Goal: Task Accomplishment & Management: Manage account settings

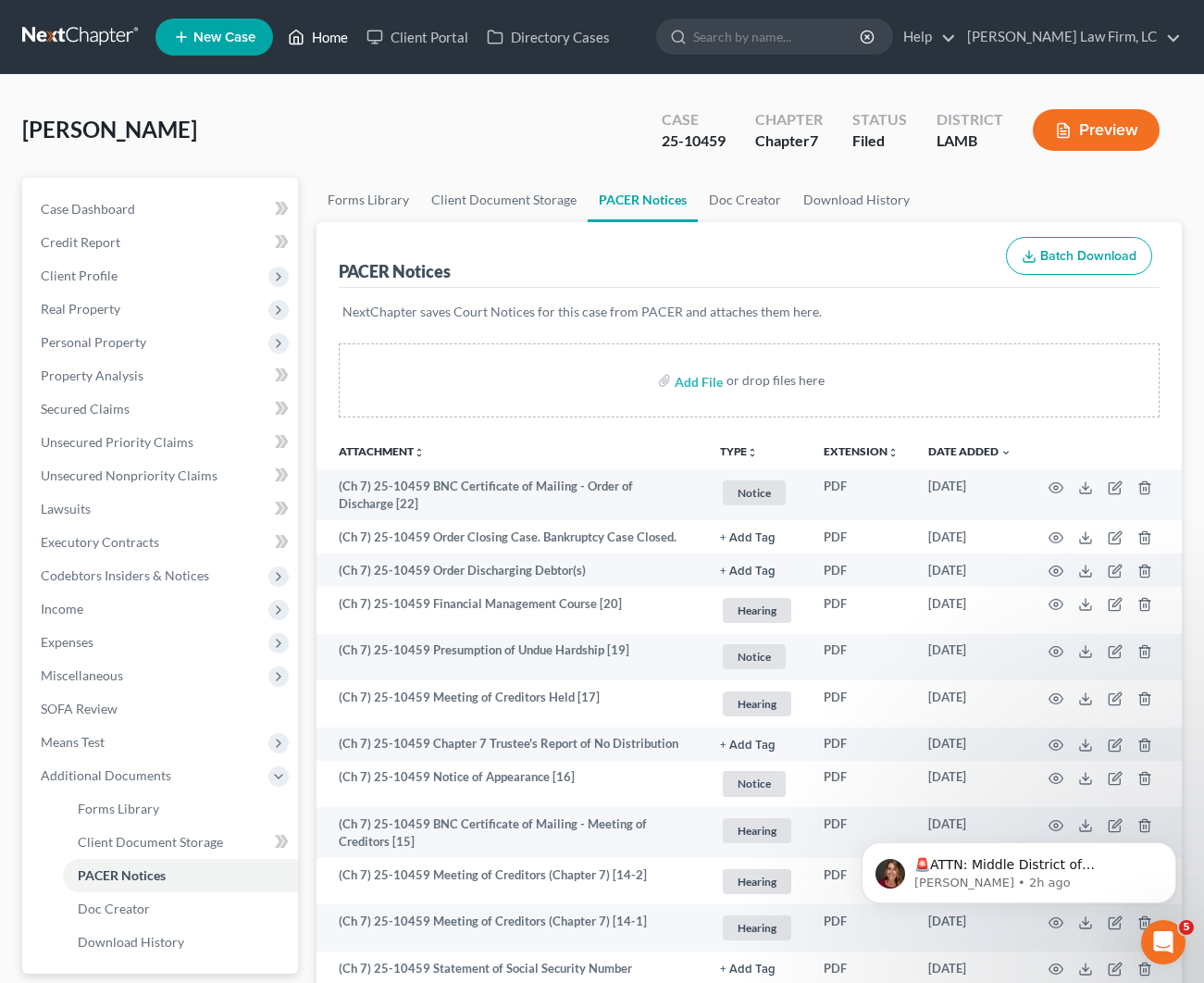
click at [314, 43] on link "Home" at bounding box center [317, 36] width 78 height 33
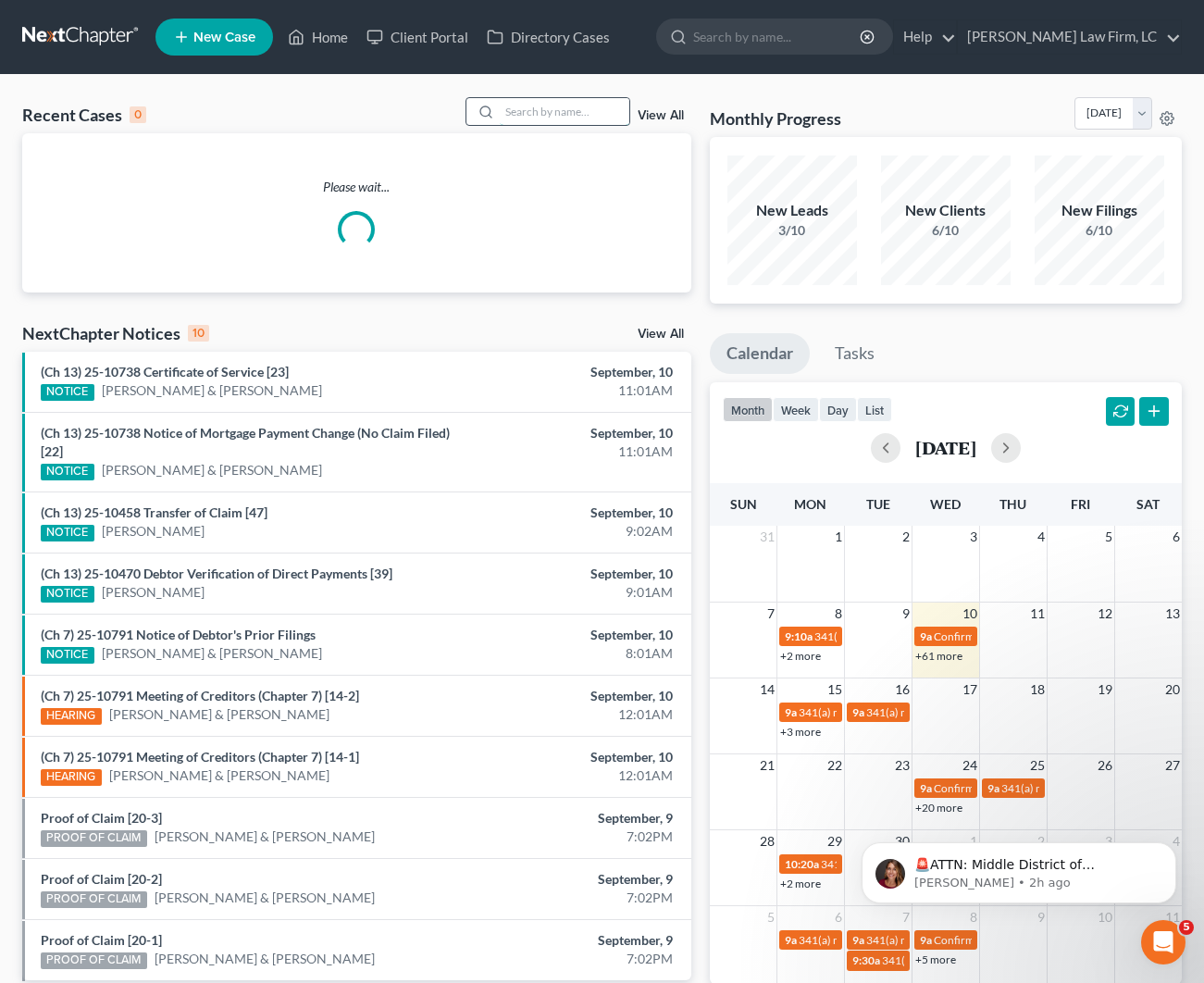
click at [516, 102] on input "search" at bounding box center [564, 112] width 129 height 27
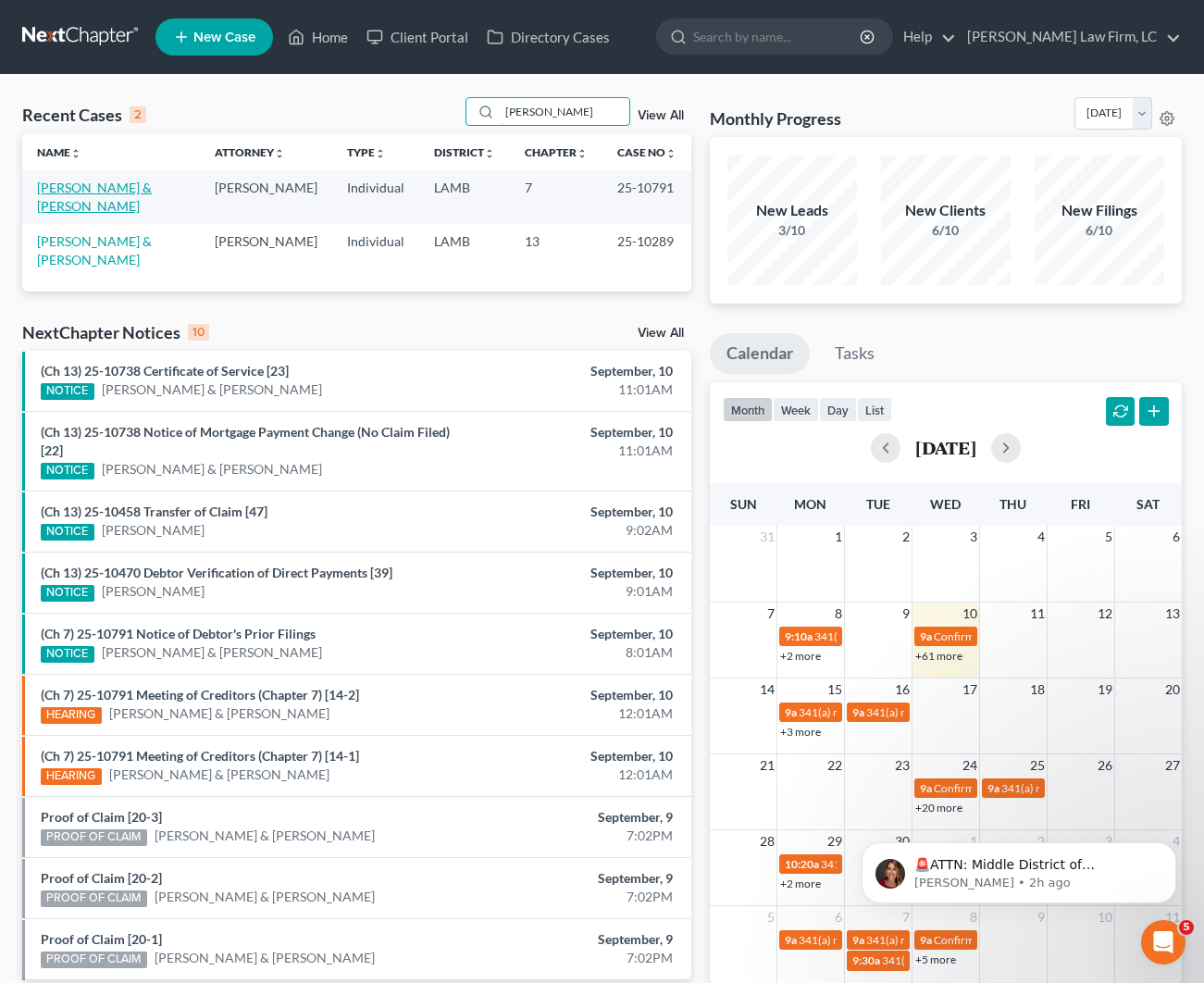
type input "[PERSON_NAME]"
click at [115, 190] on link "[PERSON_NAME] & [PERSON_NAME]" at bounding box center [95, 197] width 115 height 34
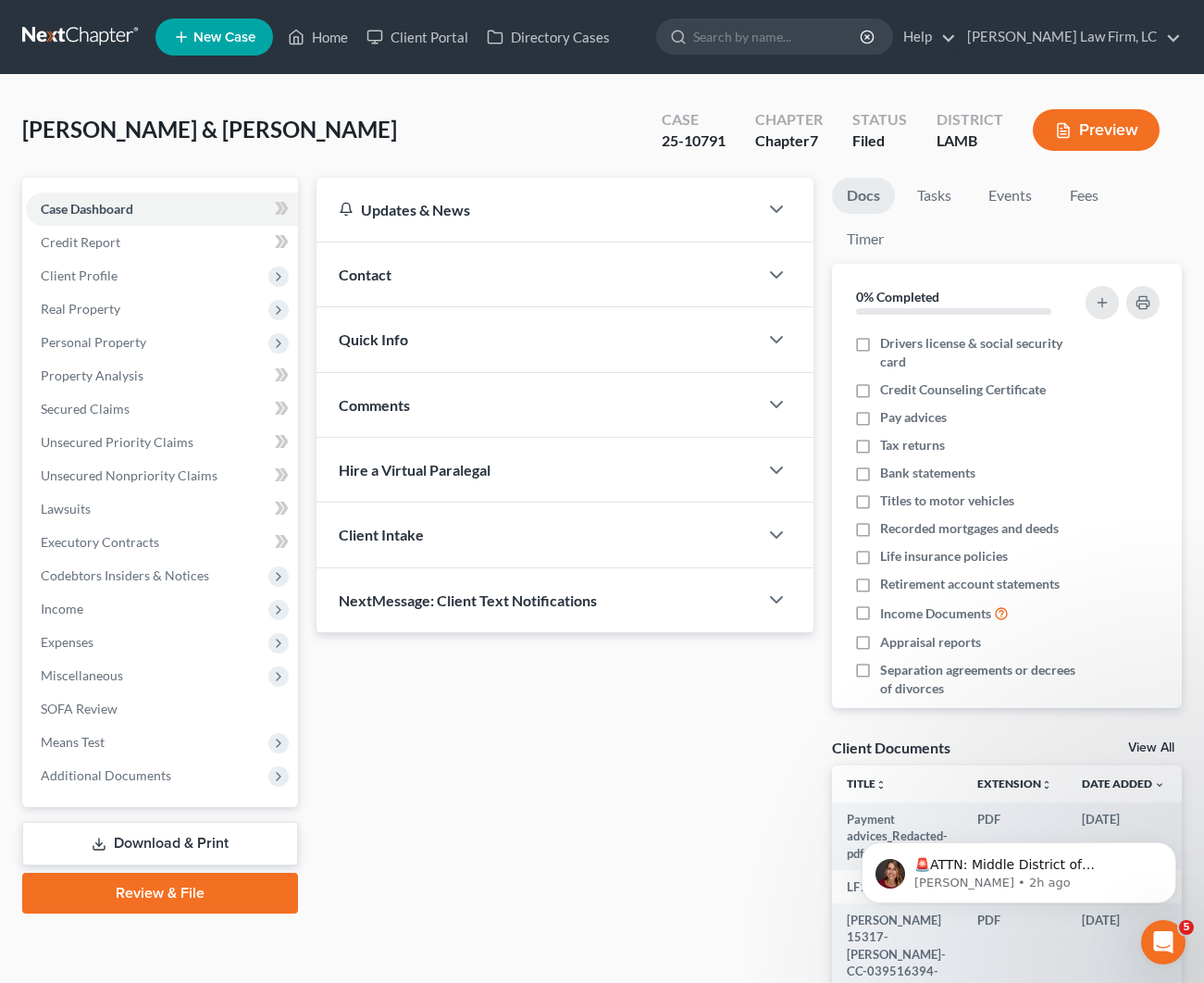
click at [514, 277] on div "Contact" at bounding box center [537, 274] width 442 height 64
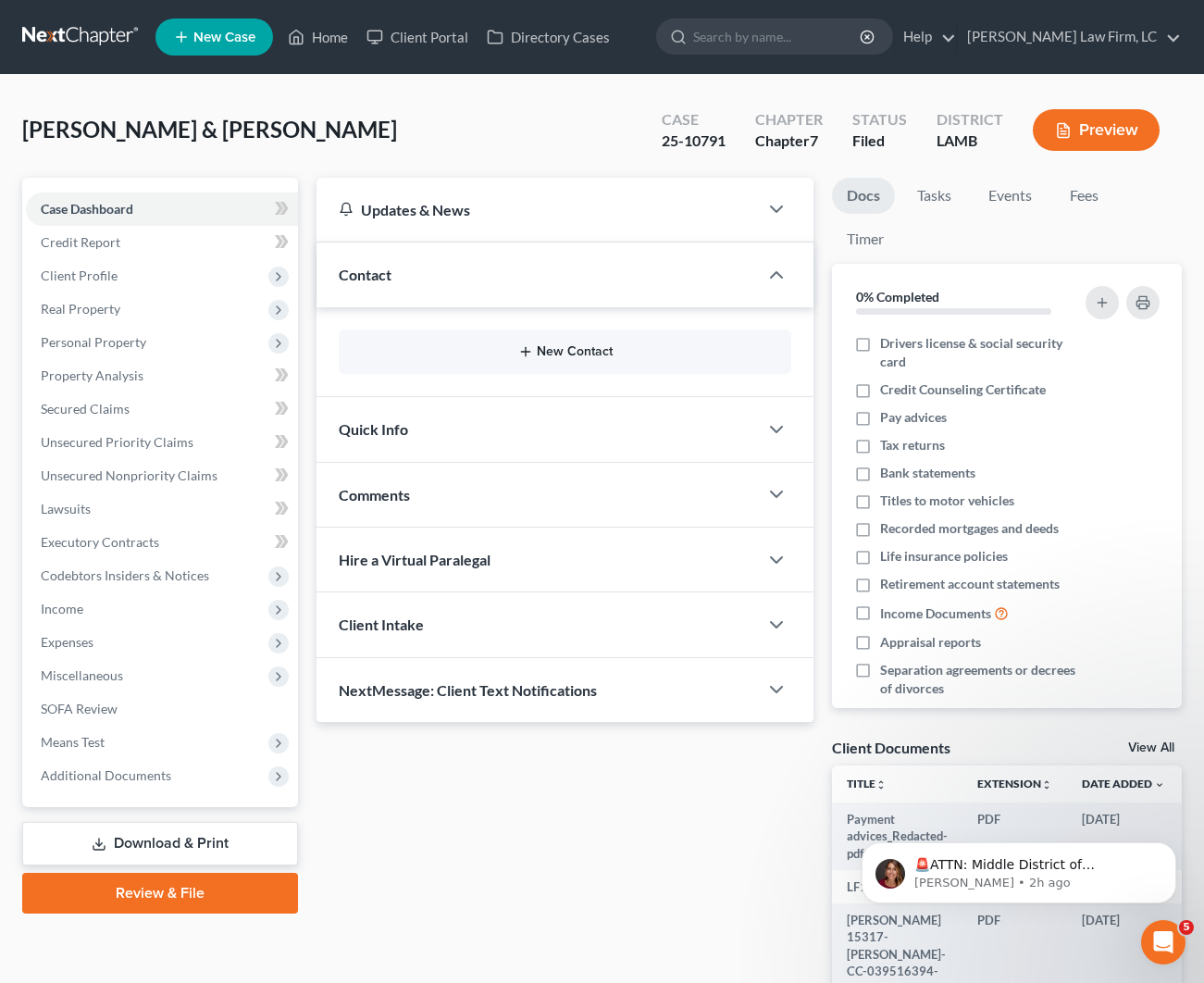
click at [588, 349] on button "New Contact" at bounding box center [565, 351] width 423 height 14
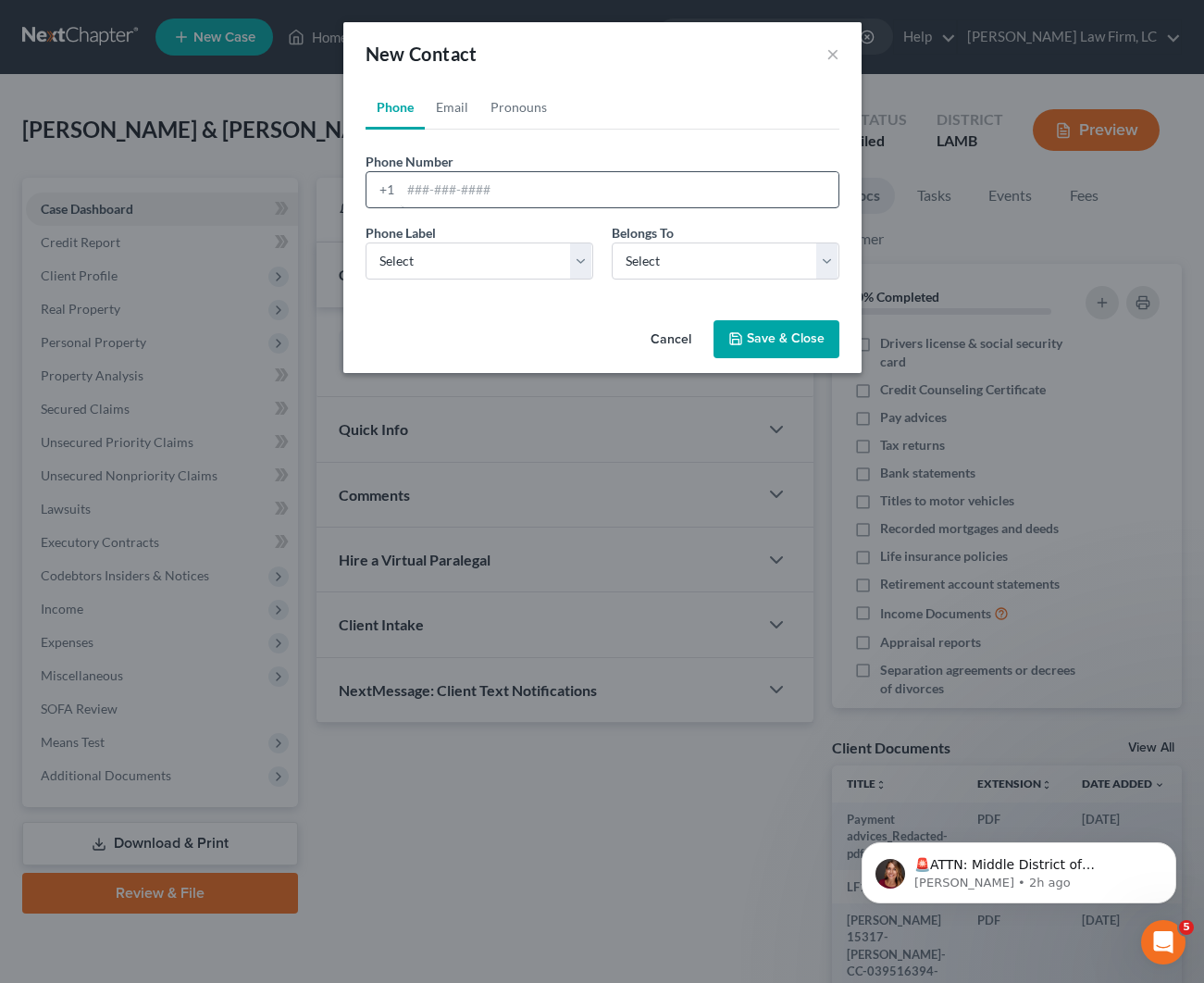
click at [432, 204] on div "Phone Number * +1 Ext." at bounding box center [602, 187] width 493 height 72
paste input "[PHONE_NUMBER]"
type input "[PHONE_NUMBER]"
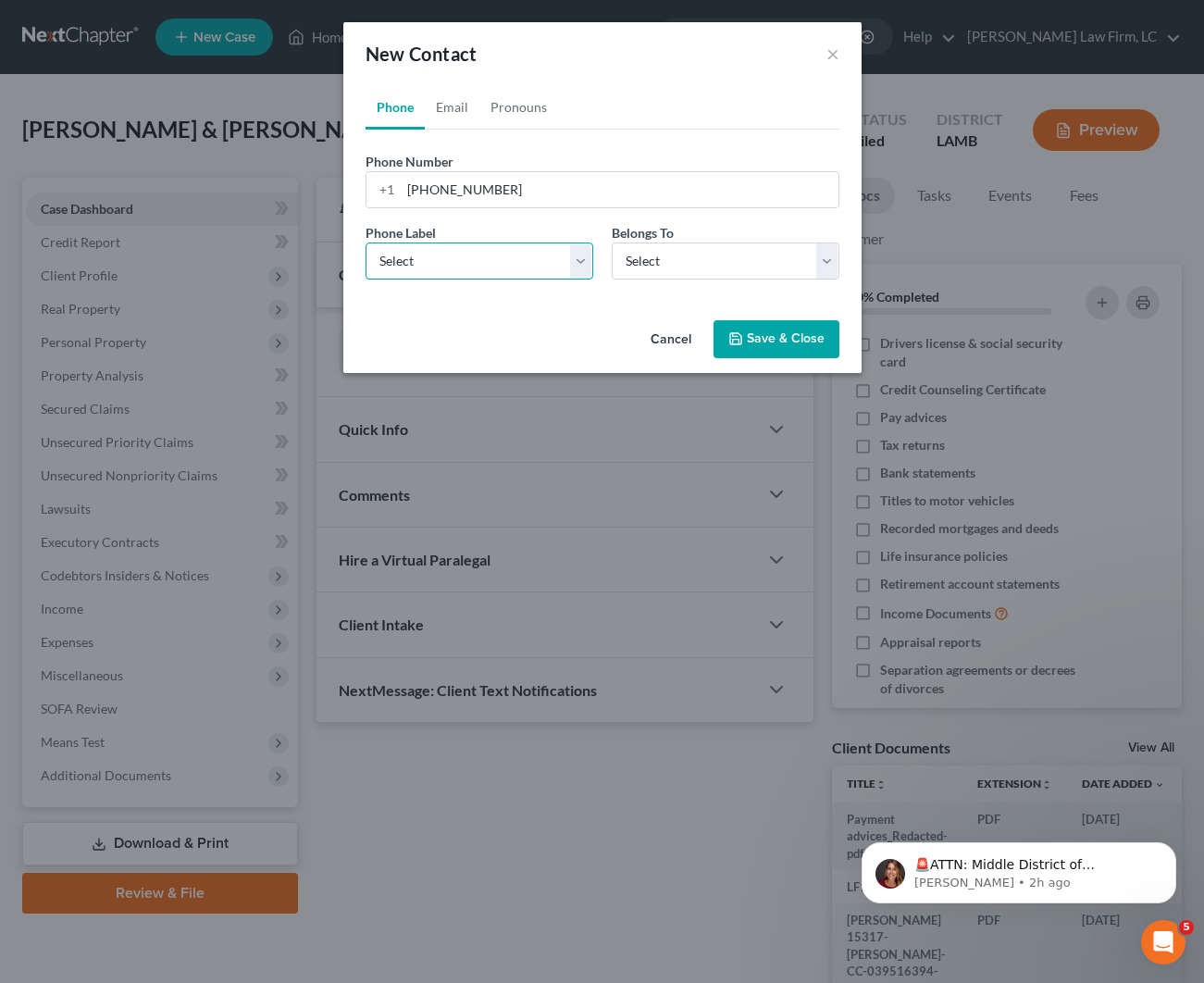
select select "0"
click at [463, 108] on link "Email" at bounding box center [451, 107] width 55 height 44
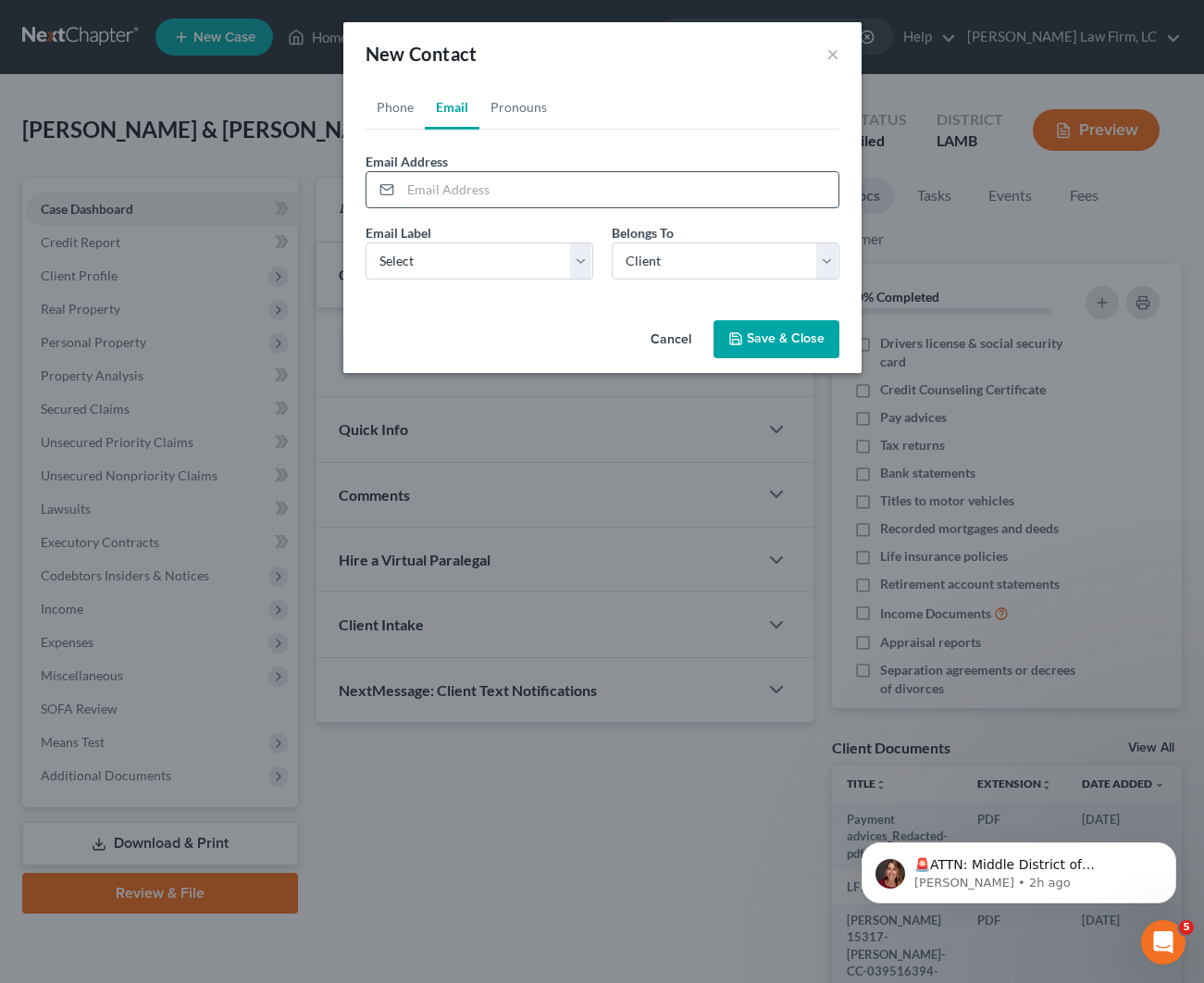
click at [513, 183] on input "email" at bounding box center [620, 189] width 438 height 35
paste input "[EMAIL_ADDRESS][DOMAIN_NAME]"
type input "[EMAIL_ADDRESS][DOMAIN_NAME]"
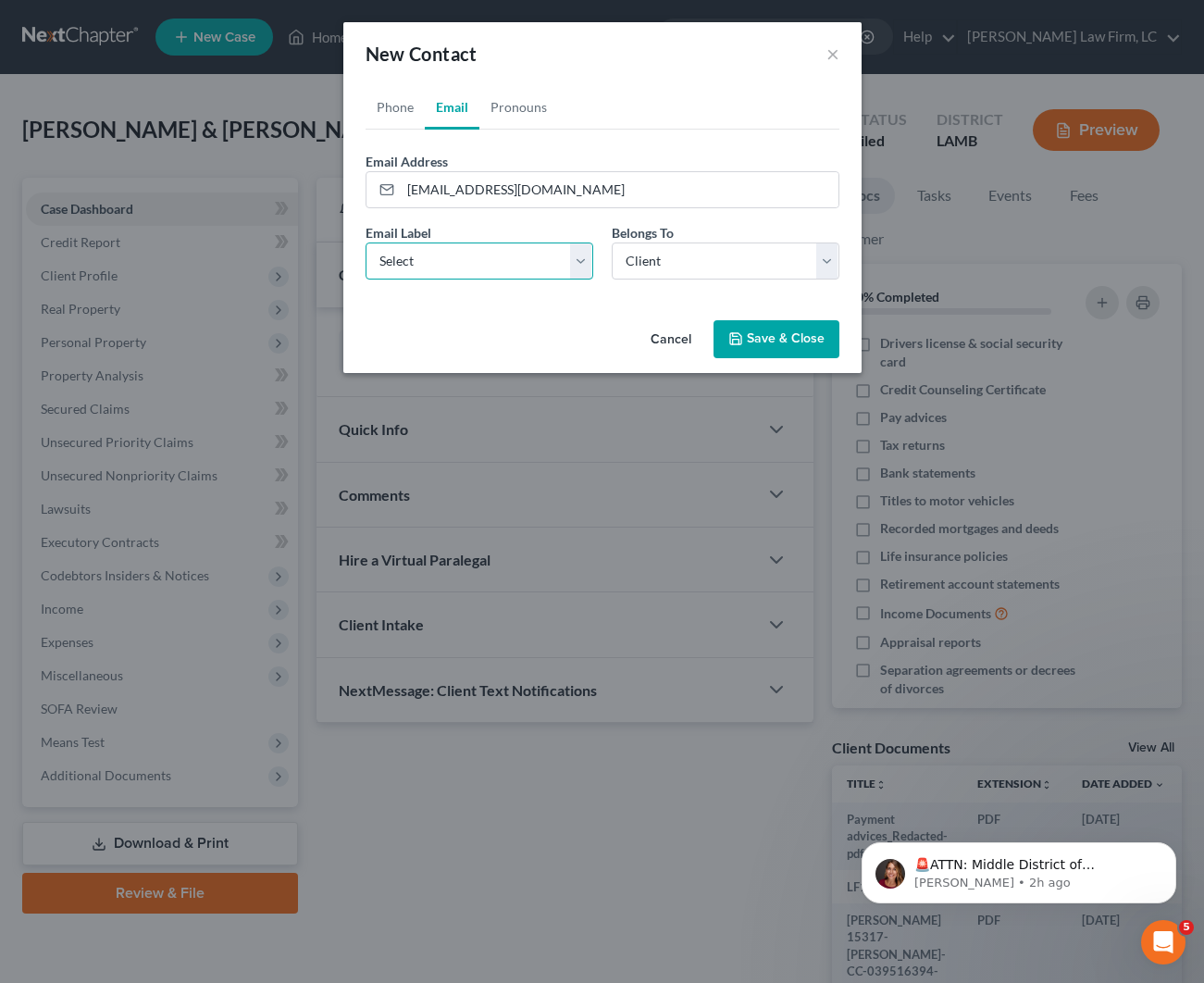
select select "0"
click at [799, 342] on button "Save & Close" at bounding box center [777, 339] width 126 height 39
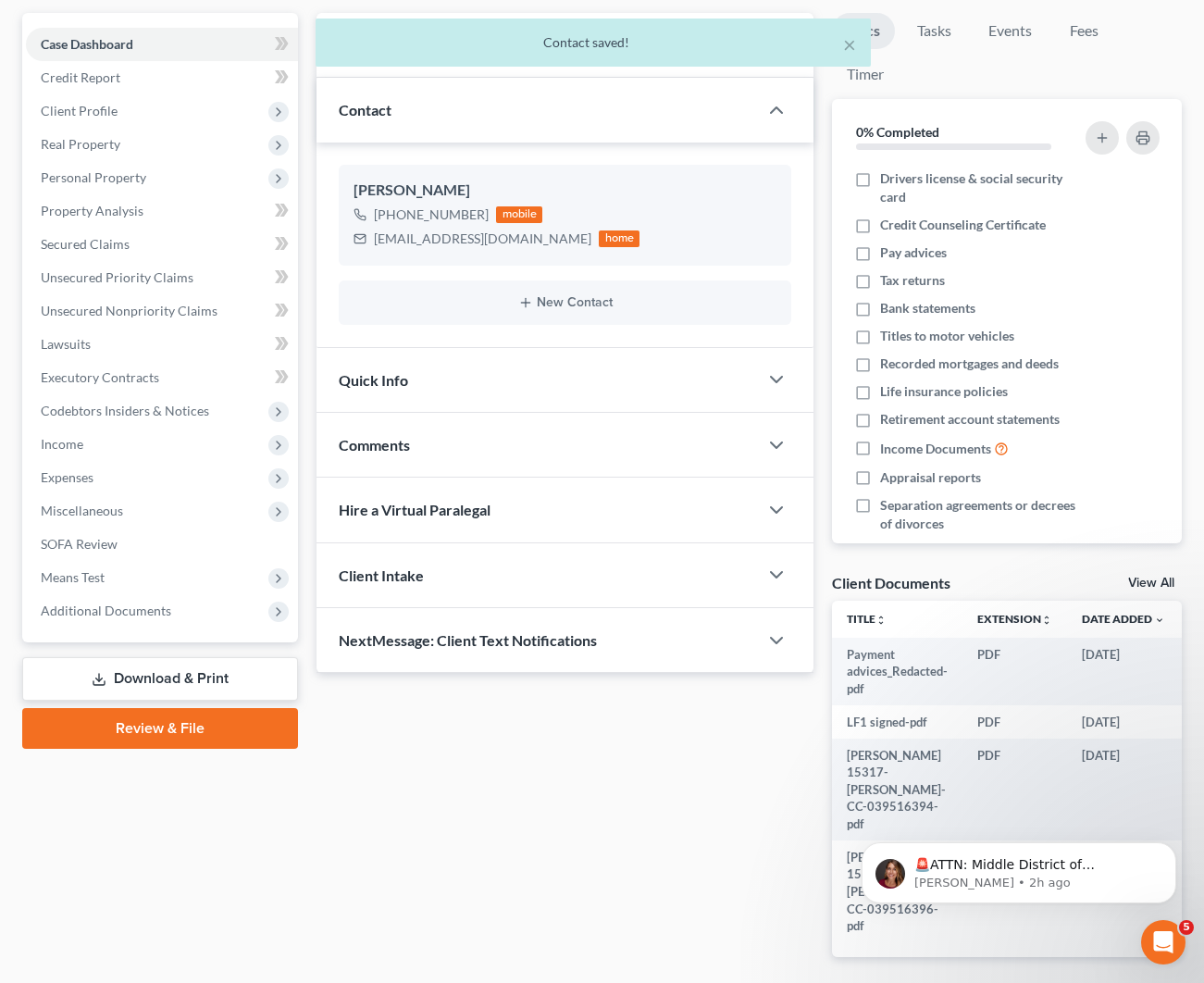
scroll to position [164, 0]
click at [487, 444] on div "Comments" at bounding box center [537, 446] width 442 height 64
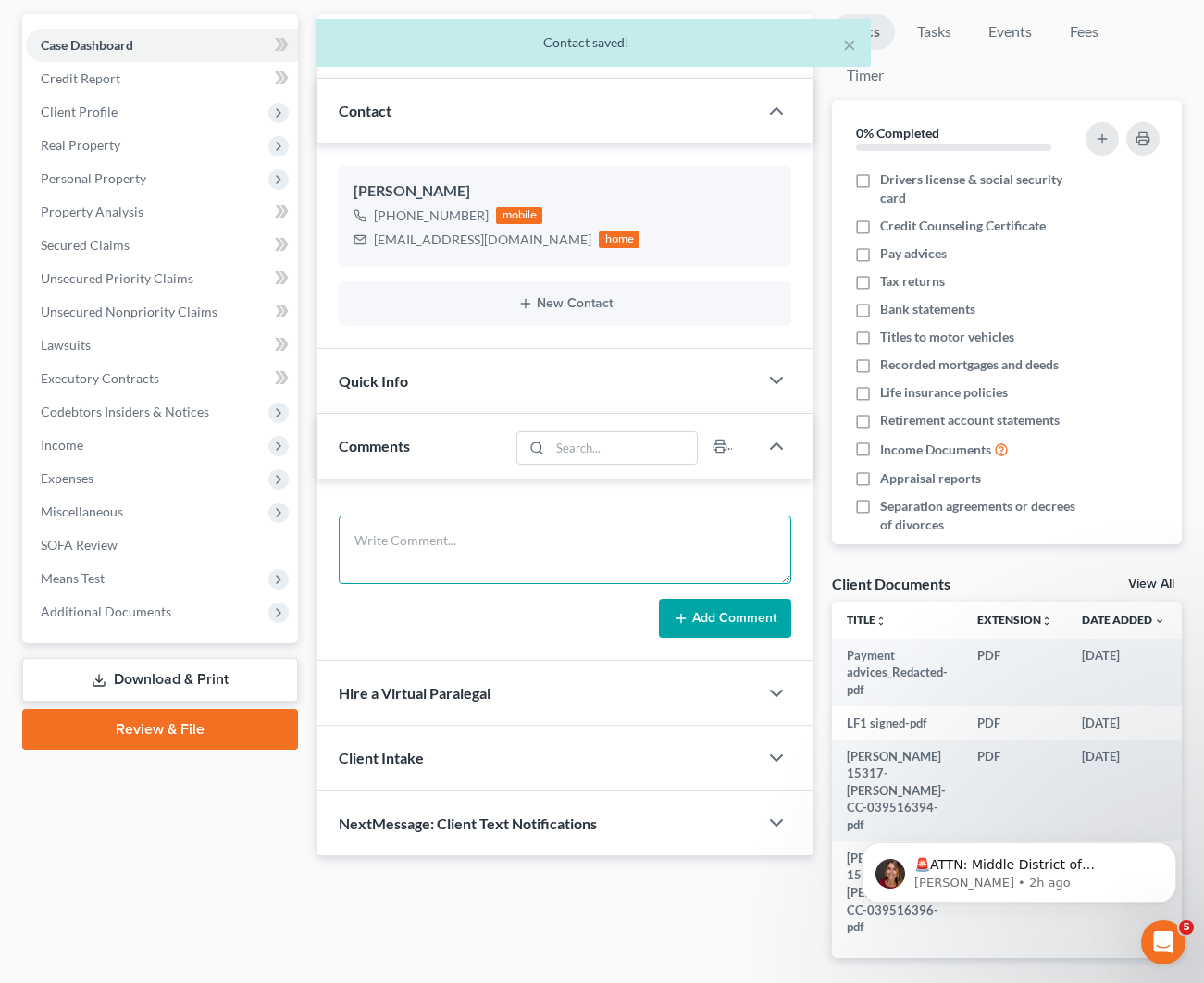
click at [550, 554] on textarea at bounding box center [564, 550] width 452 height 69
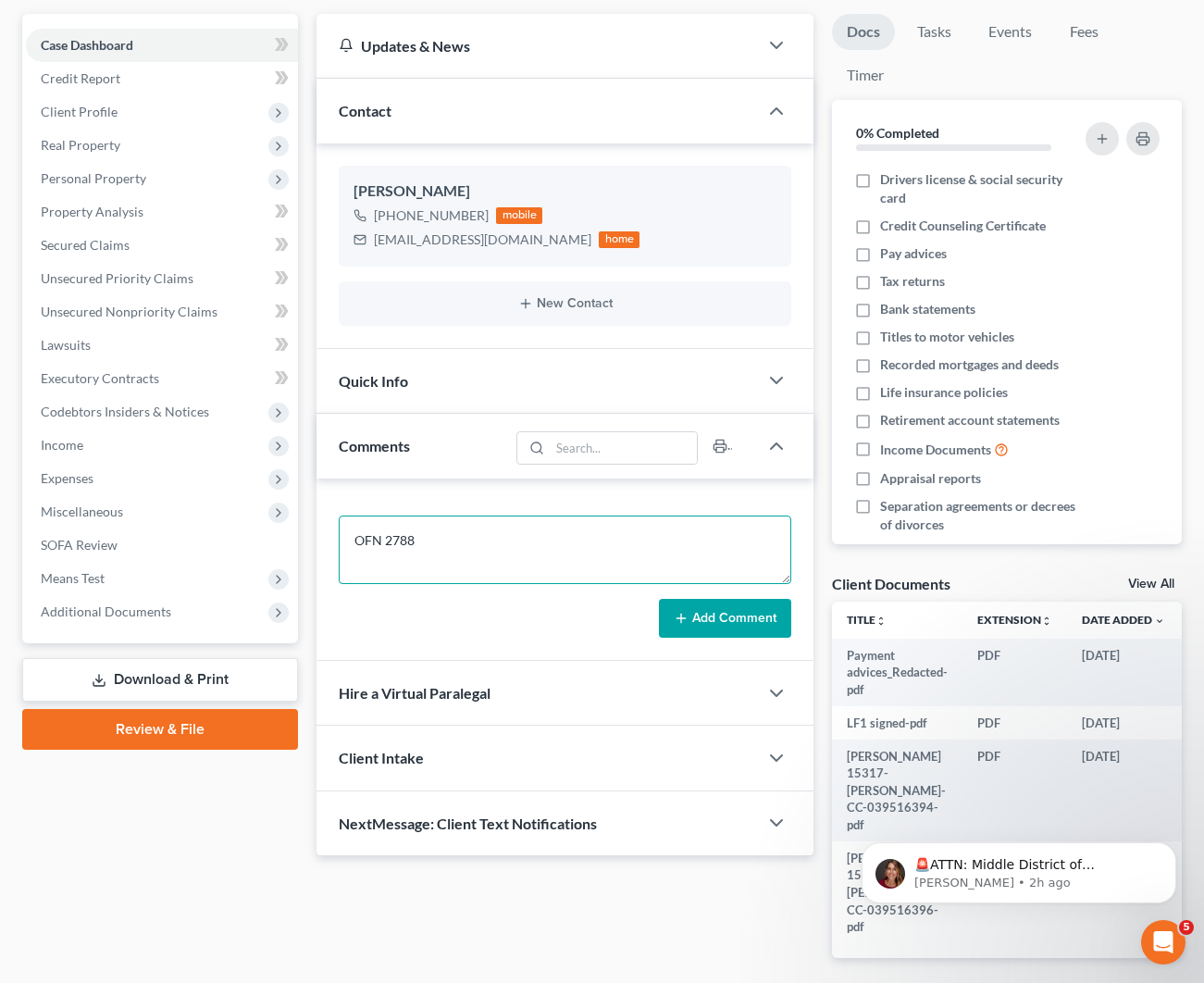
type textarea "OFN 2788"
click at [677, 611] on icon at bounding box center [680, 618] width 14 height 14
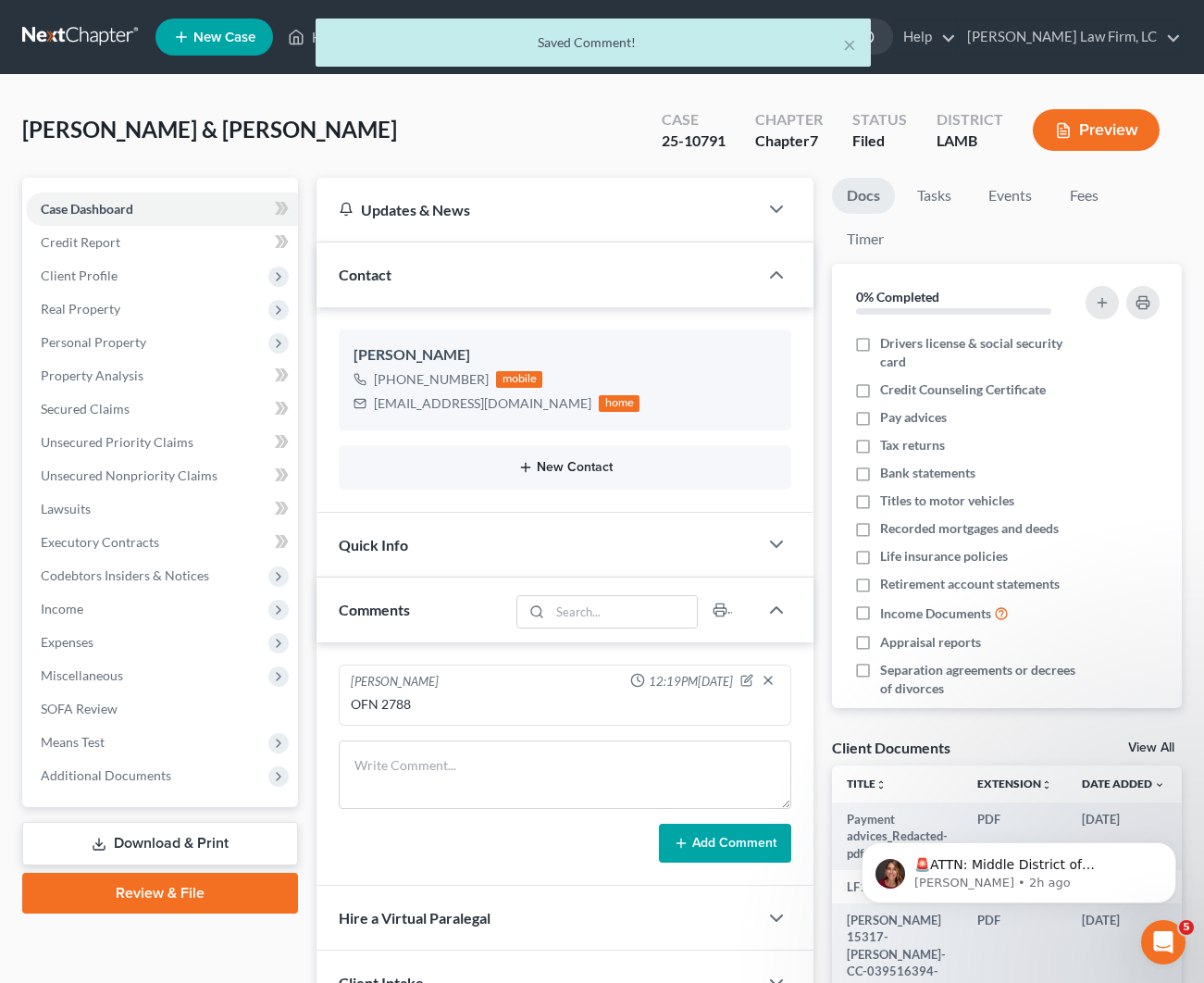
scroll to position [0, 0]
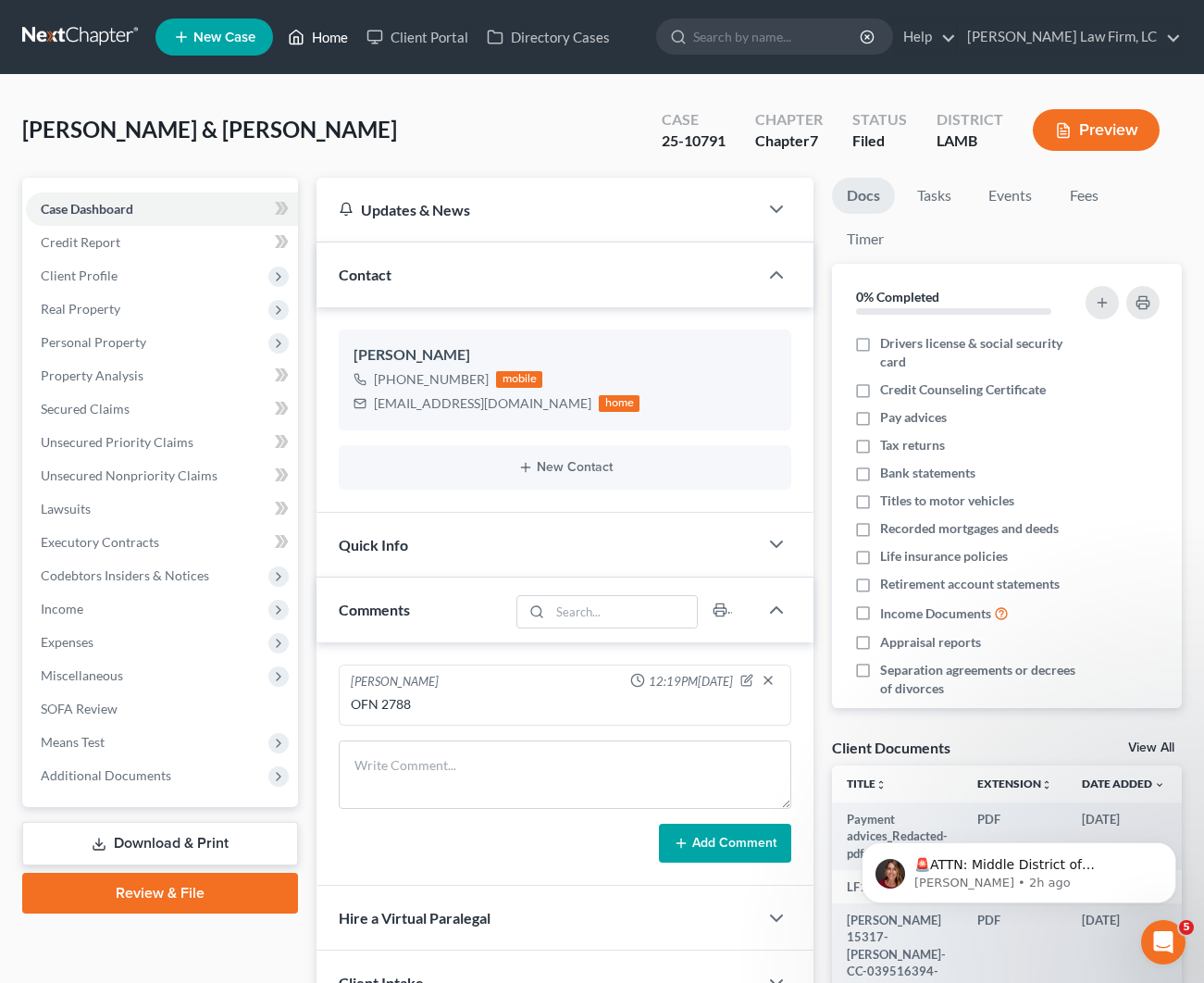
click at [313, 43] on link "Home" at bounding box center [317, 36] width 78 height 33
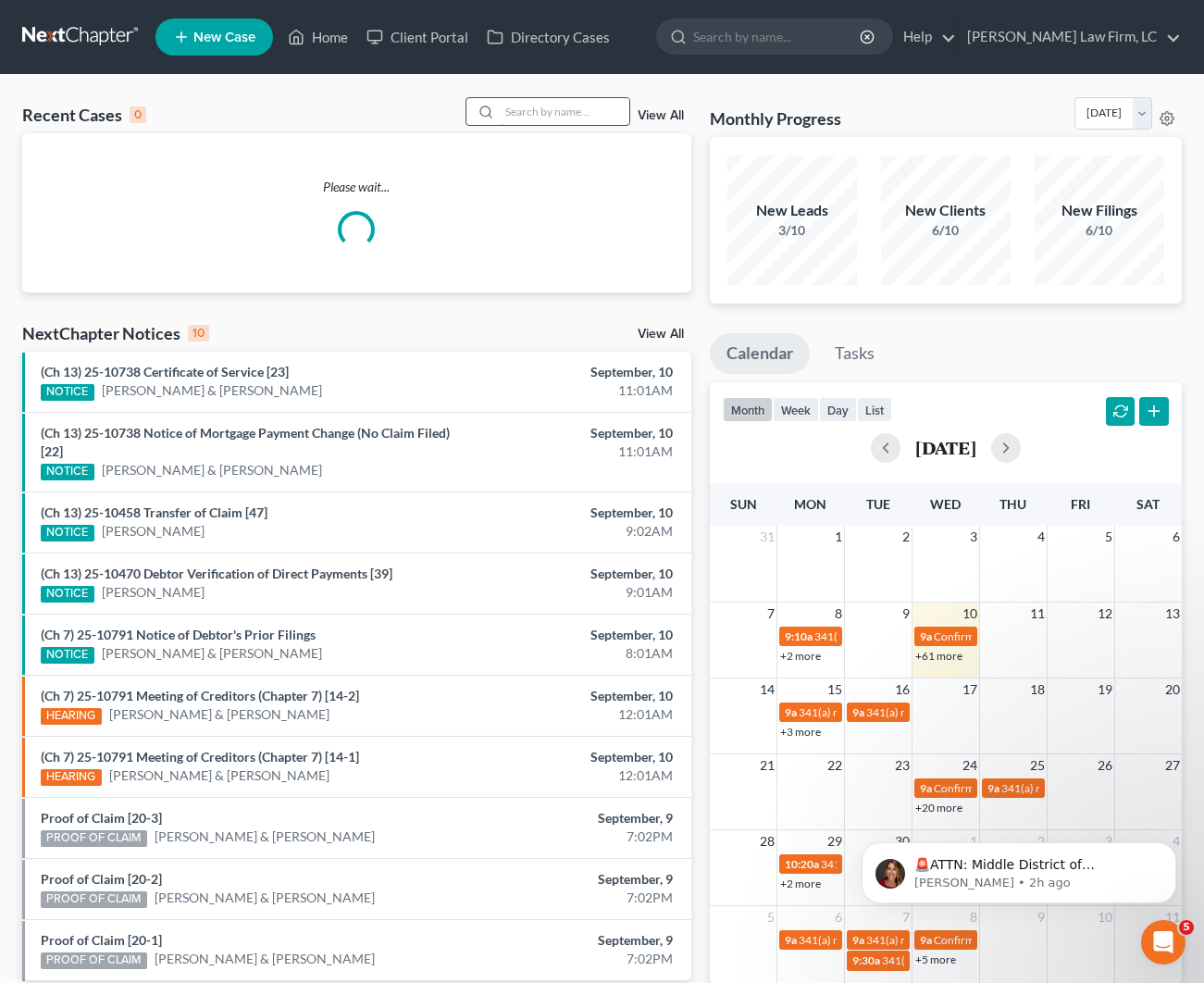
click at [534, 101] on input "search" at bounding box center [564, 112] width 129 height 27
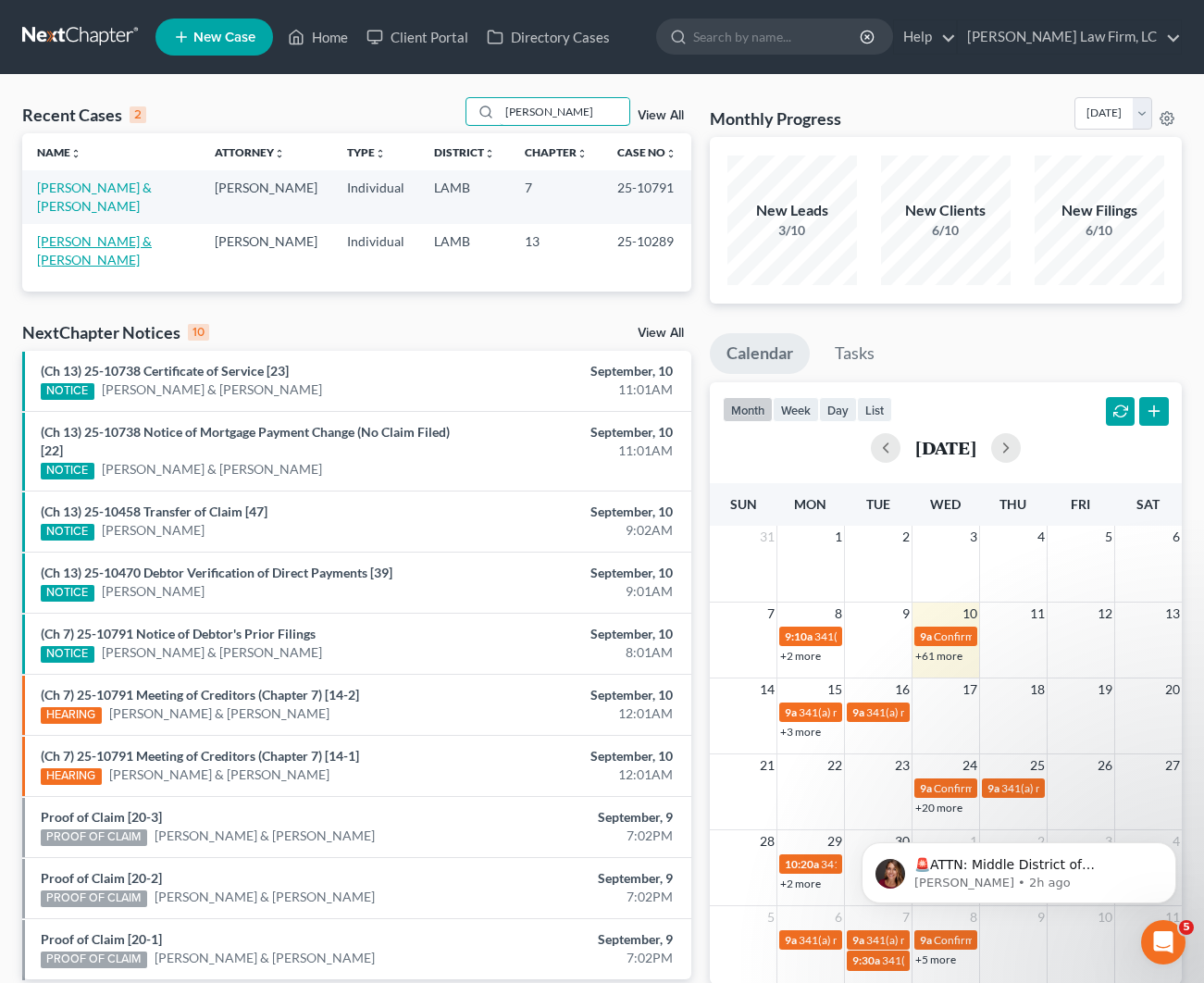
type input "[PERSON_NAME]"
click at [121, 233] on link "[PERSON_NAME] & [PERSON_NAME]" at bounding box center [95, 251] width 115 height 34
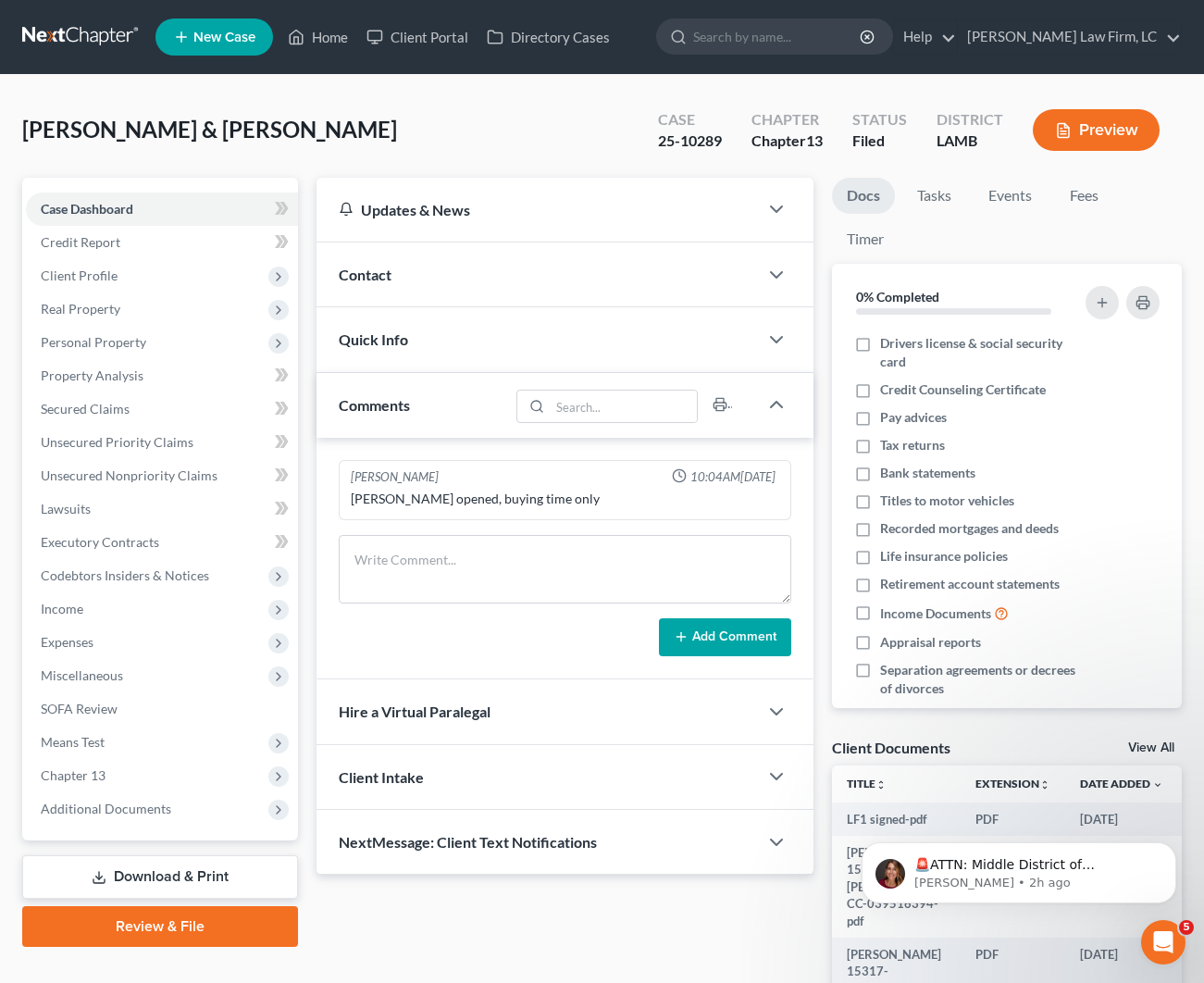
click at [475, 296] on div "Contact" at bounding box center [537, 274] width 442 height 64
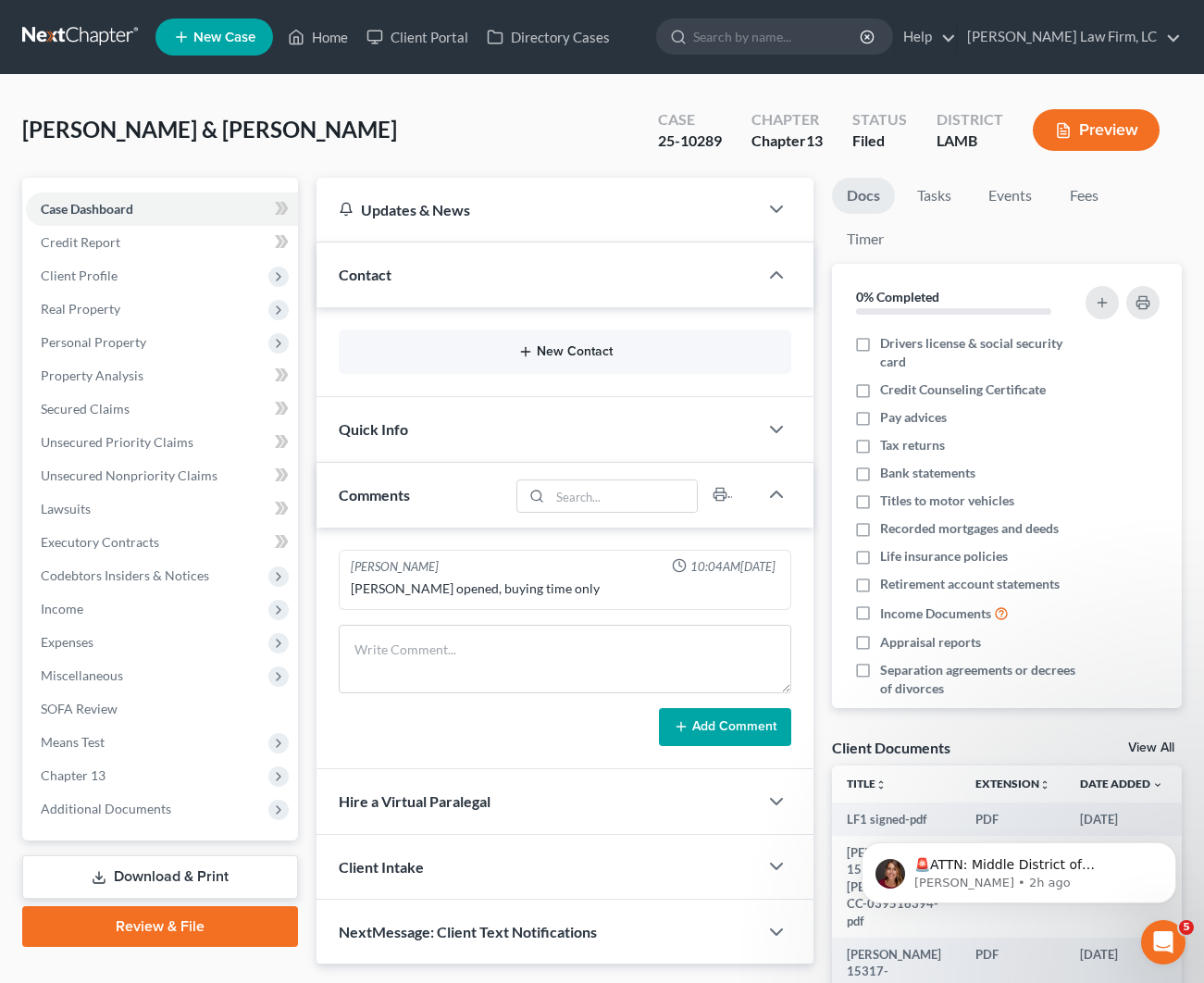
click at [542, 354] on button "New Contact" at bounding box center [565, 351] width 423 height 14
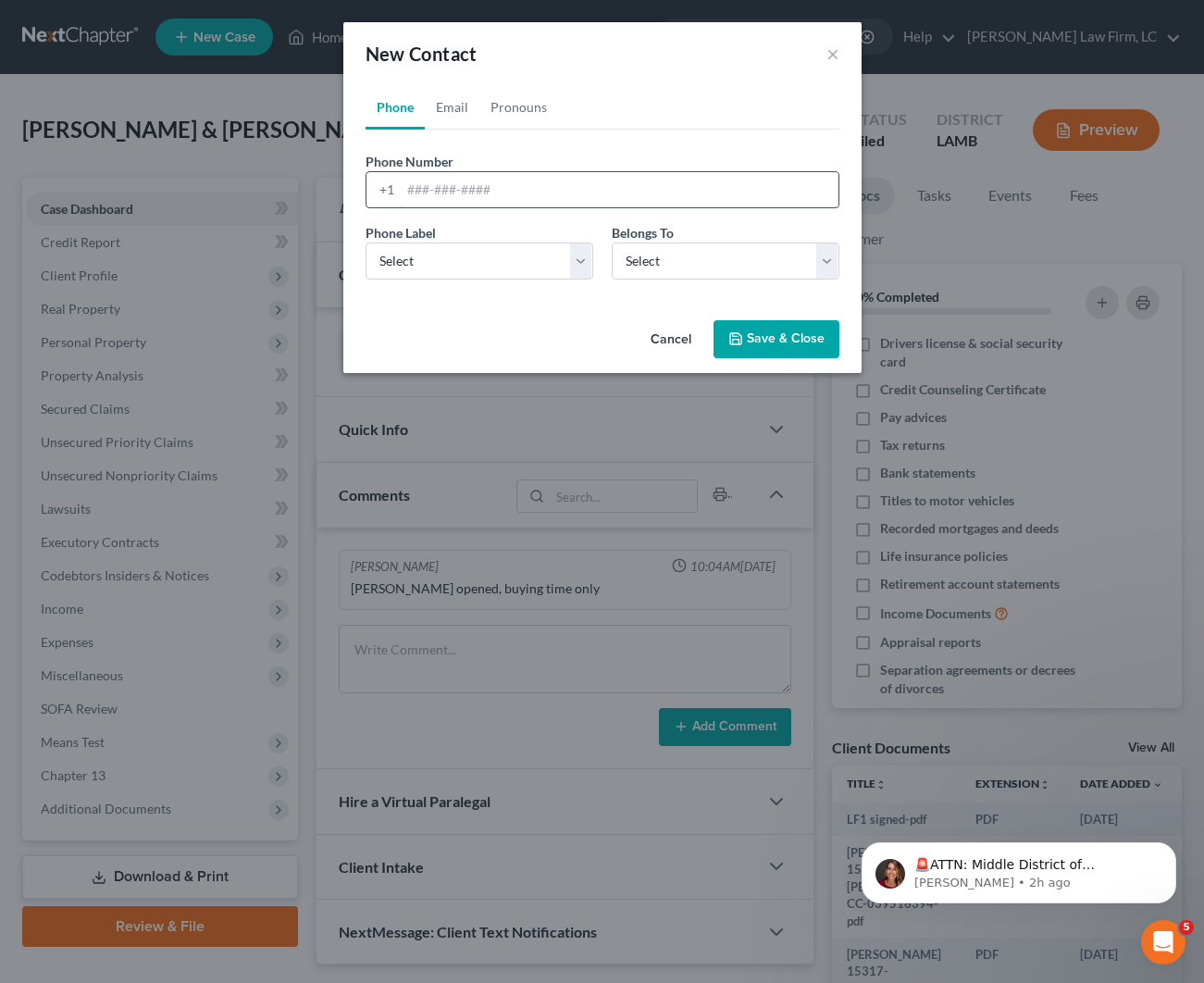
paste input "7272046853"
type input "7272046853"
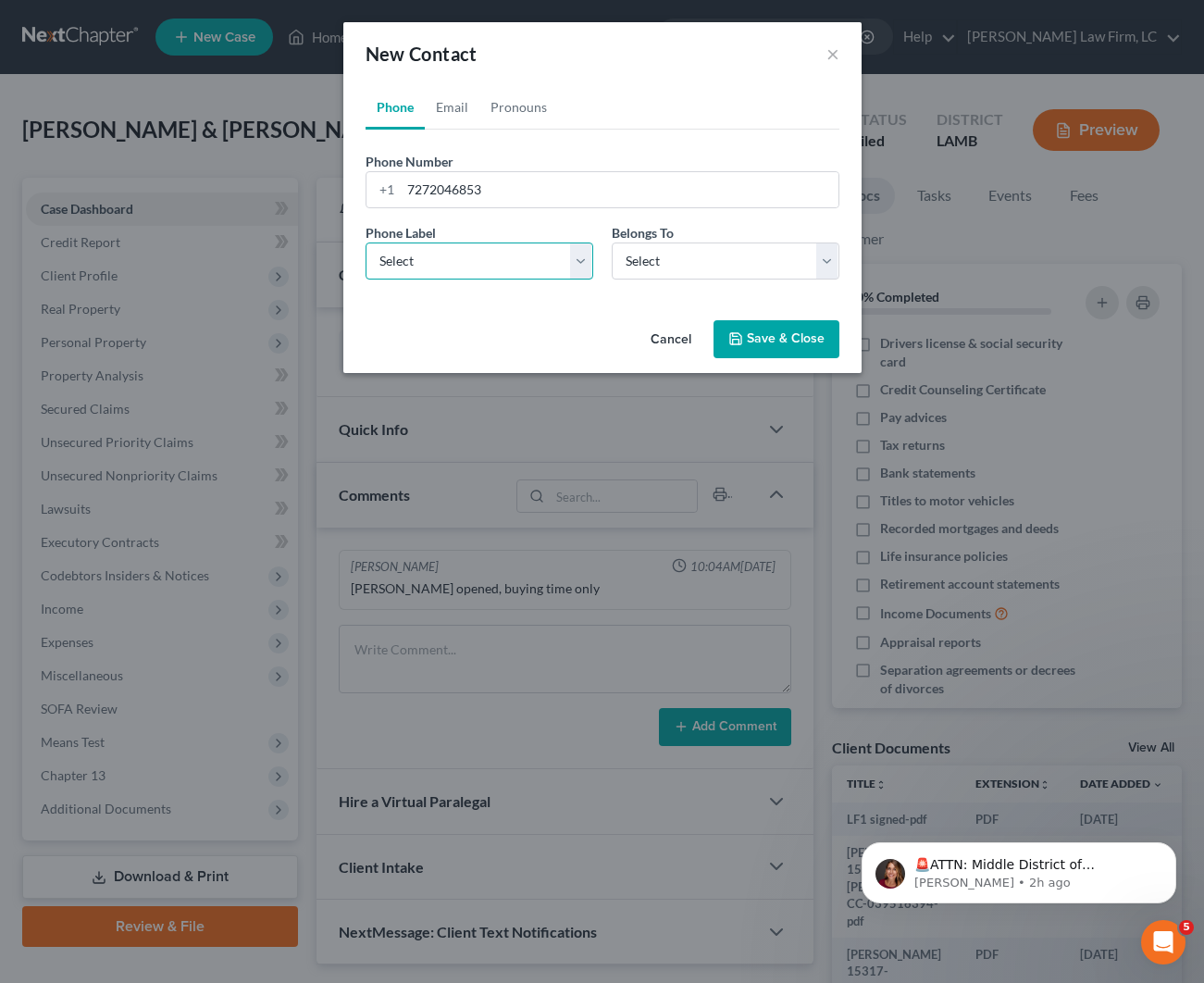
select select "0"
click at [473, 118] on link "Email" at bounding box center [451, 107] width 55 height 44
drag, startPoint x: 493, startPoint y: 192, endPoint x: 474, endPoint y: 148, distance: 47.9
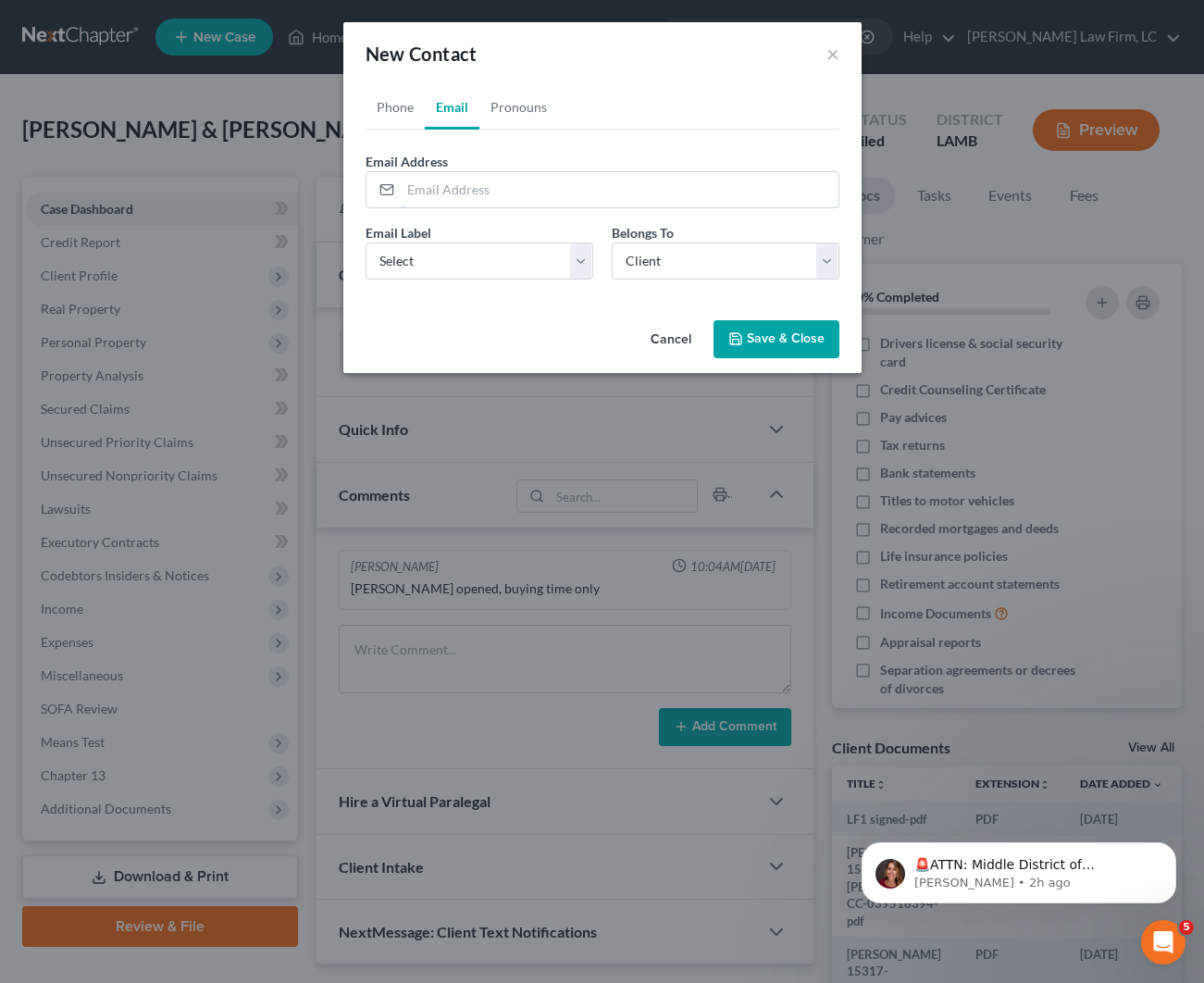
click at [493, 192] on input "email" at bounding box center [620, 189] width 438 height 35
paste input "[EMAIL_ADDRESS][DOMAIN_NAME]"
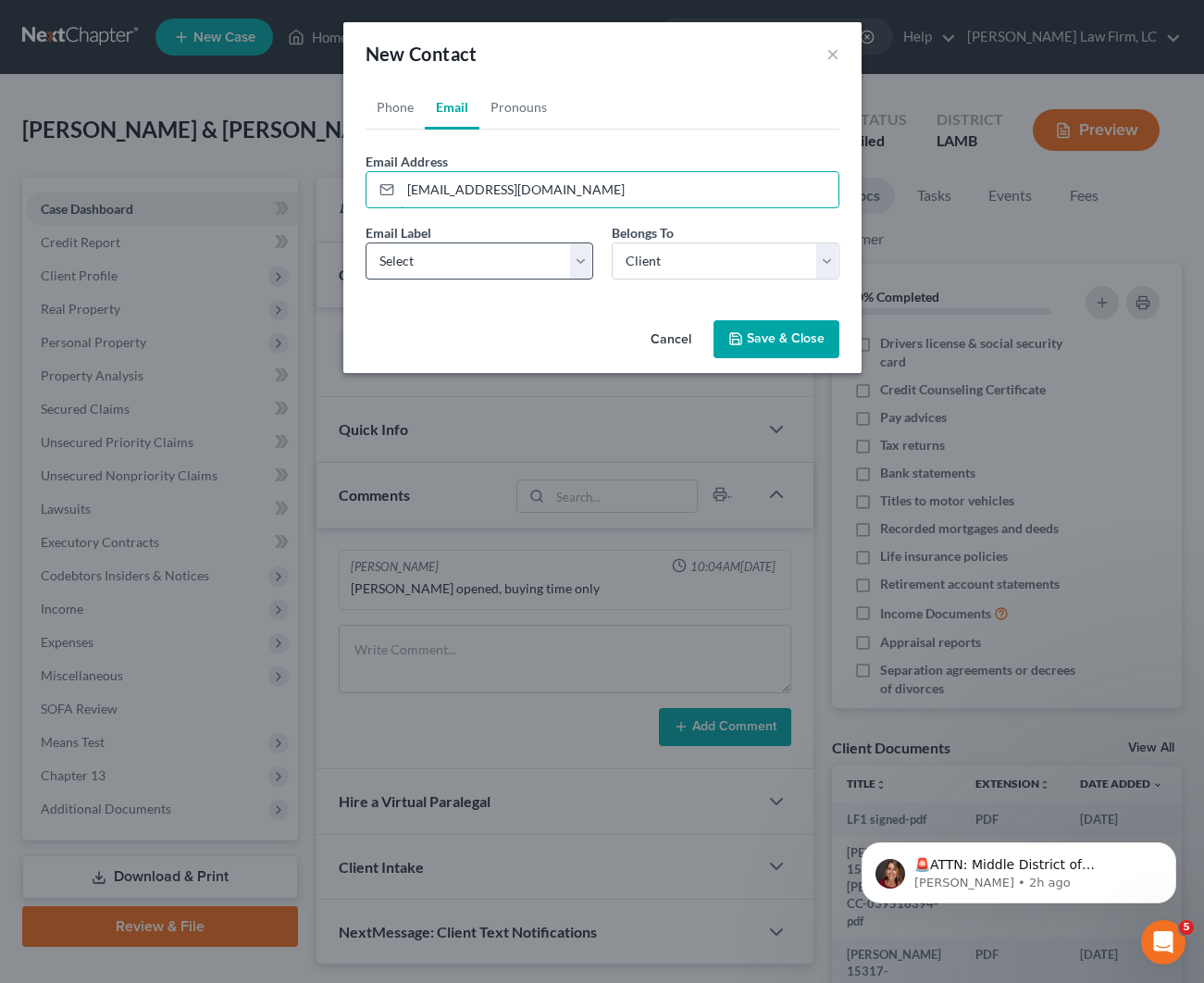
type input "[EMAIL_ADDRESS][DOMAIN_NAME]"
click at [512, 243] on div "Email Label Select Home Work Other" at bounding box center [479, 251] width 246 height 56
select select "0"
click at [799, 341] on button "Save & Close" at bounding box center [777, 339] width 126 height 39
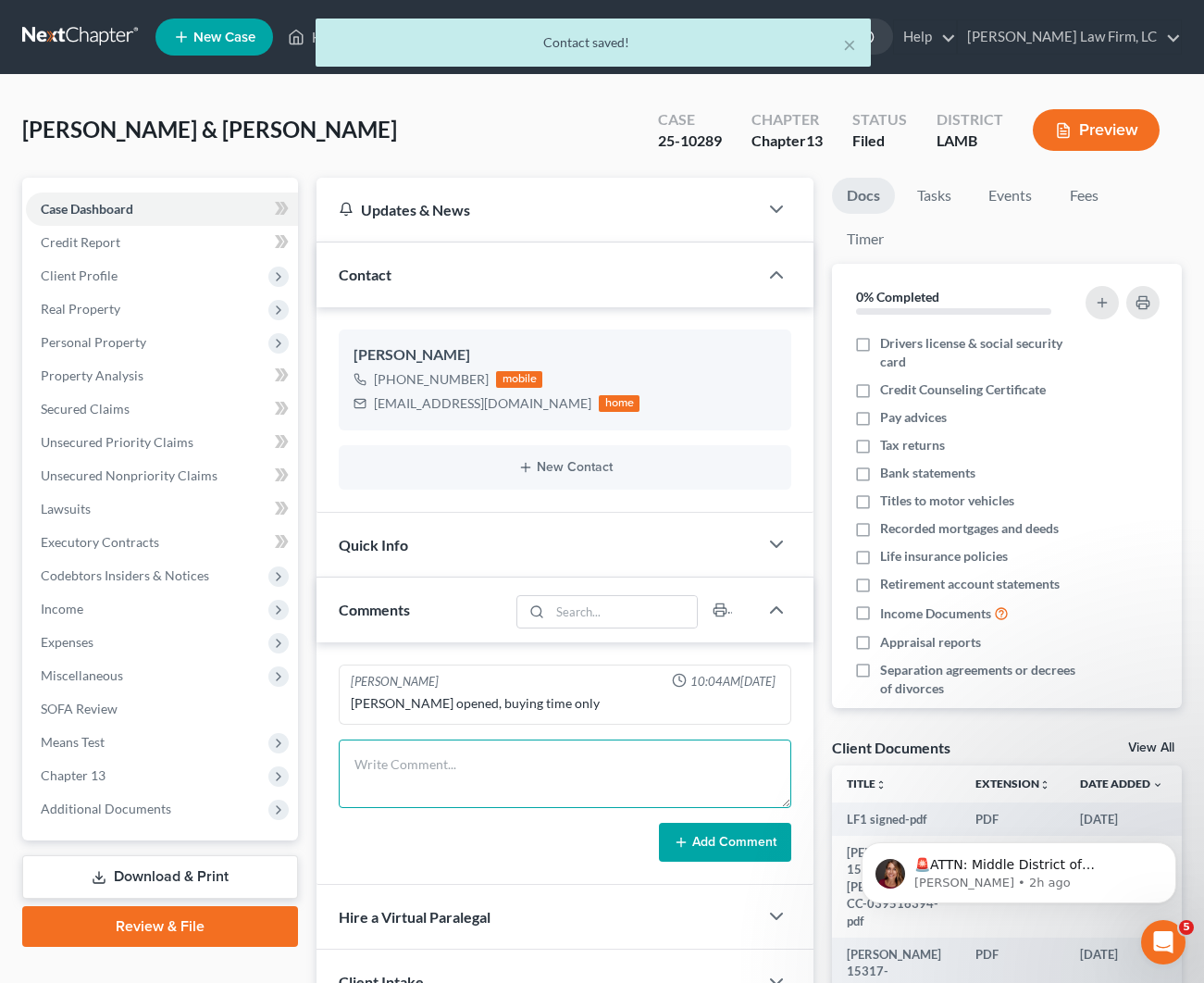
click at [460, 783] on textarea at bounding box center [564, 774] width 452 height 69
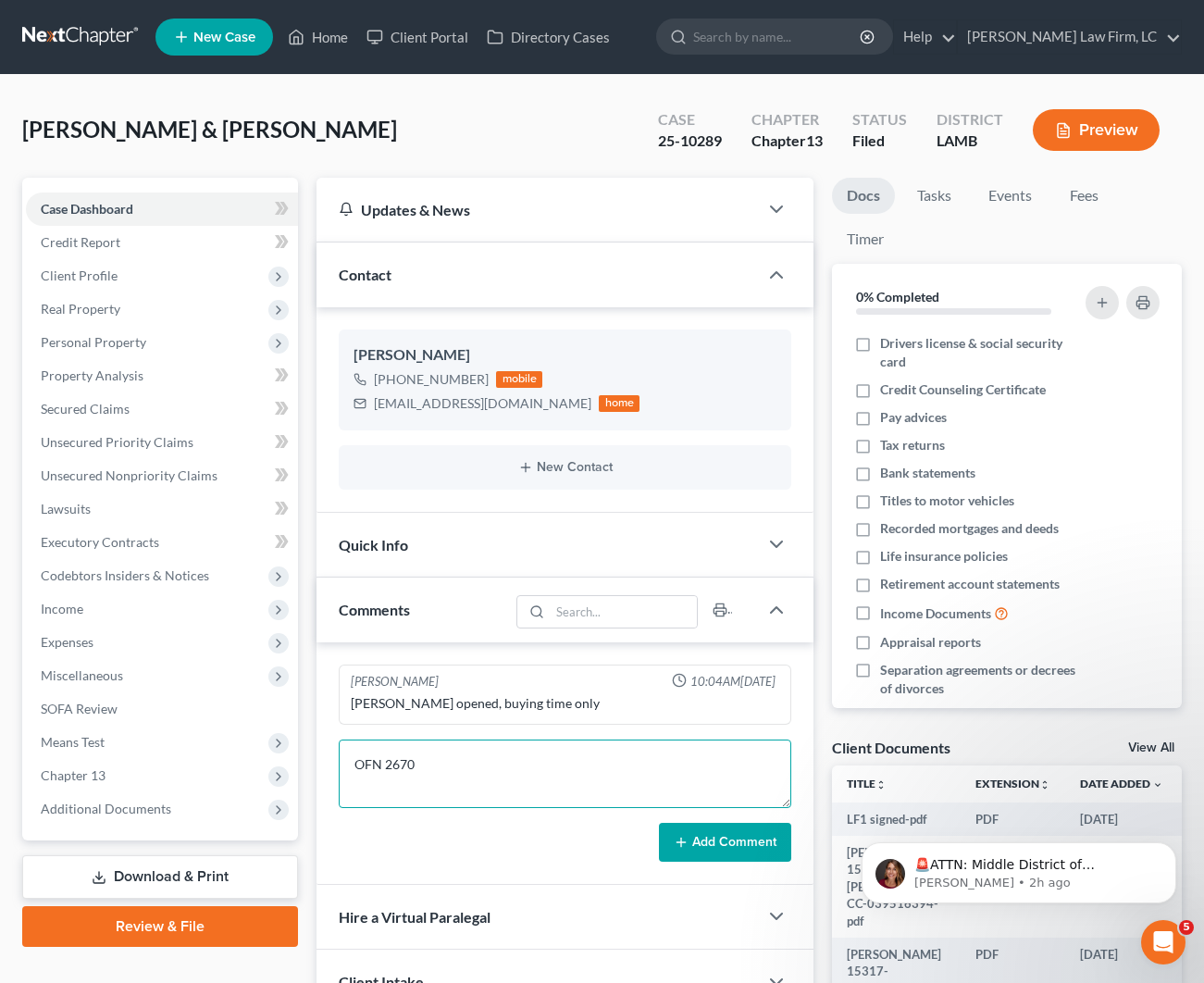
type textarea "OFN 2670"
click at [704, 848] on button "Add Comment" at bounding box center [725, 841] width 132 height 39
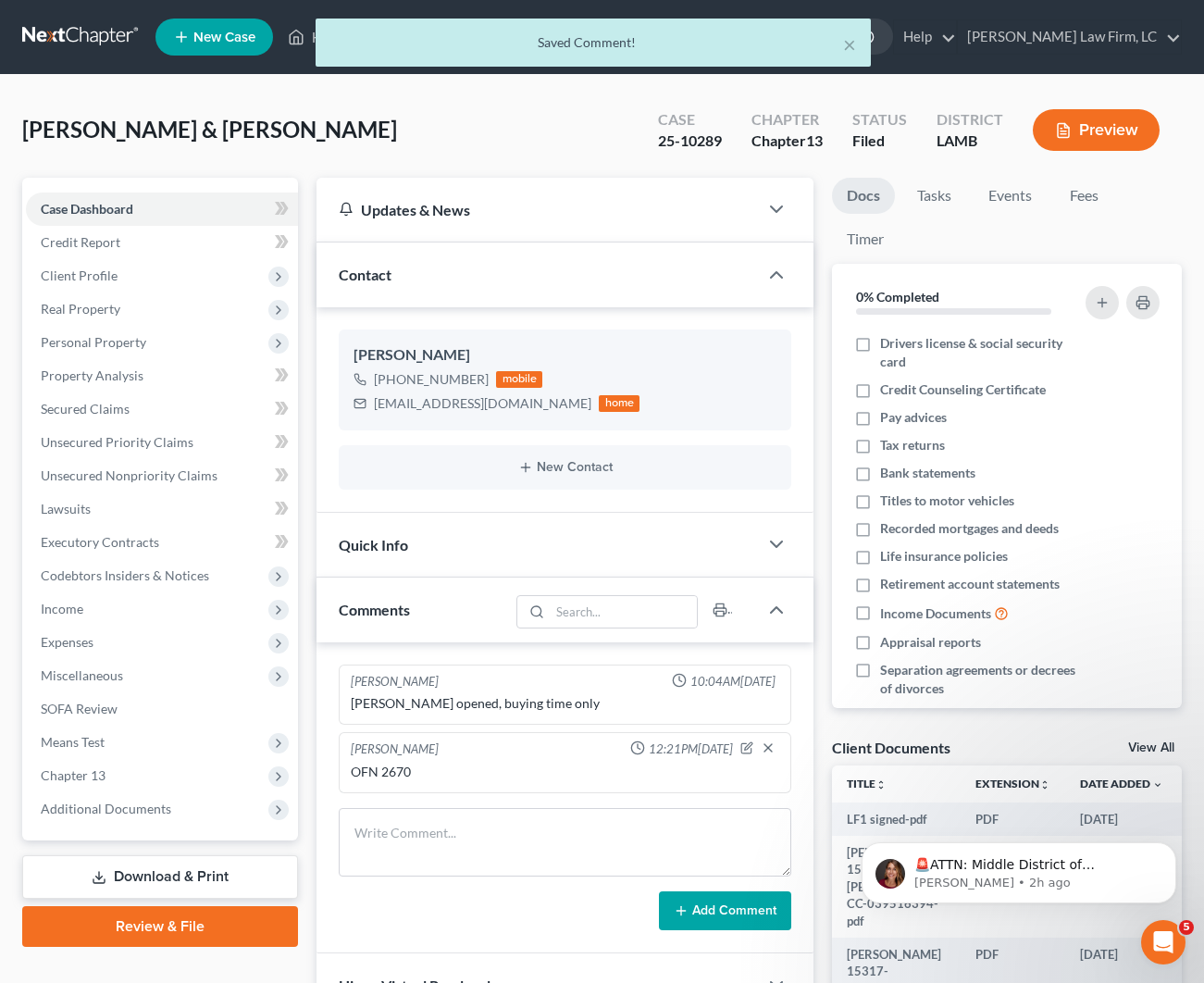
scroll to position [1, 0]
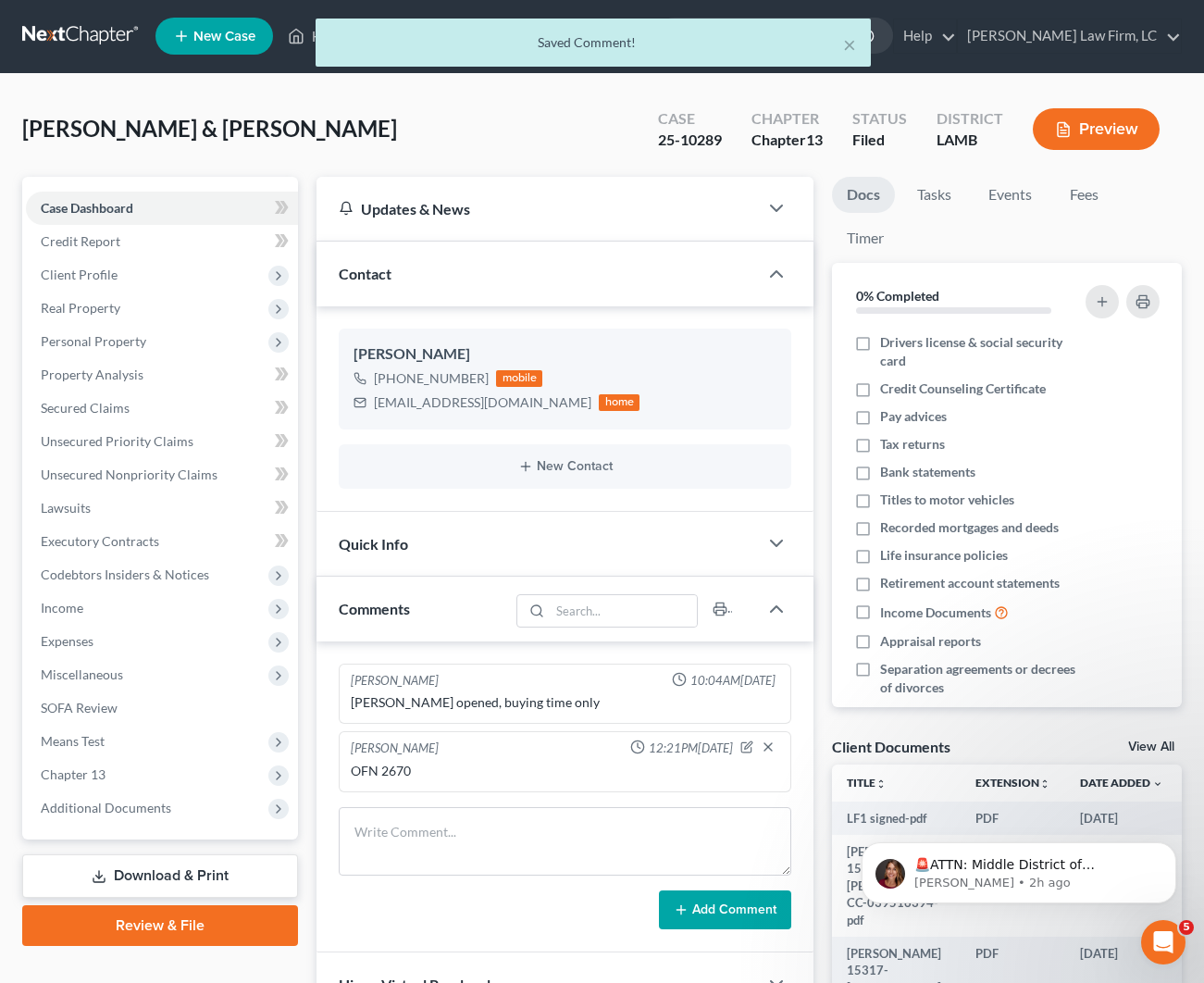
drag, startPoint x: 271, startPoint y: 119, endPoint x: 282, endPoint y: 105, distance: 17.8
click at [271, 119] on div "[PERSON_NAME] & [PERSON_NAME] Upgraded Case 25-10289 Chapter Chapter 13 Status …" at bounding box center [602, 137] width 1159 height 80
click at [302, 47] on div "× Saved Comment!" at bounding box center [592, 47] width 1204 height 57
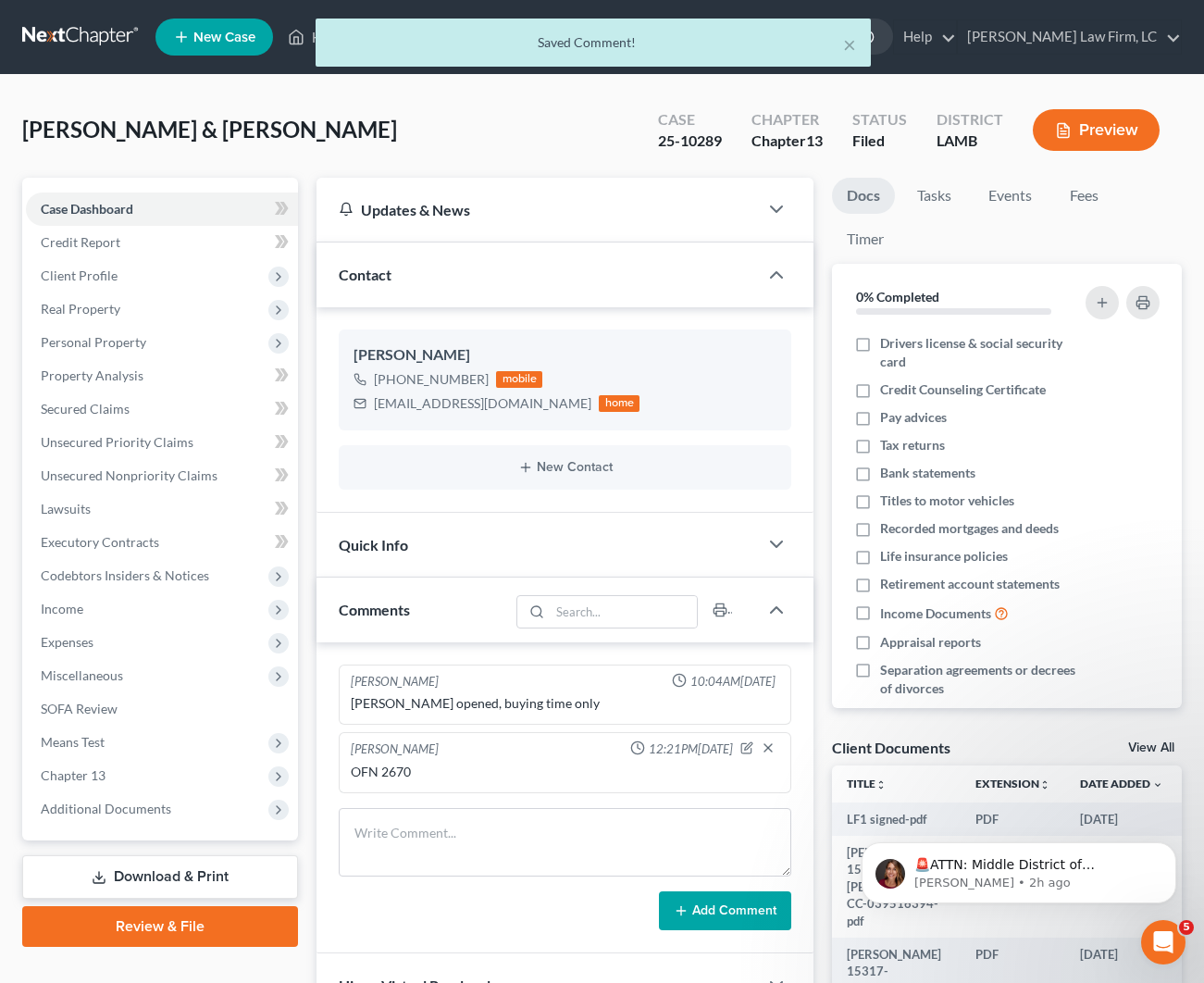
scroll to position [7, 0]
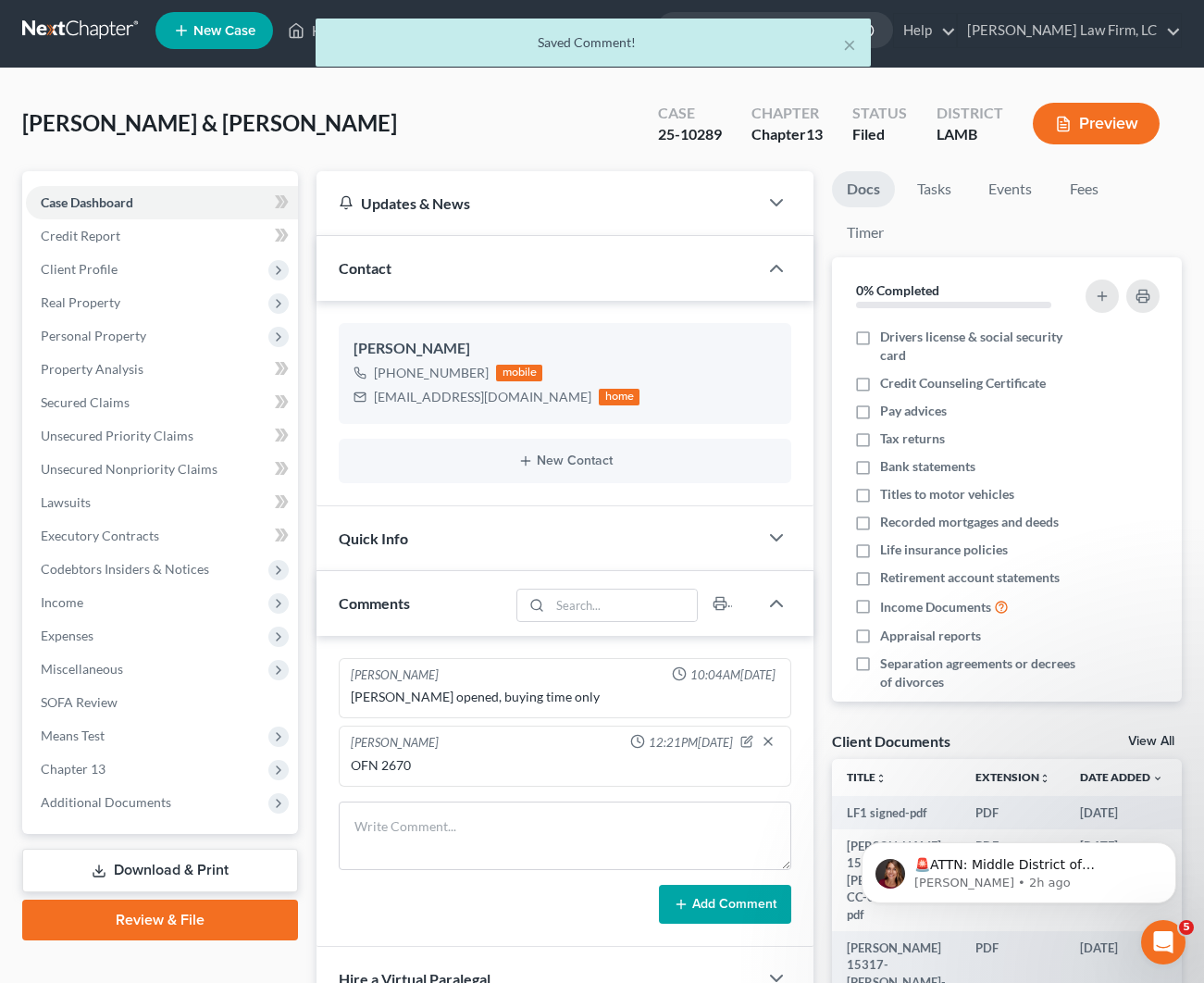
click at [249, 81] on div "× Saved Comment! [PERSON_NAME] & [PERSON_NAME] Upgraded Case 25-10289 Chapter C…" at bounding box center [602, 623] width 1204 height 1110
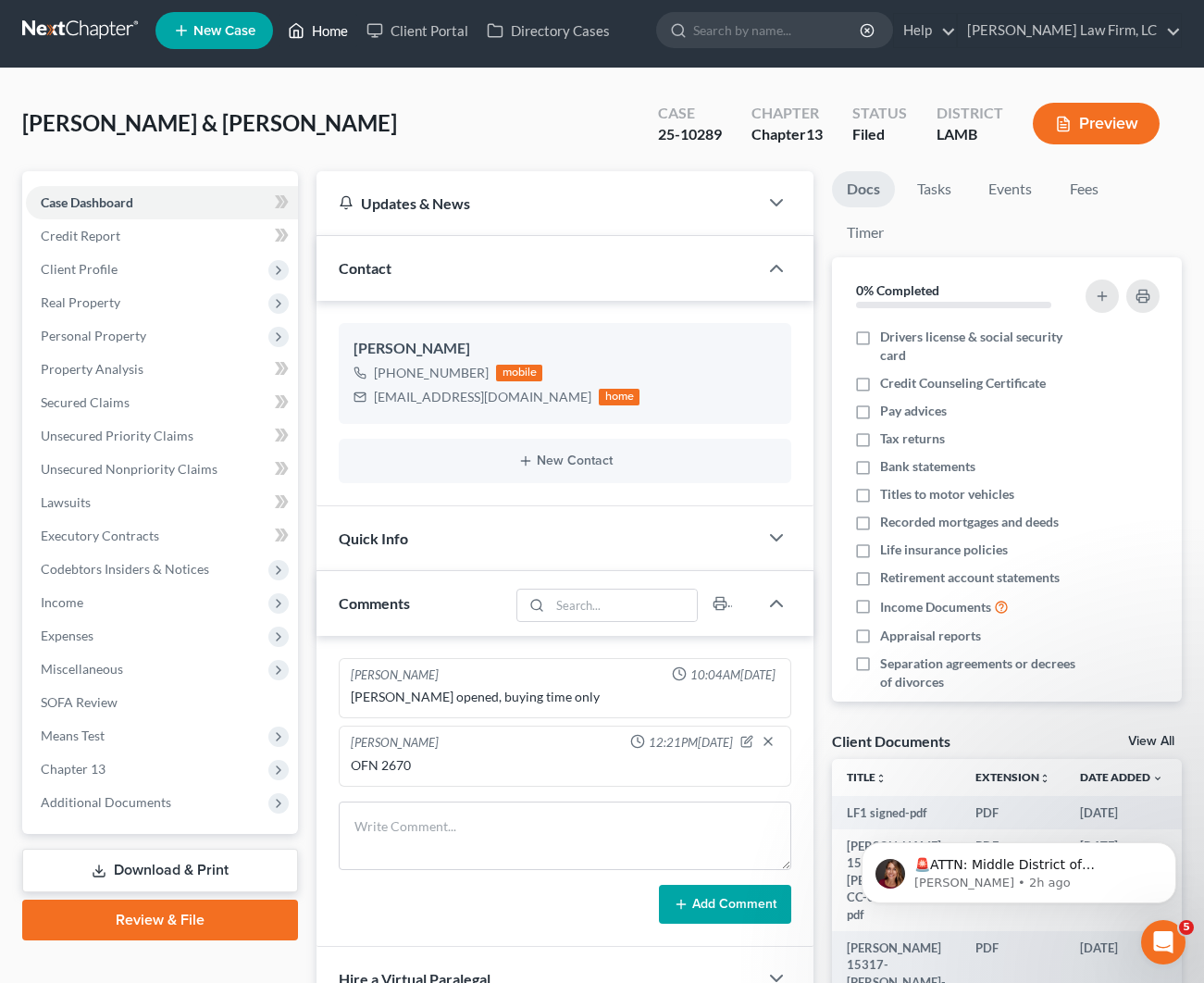
click at [303, 38] on icon at bounding box center [296, 30] width 16 height 22
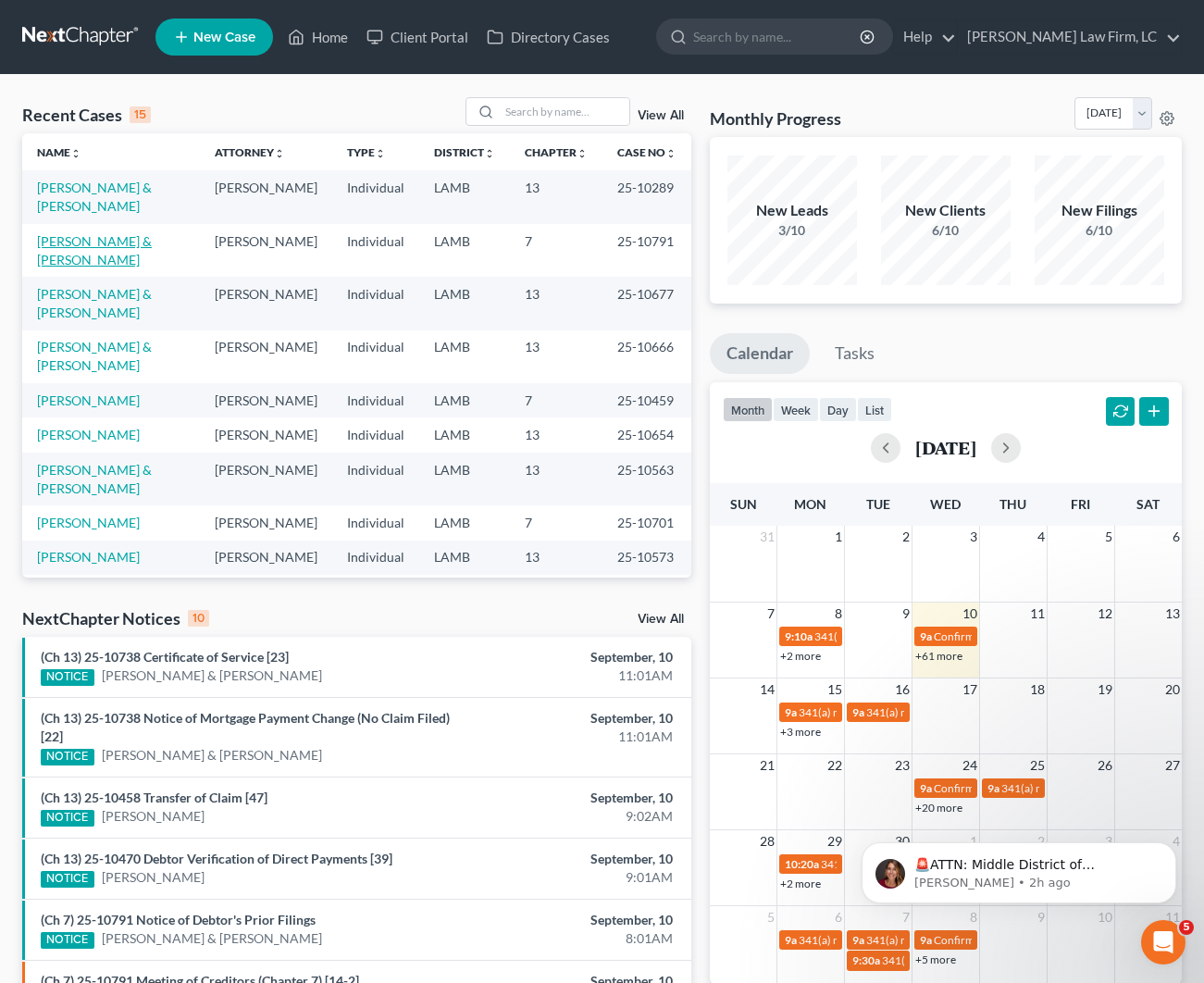
click at [121, 233] on link "[PERSON_NAME] & [PERSON_NAME]" at bounding box center [95, 251] width 115 height 34
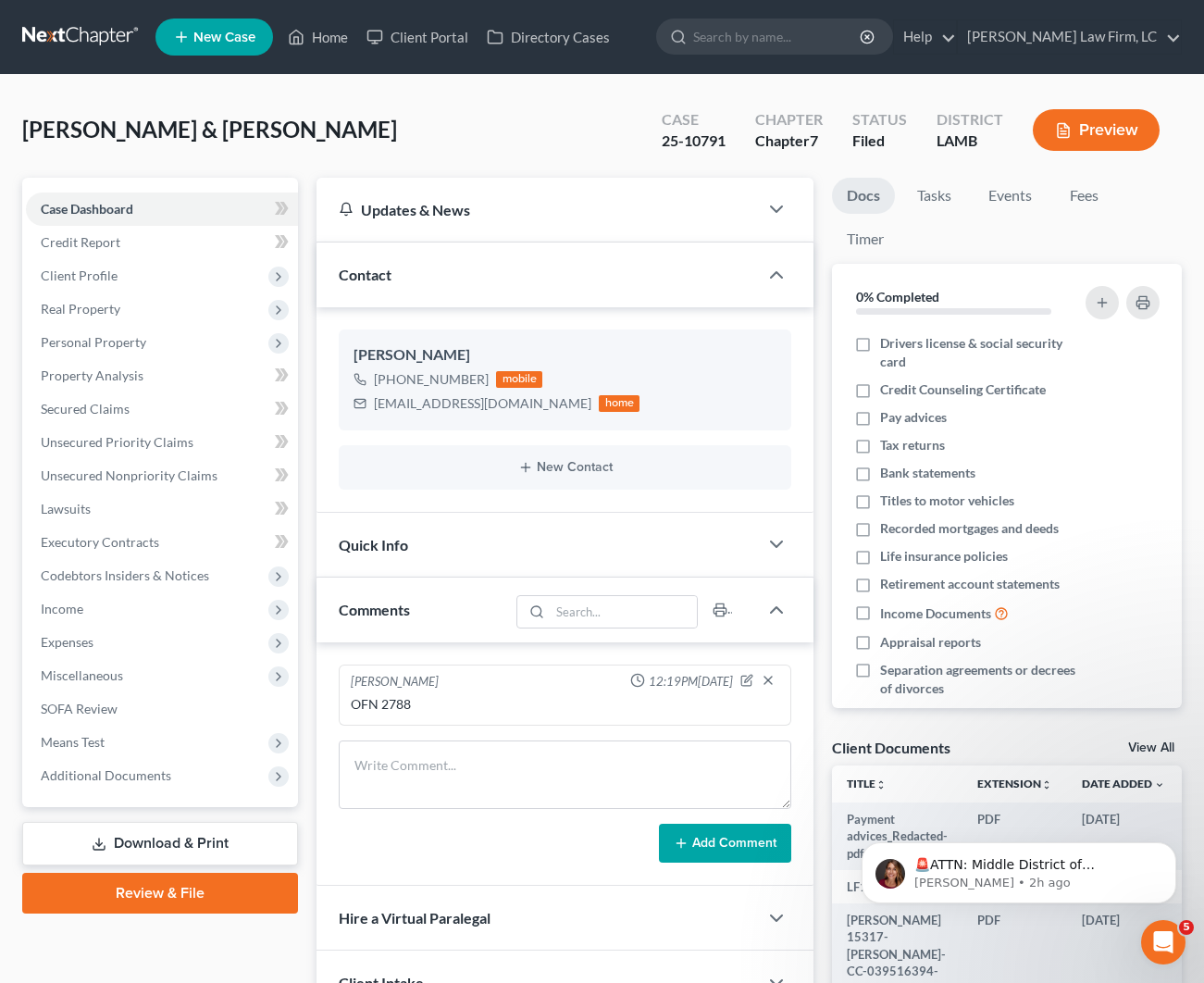
click at [502, 686] on div "[PERSON_NAME] 12:19PM[DATE]" at bounding box center [565, 681] width 436 height 18
drag, startPoint x: 493, startPoint y: 710, endPoint x: 461, endPoint y: 703, distance: 32.8
click at [493, 709] on div "OFN 2788" at bounding box center [565, 704] width 428 height 18
click at [427, 698] on div "OFN 2788" at bounding box center [565, 704] width 428 height 18
click at [414, 701] on div "OFN 2788" at bounding box center [565, 704] width 428 height 18
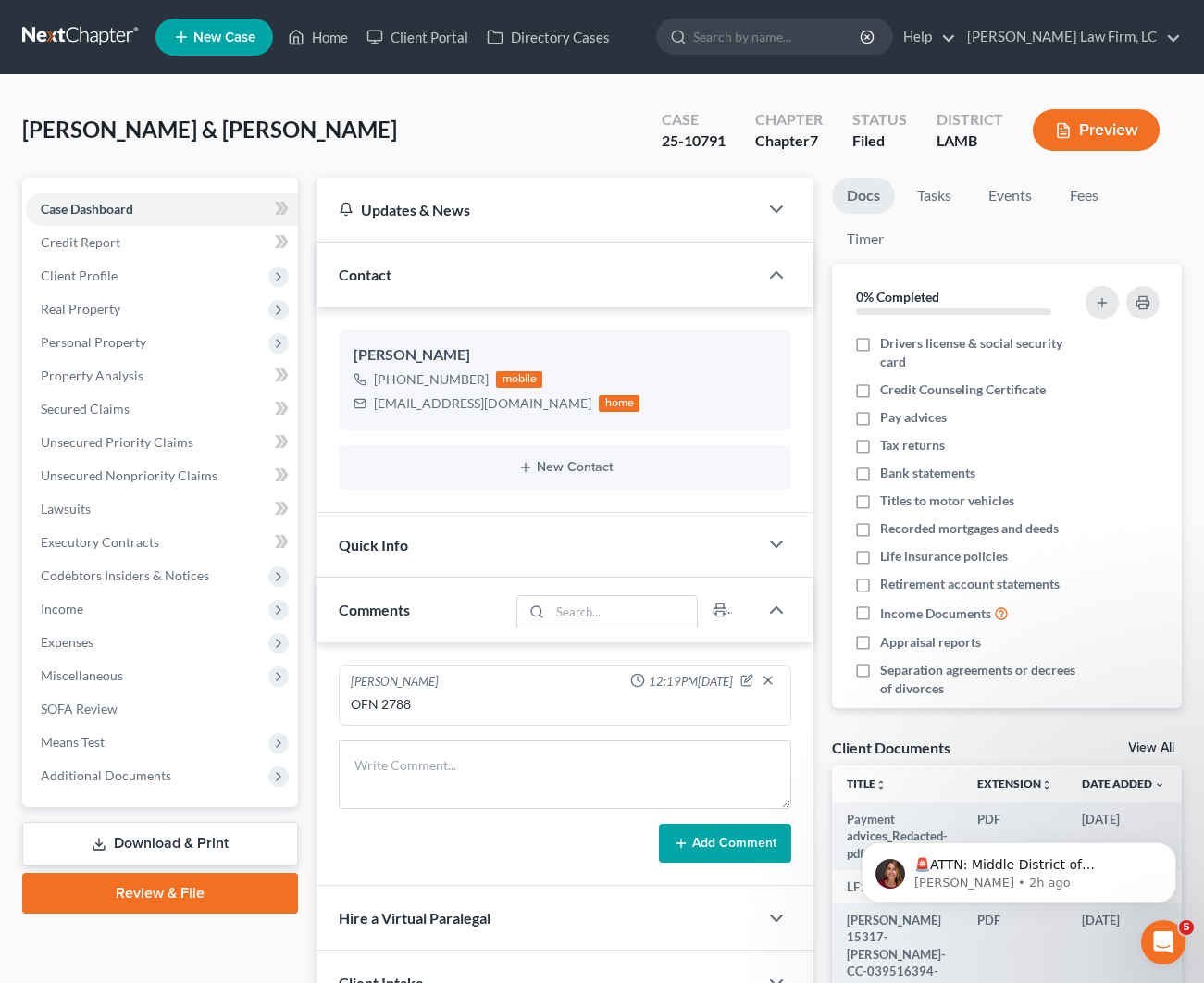
click at [428, 704] on div "OFN 2788" at bounding box center [565, 704] width 428 height 18
click at [404, 703] on div "OFN 2788" at bounding box center [565, 704] width 428 height 18
click at [414, 700] on div "OFN 2788" at bounding box center [565, 704] width 428 height 18
click at [403, 700] on div "OFN 2788" at bounding box center [565, 704] width 428 height 18
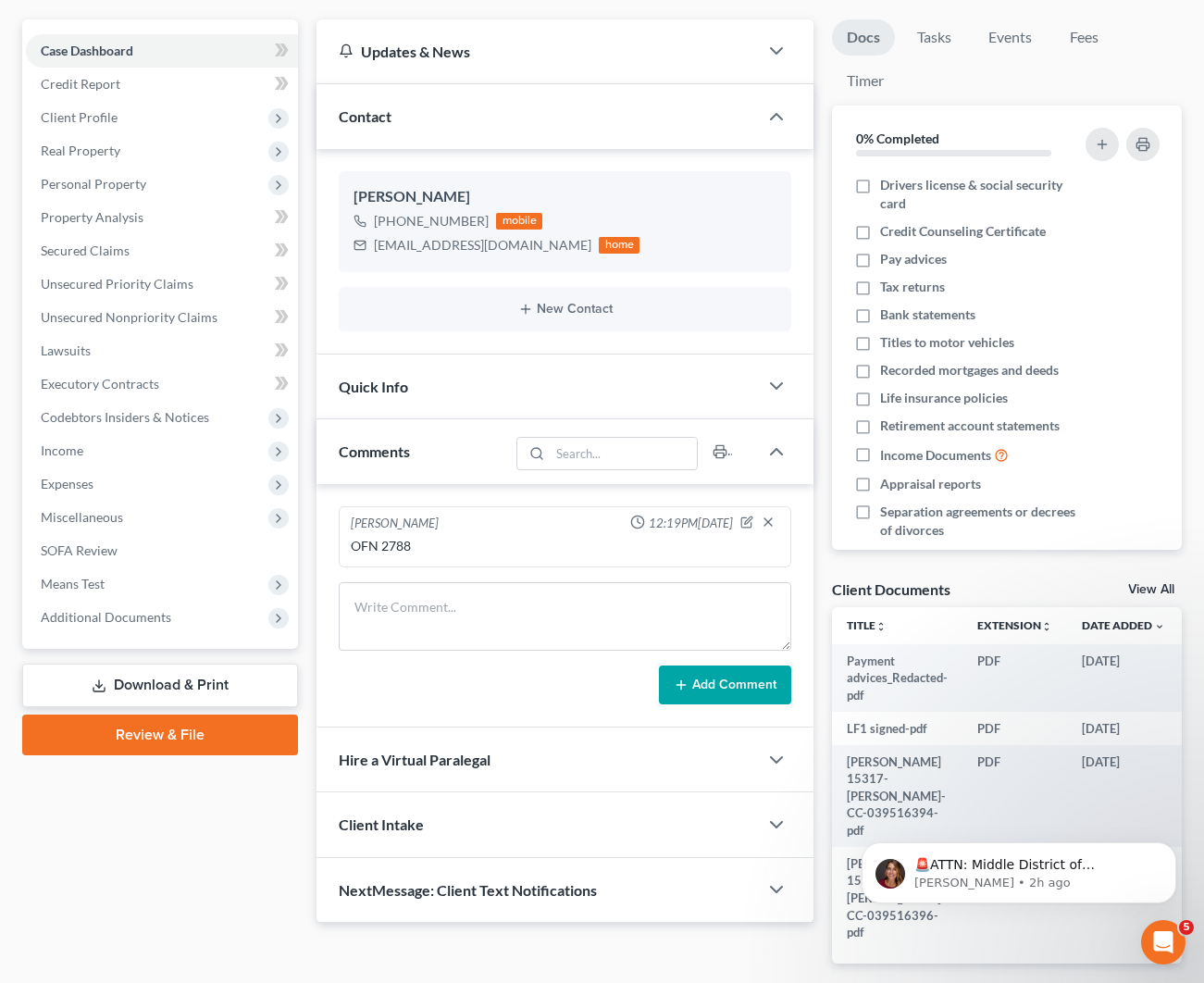
scroll to position [165, 0]
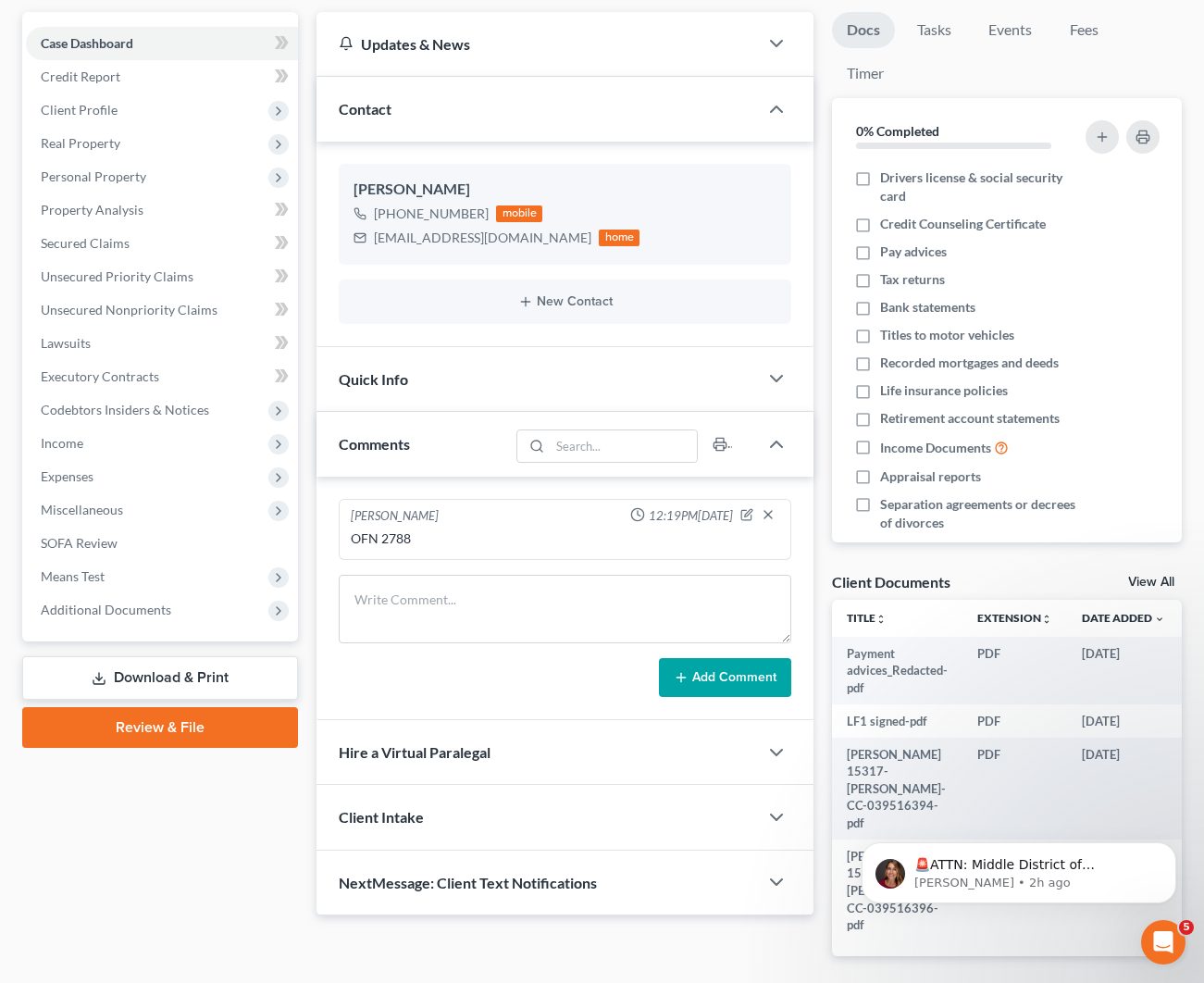
click at [743, 513] on icon "button" at bounding box center [747, 514] width 13 height 13
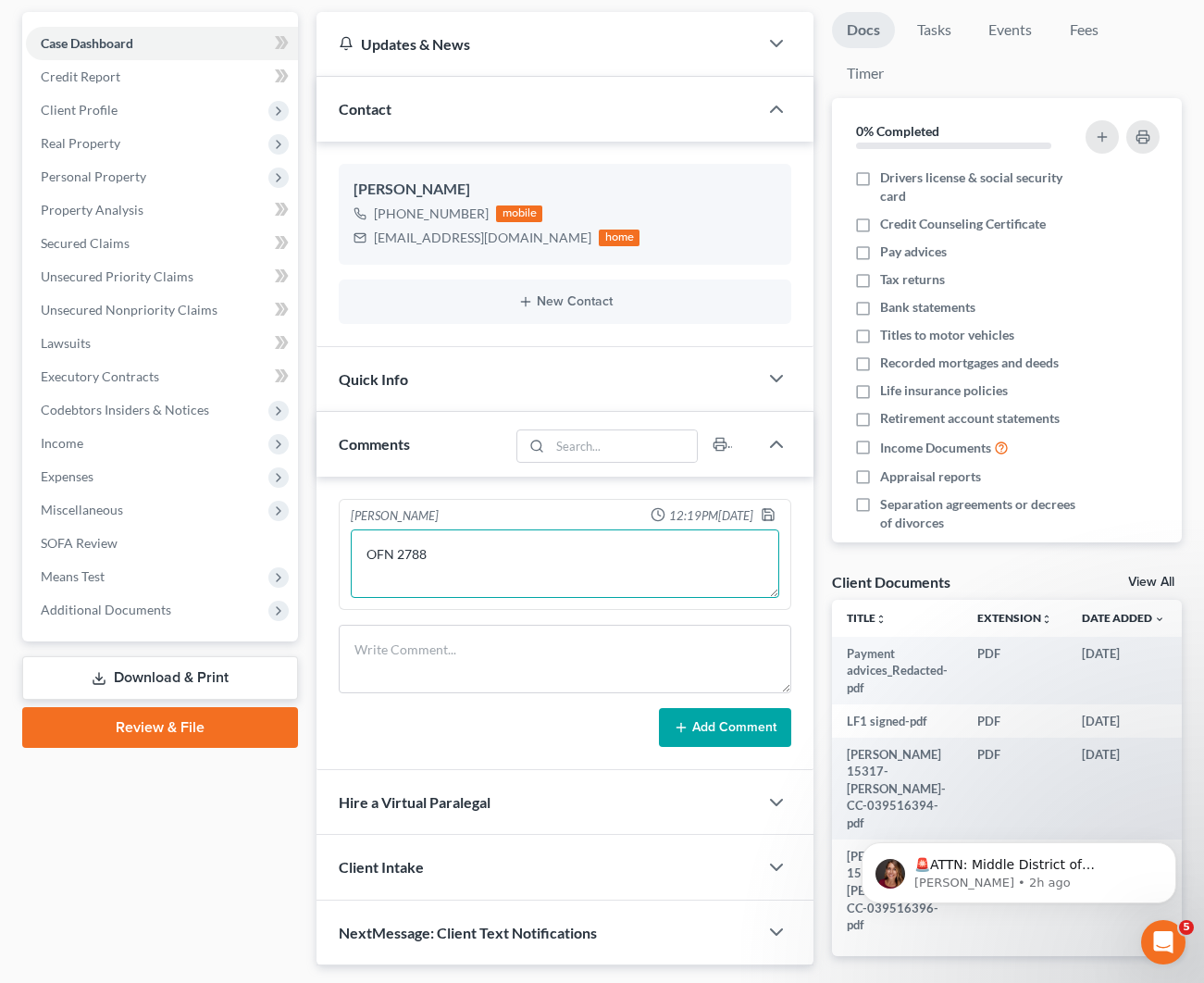
click at [611, 558] on textarea "OFN 2788" at bounding box center [565, 563] width 428 height 69
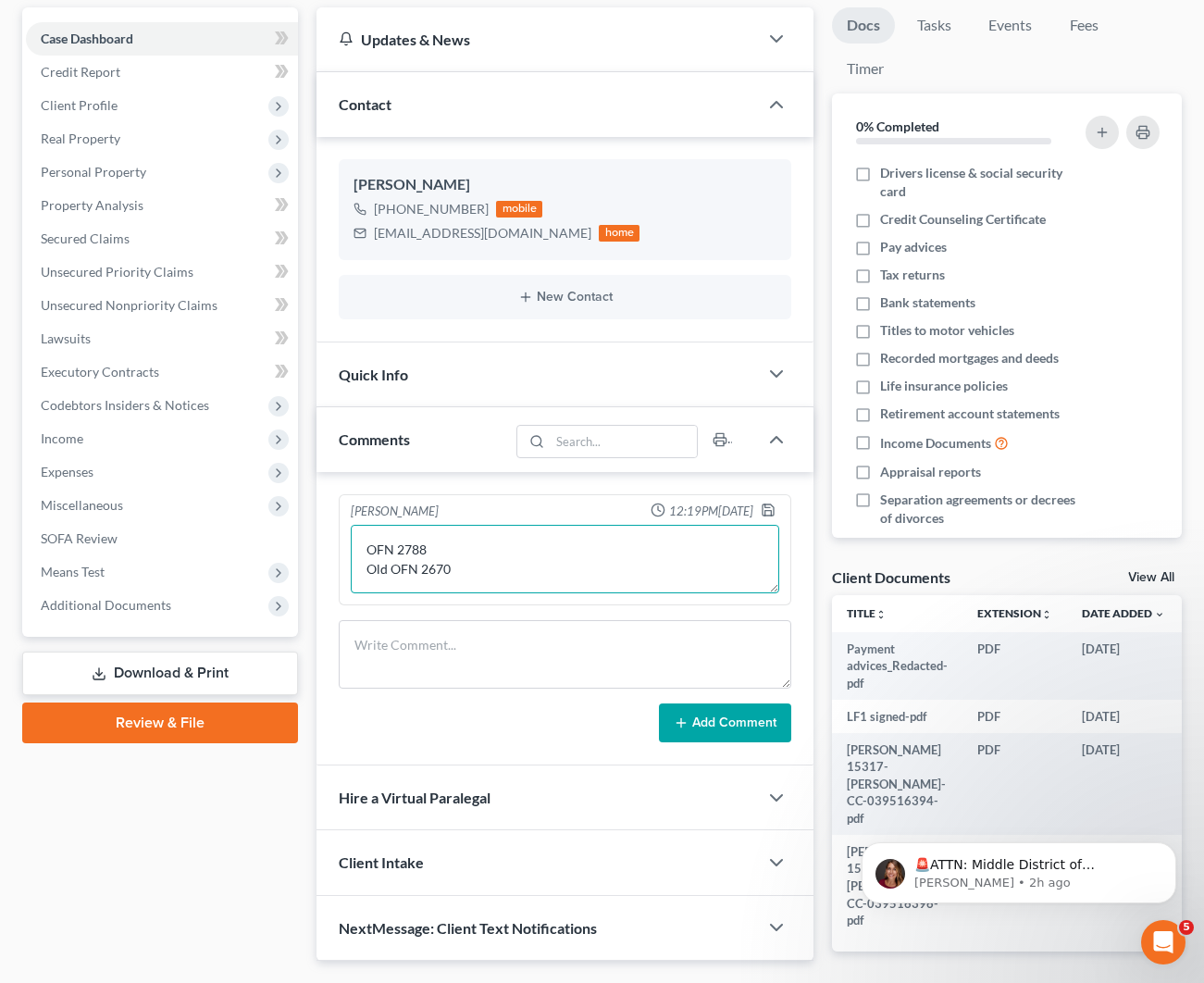
scroll to position [176, 1]
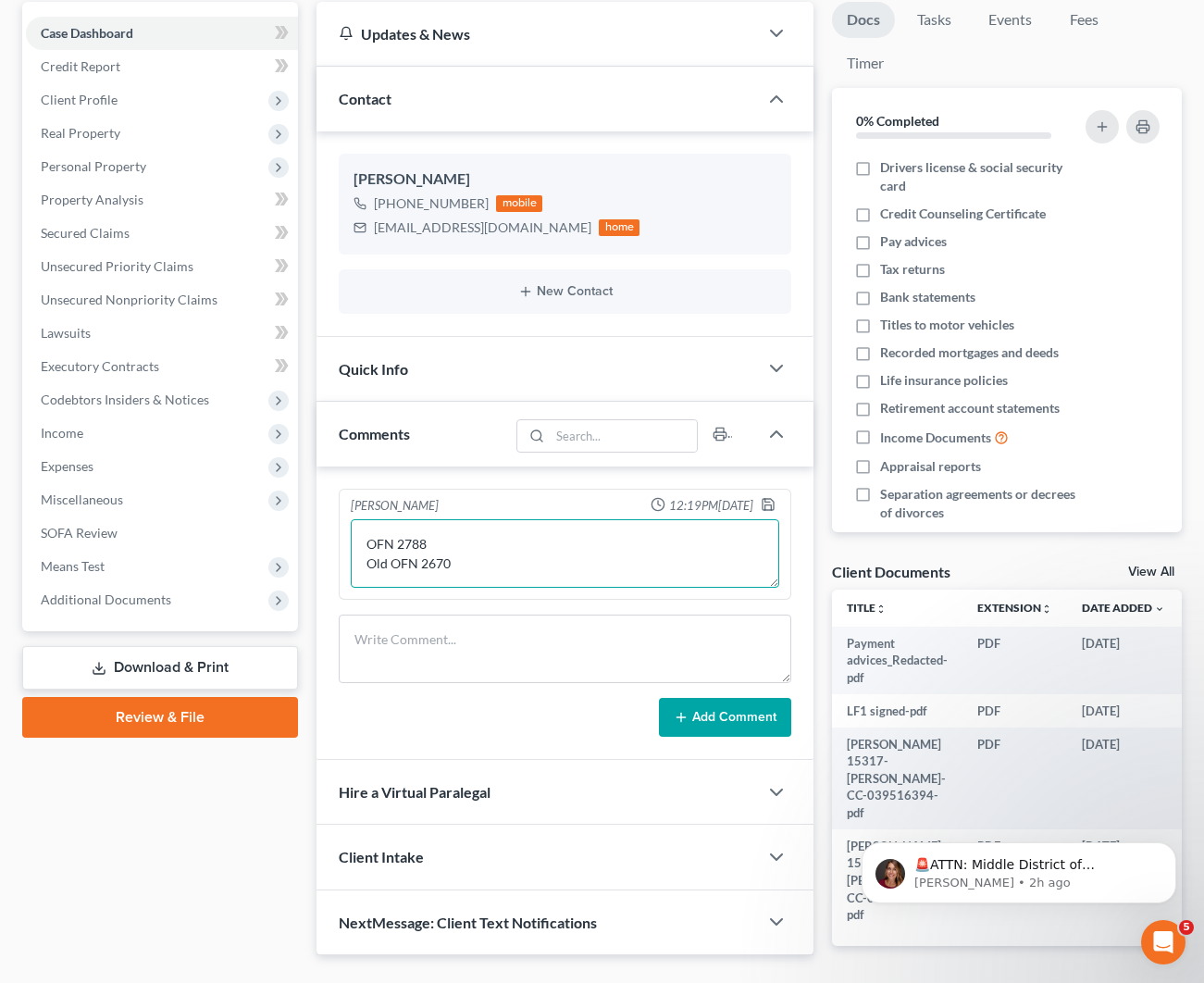
click at [392, 567] on textarea "OFN 2788 Old OFN 2670" at bounding box center [565, 554] width 428 height 69
type textarea "OFN [STREET_ADDRESS]"
click at [690, 704] on button "Add Comment" at bounding box center [725, 717] width 132 height 39
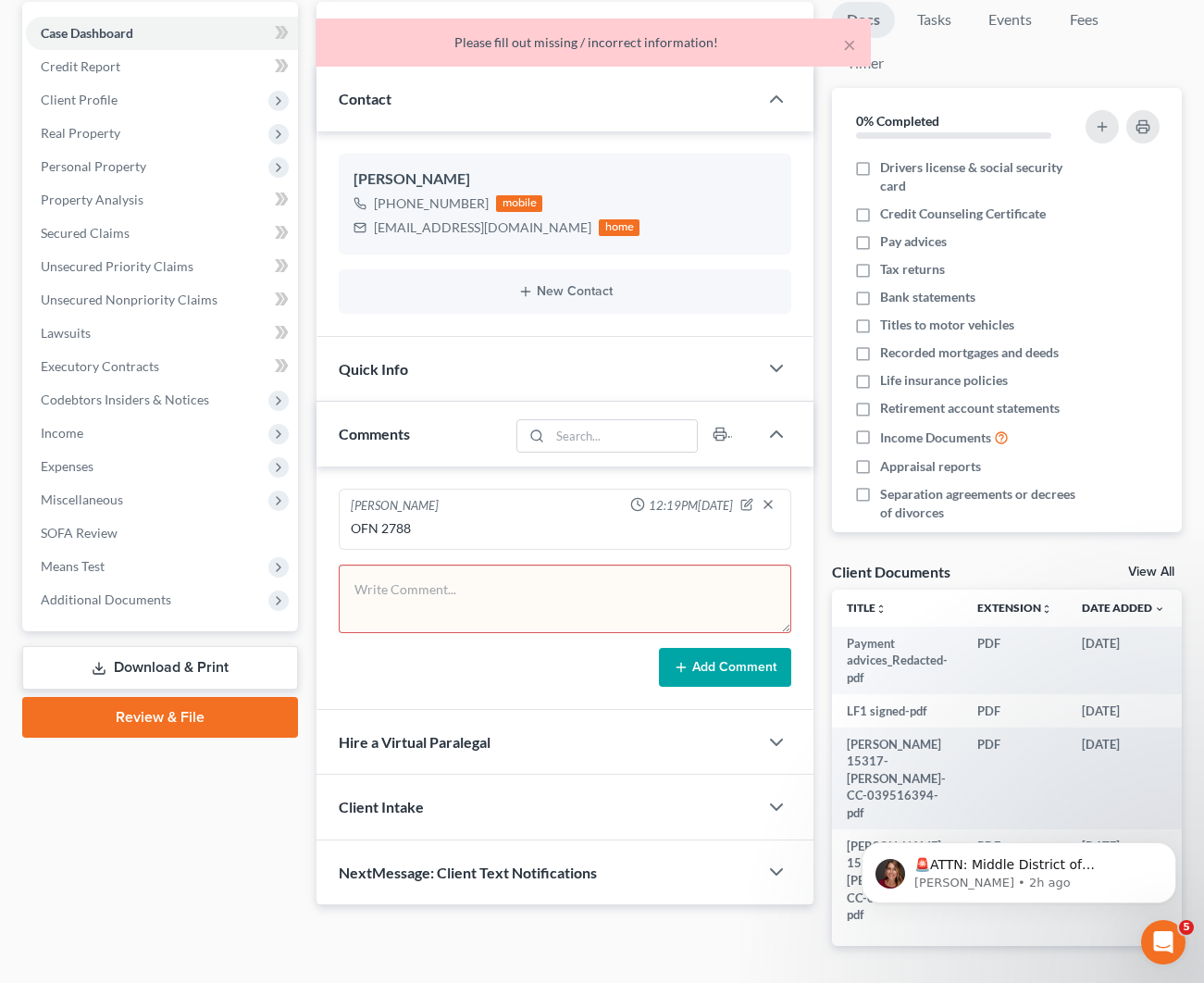
scroll to position [165, 0]
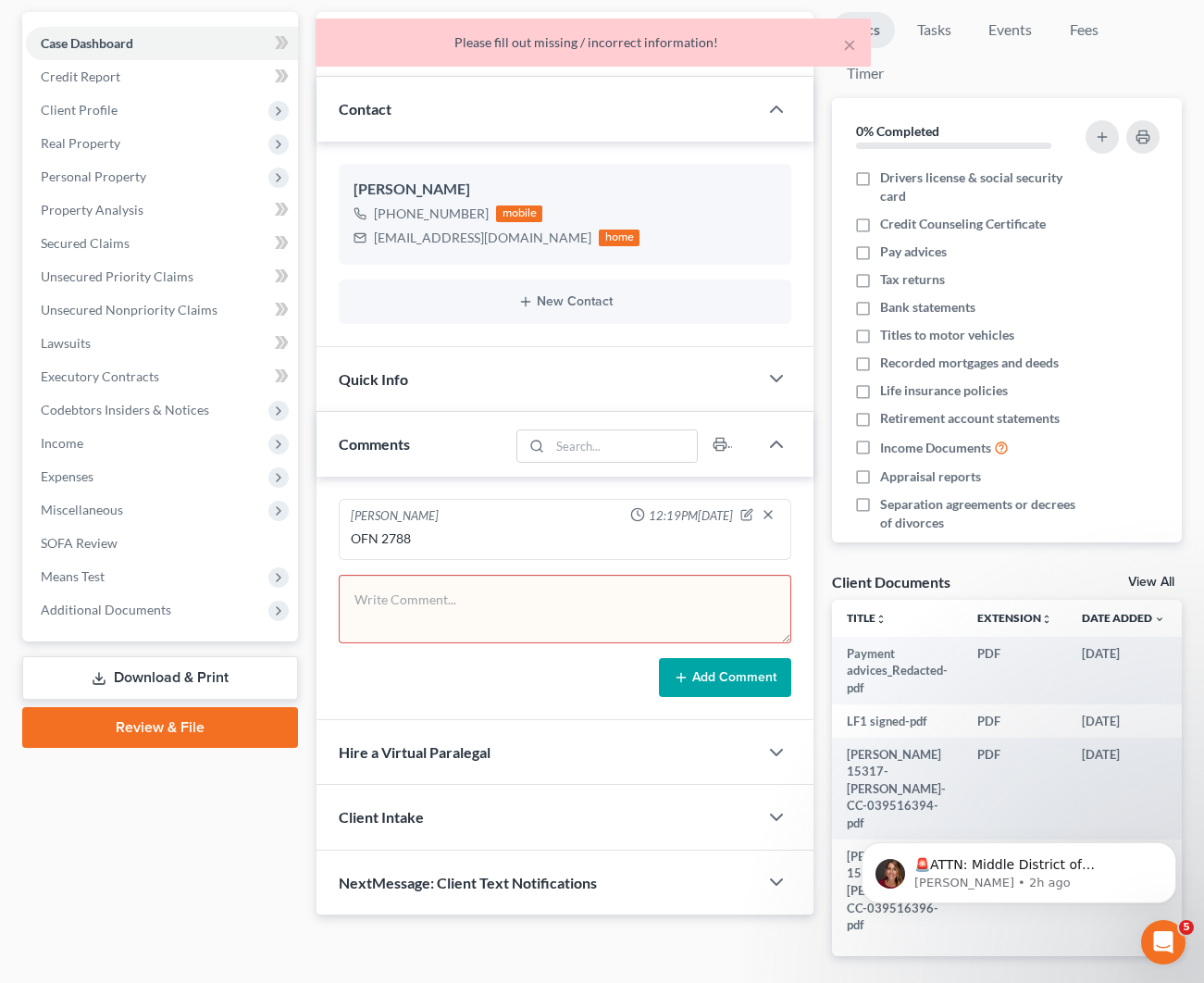
click at [673, 661] on button "Add Comment" at bounding box center [725, 677] width 132 height 39
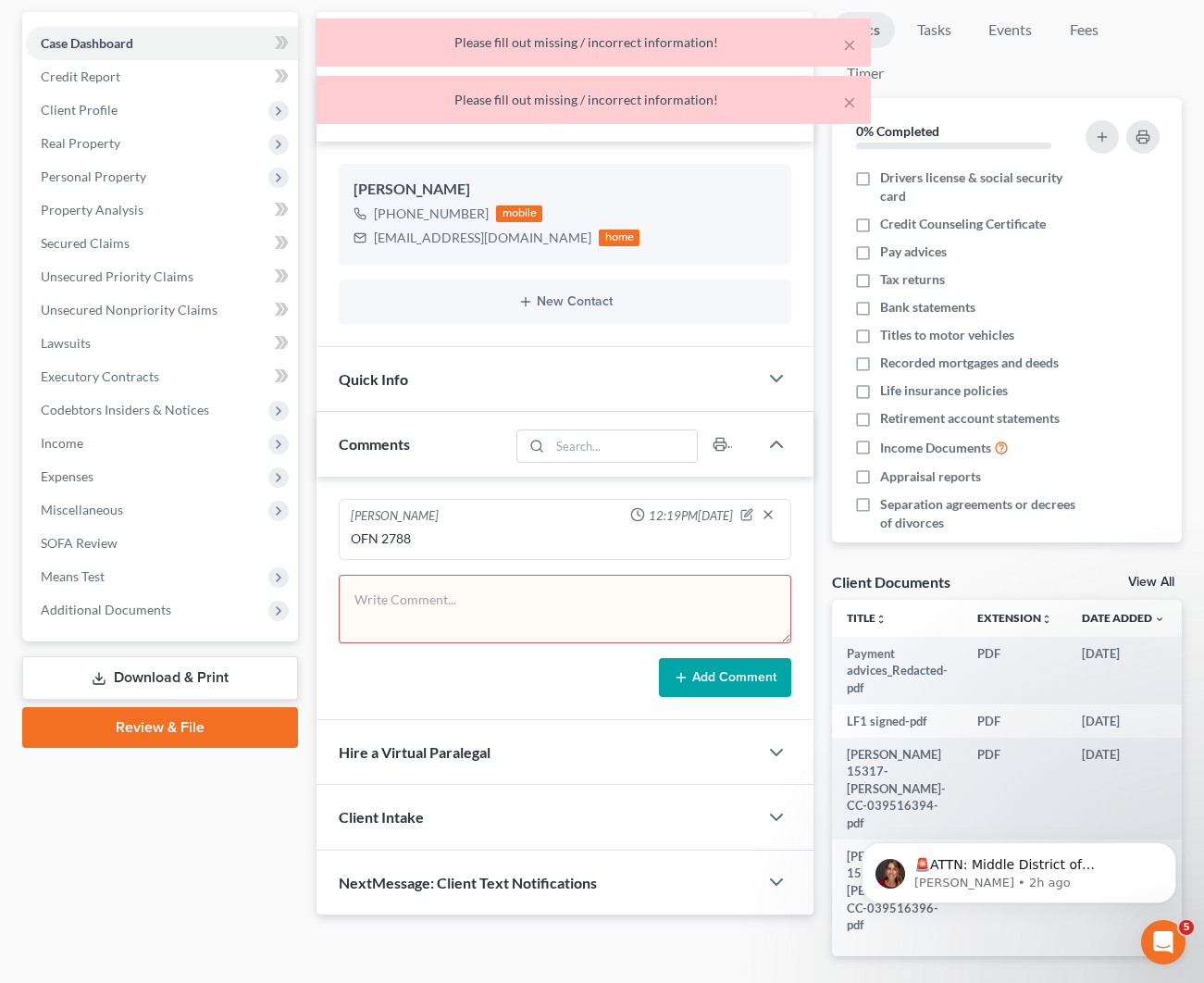
click at [640, 632] on textarea at bounding box center [564, 609] width 452 height 69
click at [519, 547] on div "OFN 2788" at bounding box center [565, 538] width 436 height 26
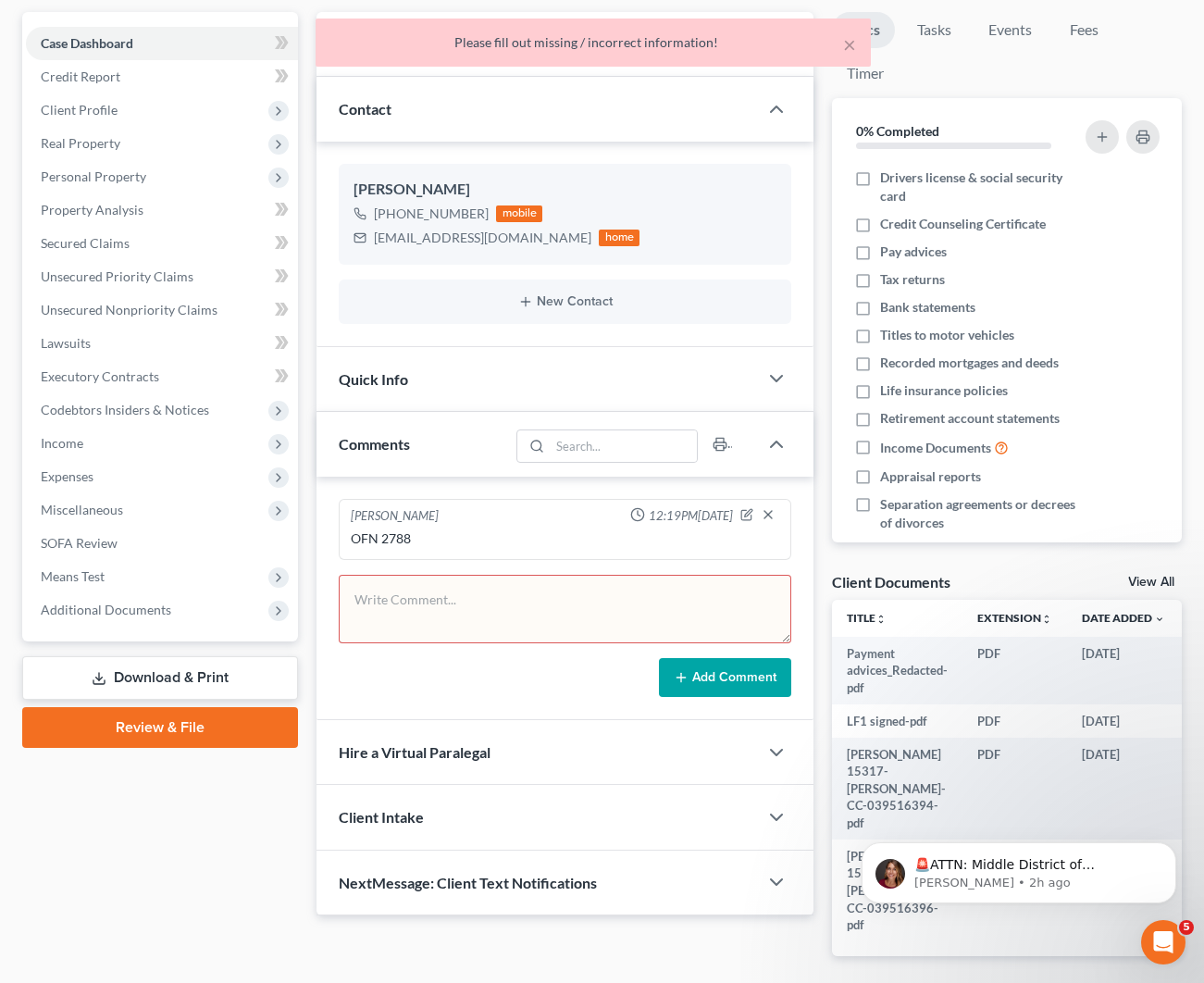
click at [566, 591] on textarea at bounding box center [564, 609] width 452 height 69
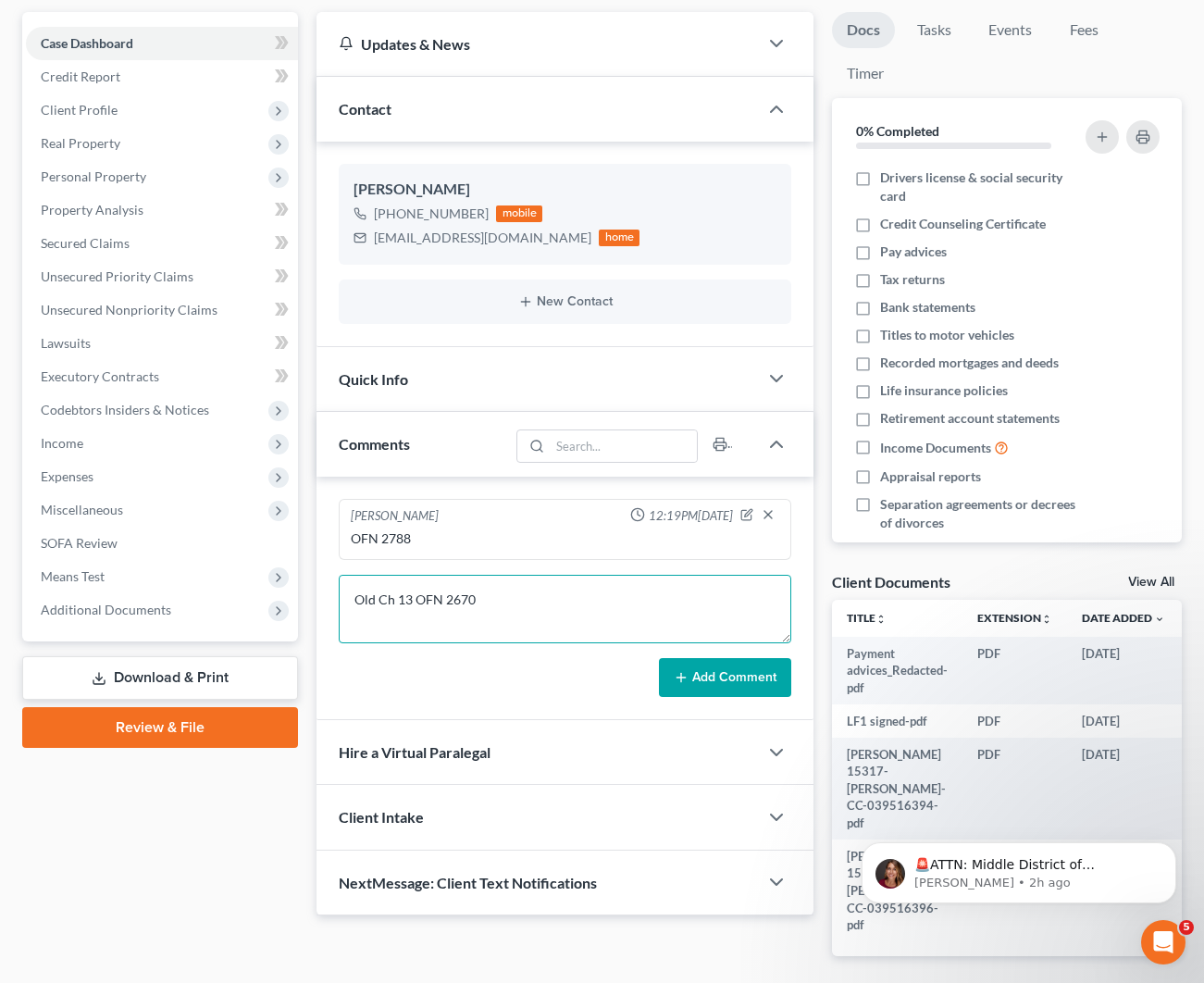
type textarea "Old Ch 13 OFN 2670"
click at [732, 681] on button "Add Comment" at bounding box center [725, 677] width 132 height 39
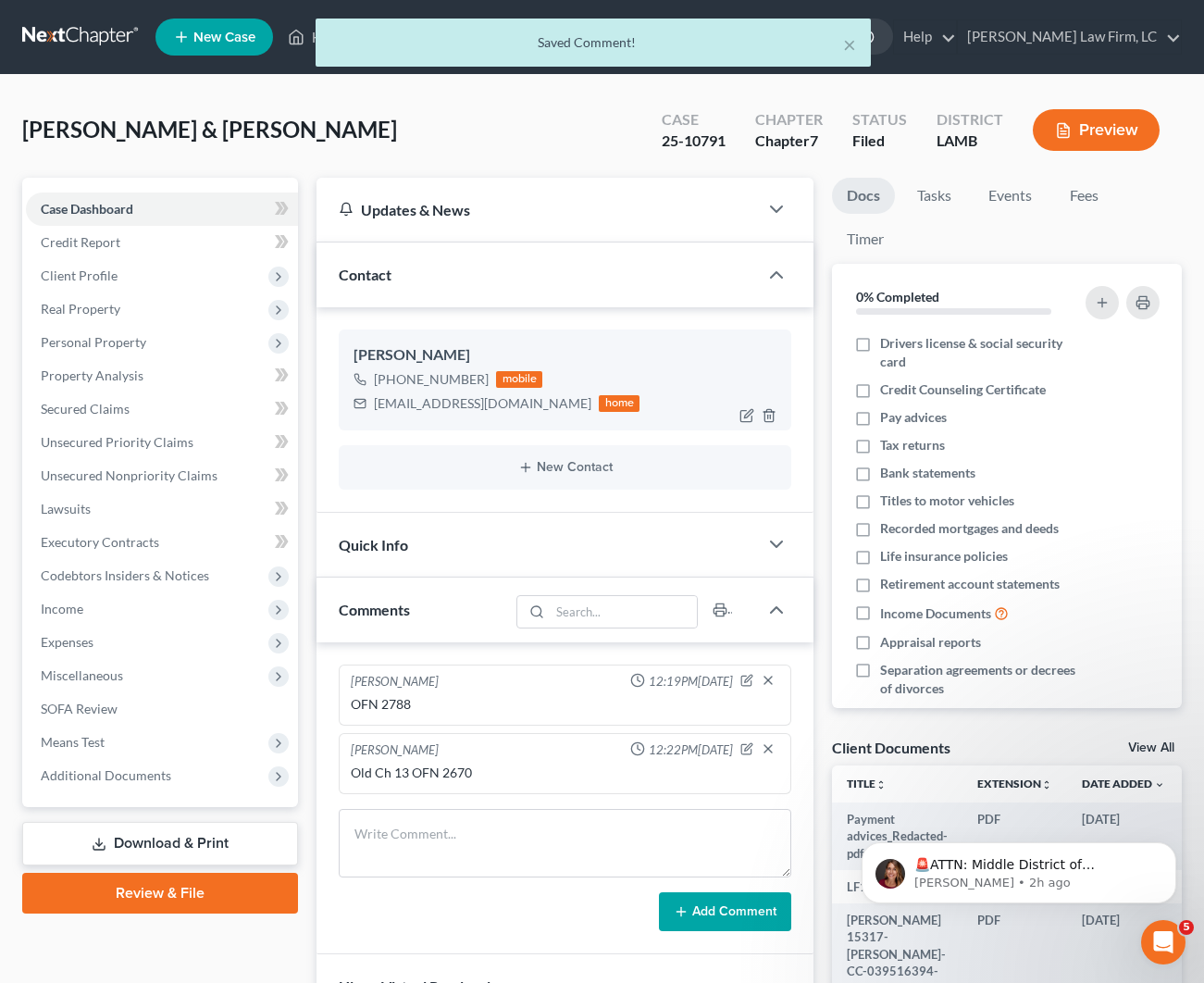
scroll to position [6, 1]
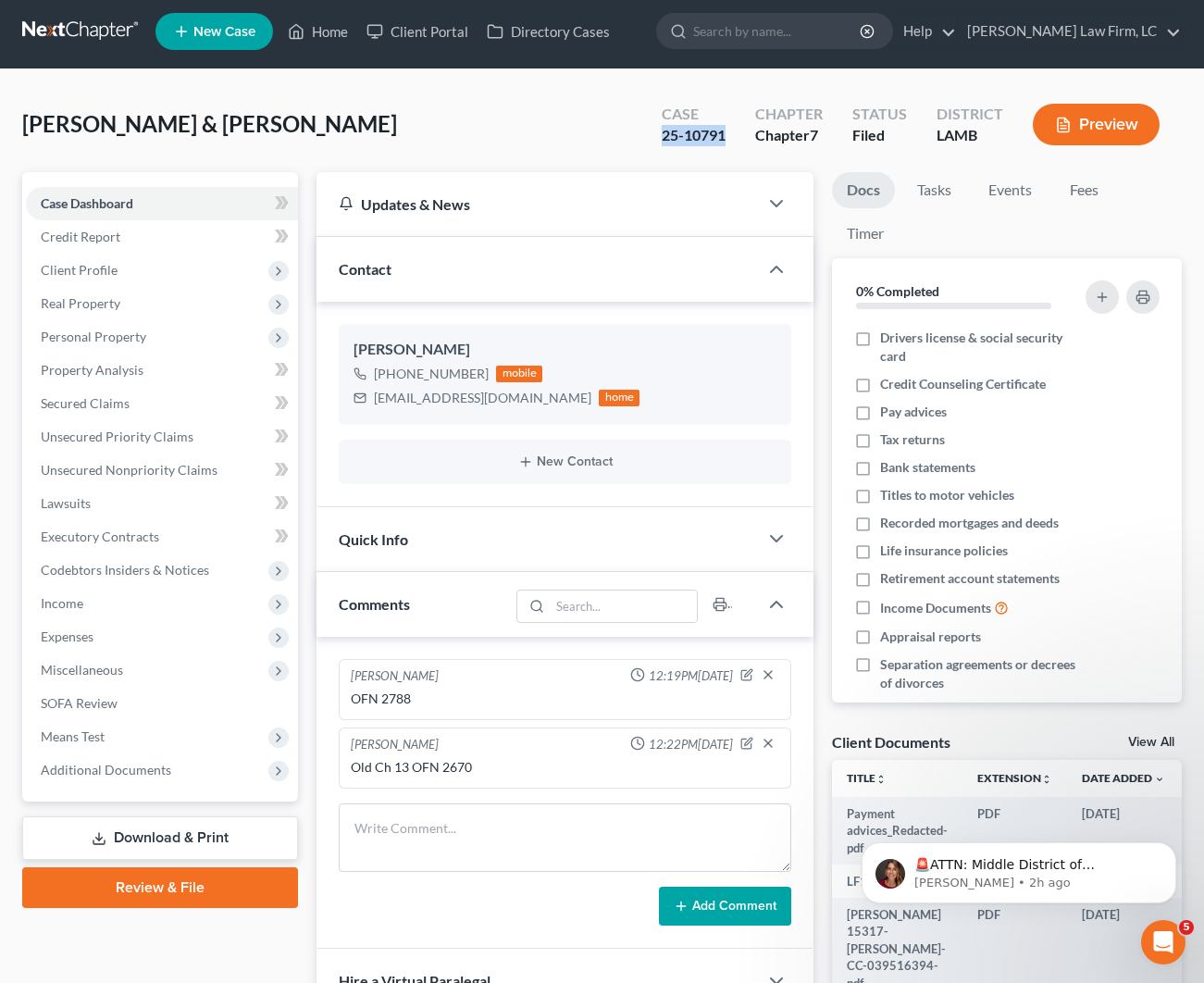
drag, startPoint x: 720, startPoint y: 135, endPoint x: 643, endPoint y: 132, distance: 77.1
click at [643, 132] on div "Case 25-10791 Chapter Chapter 7 Status Filed District [GEOGRAPHIC_DATA]" at bounding box center [910, 124] width 542 height 66
copy div "25-10791"
click at [330, 36] on link "Home" at bounding box center [317, 31] width 78 height 33
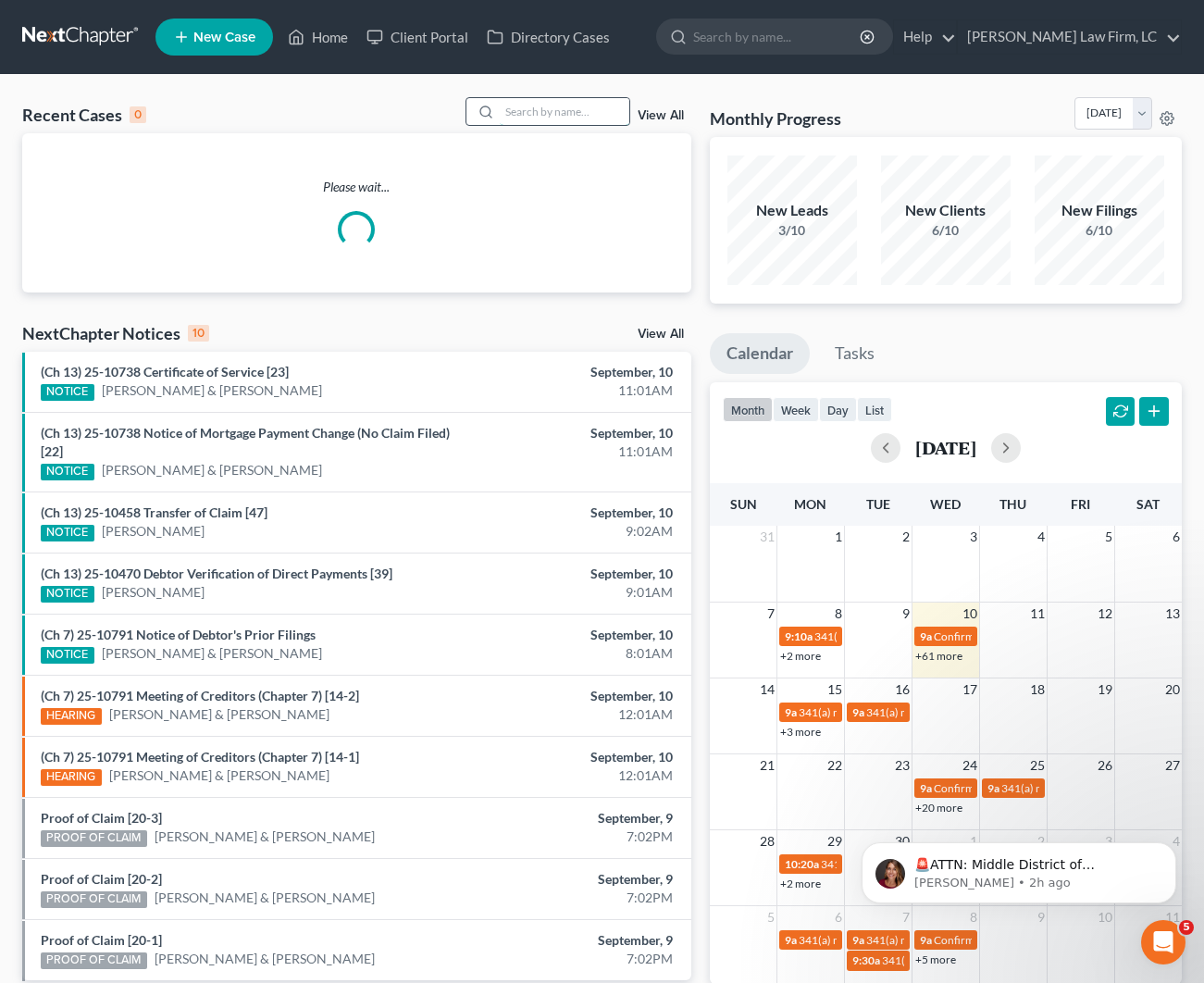
click at [562, 120] on input "search" at bounding box center [564, 112] width 129 height 27
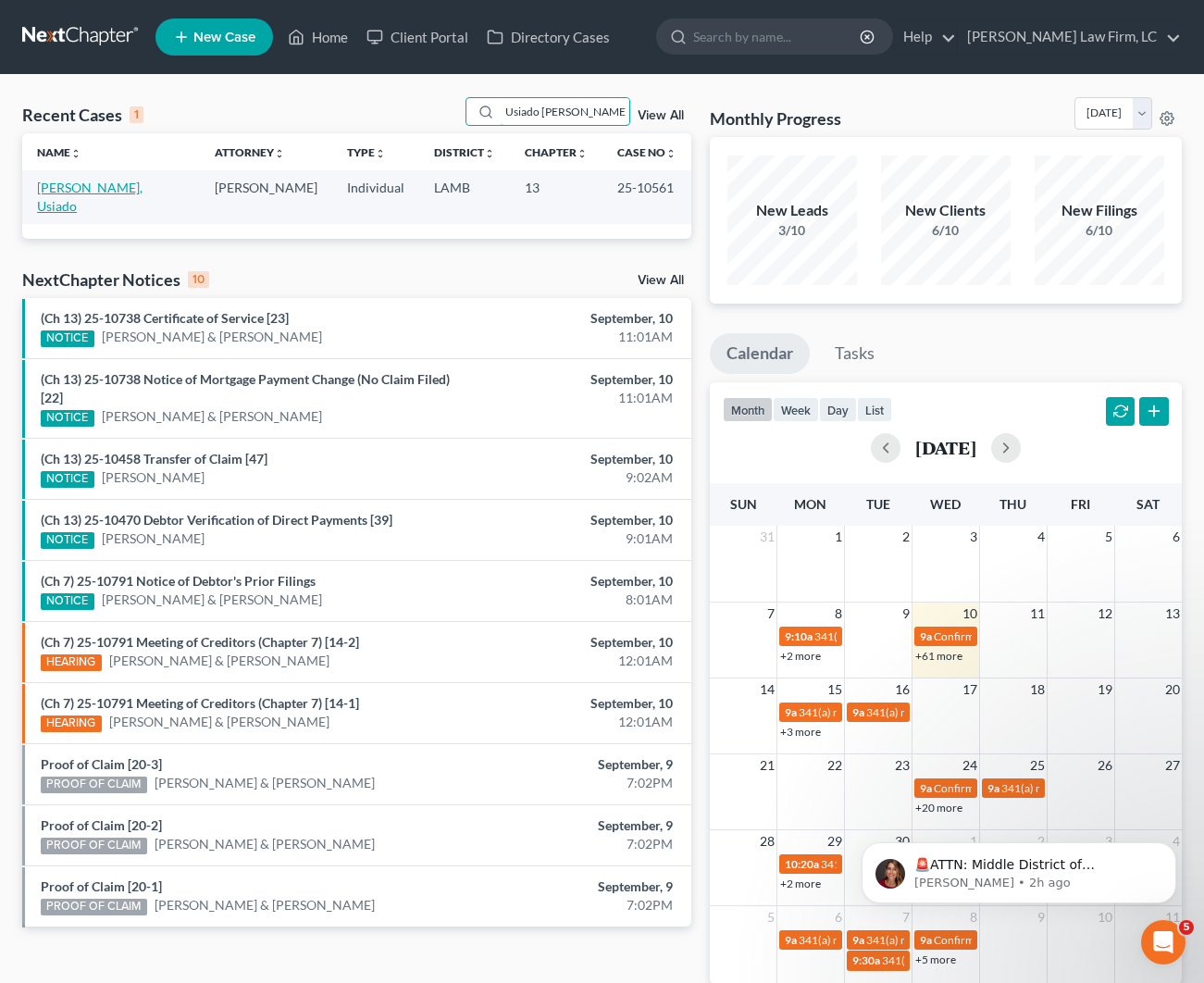
type input "Usiado [PERSON_NAME]"
click at [98, 185] on link "[PERSON_NAME], Usiado" at bounding box center [90, 197] width 105 height 34
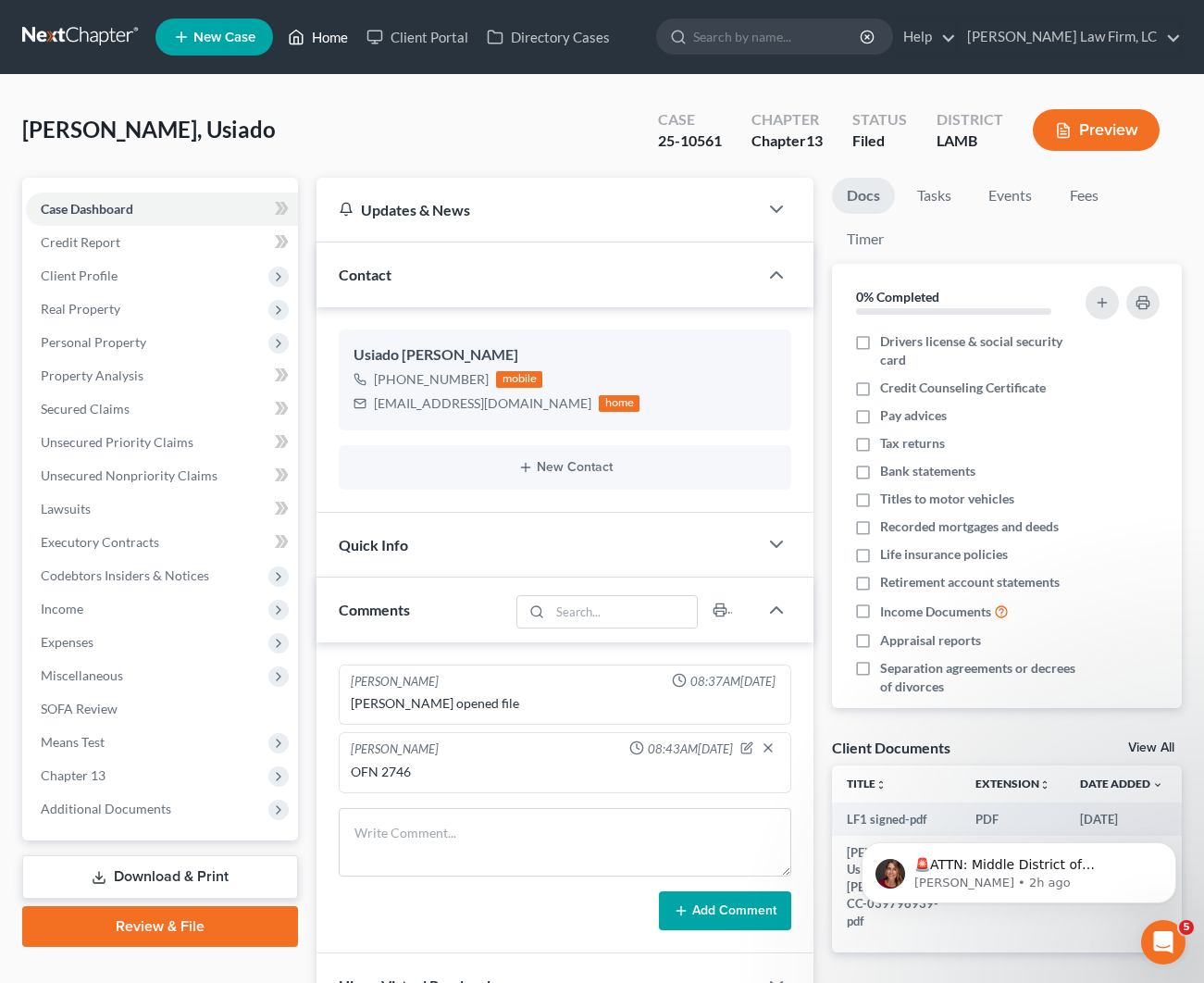
click at [307, 45] on link "Home" at bounding box center [317, 36] width 78 height 33
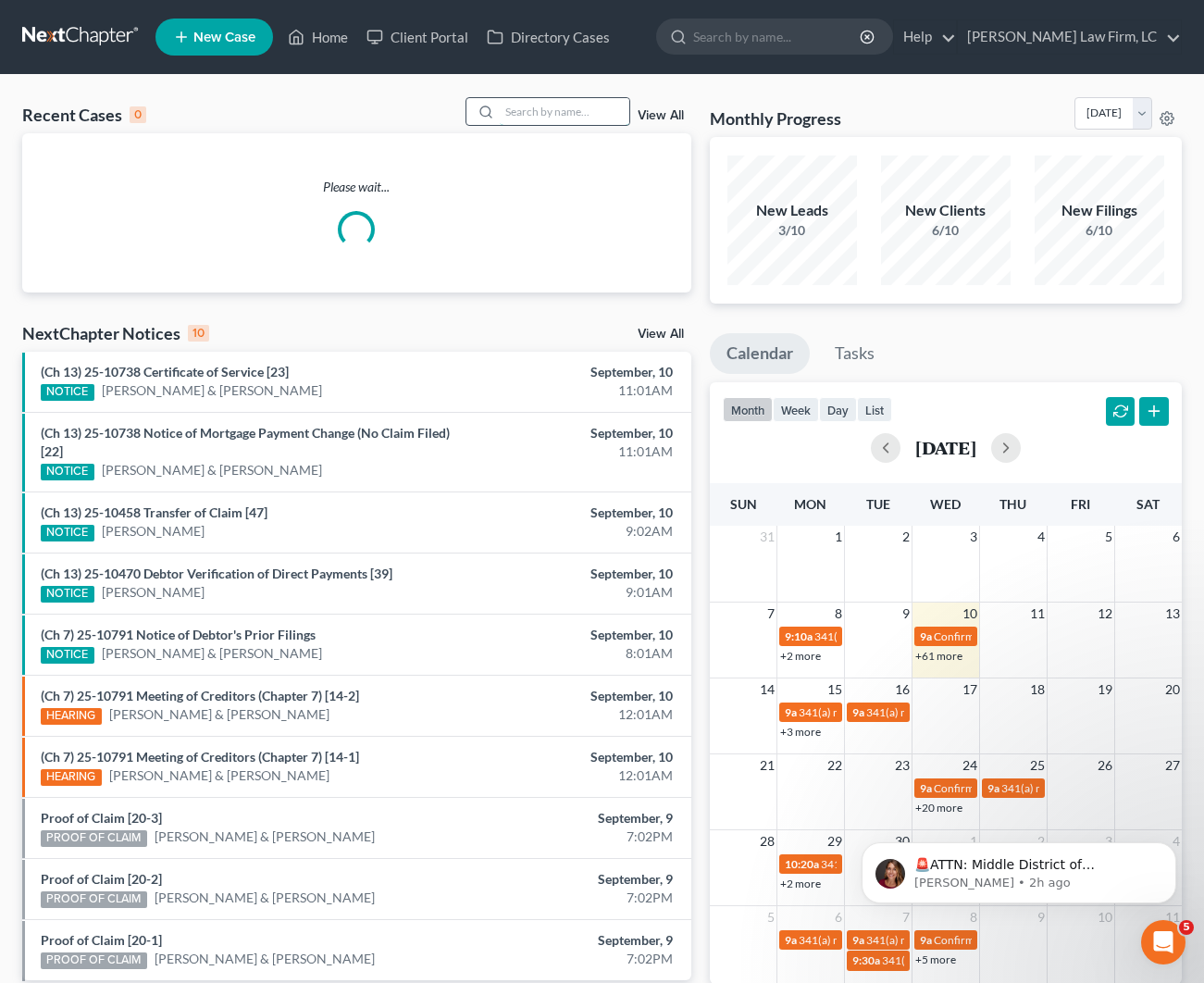
click at [532, 116] on input "search" at bounding box center [564, 112] width 129 height 27
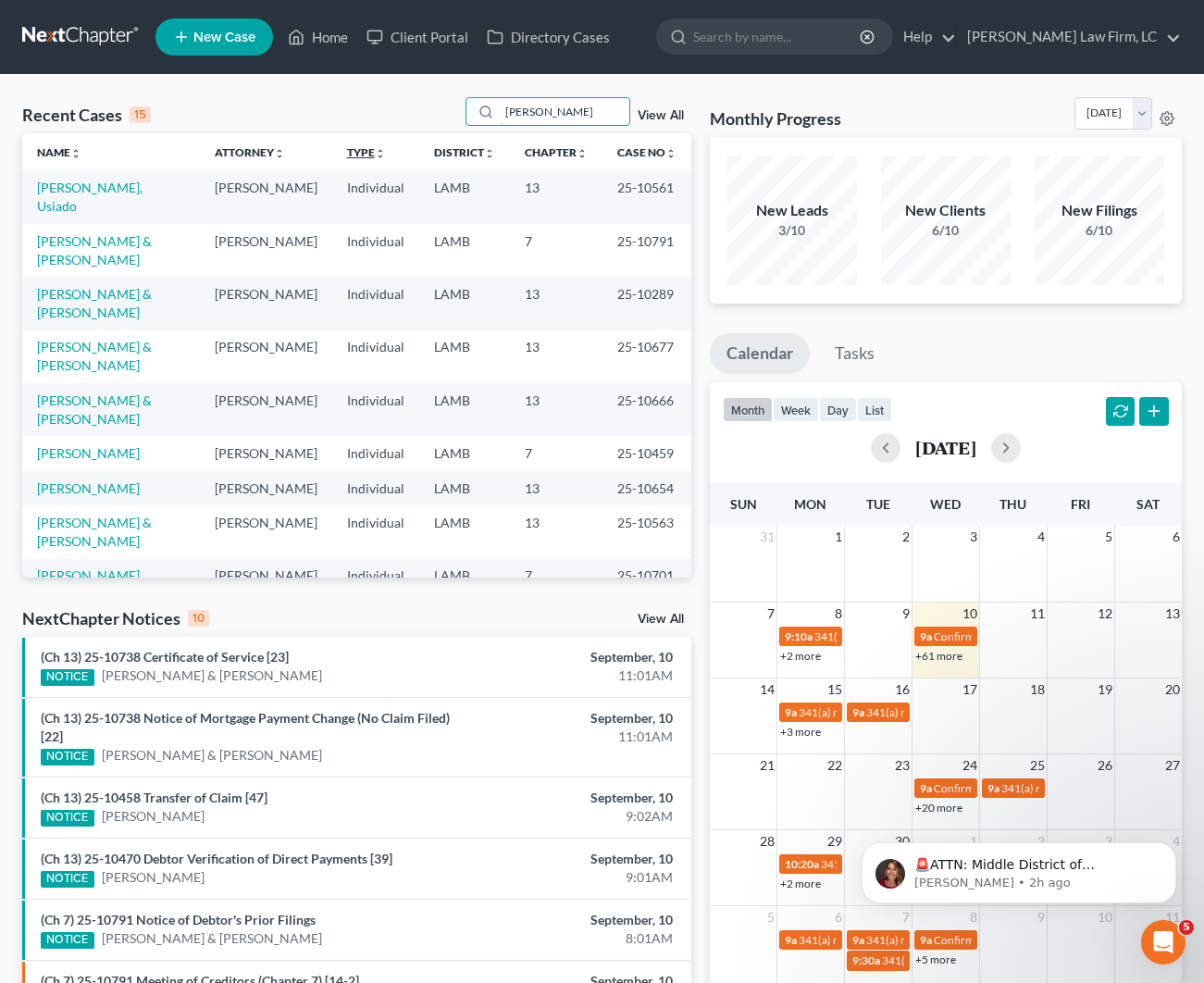
scroll to position [1, 0]
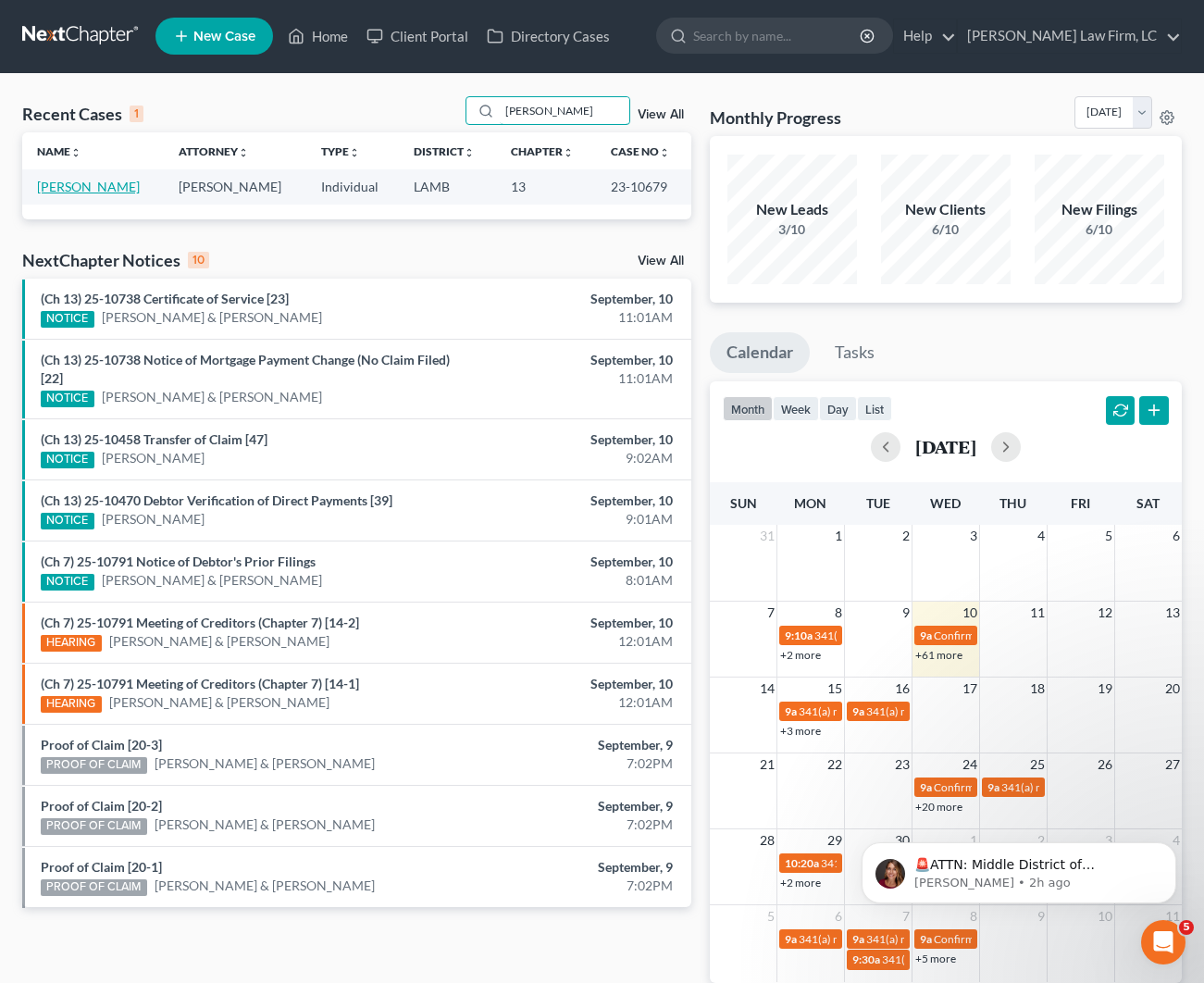
type input "[PERSON_NAME]"
click at [100, 186] on link "[PERSON_NAME]" at bounding box center [88, 186] width 102 height 15
select select "2"
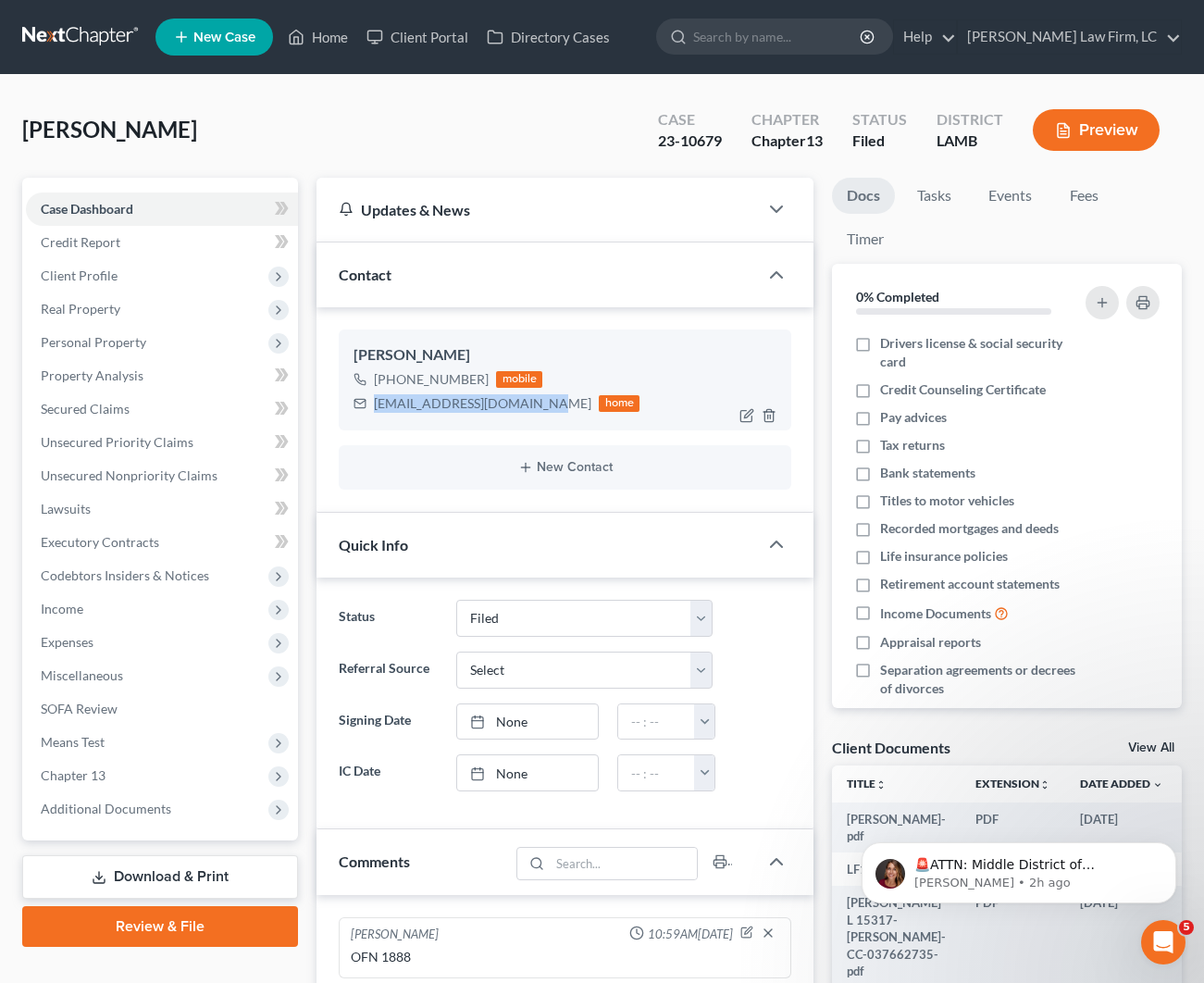
drag, startPoint x: 528, startPoint y: 404, endPoint x: 362, endPoint y: 401, distance: 166.0
click at [362, 401] on div "[EMAIL_ADDRESS][DOMAIN_NAME] home" at bounding box center [496, 403] width 286 height 24
copy div "[EMAIL_ADDRESS][DOMAIN_NAME]"
click at [111, 304] on span "Real Property" at bounding box center [80, 308] width 79 height 15
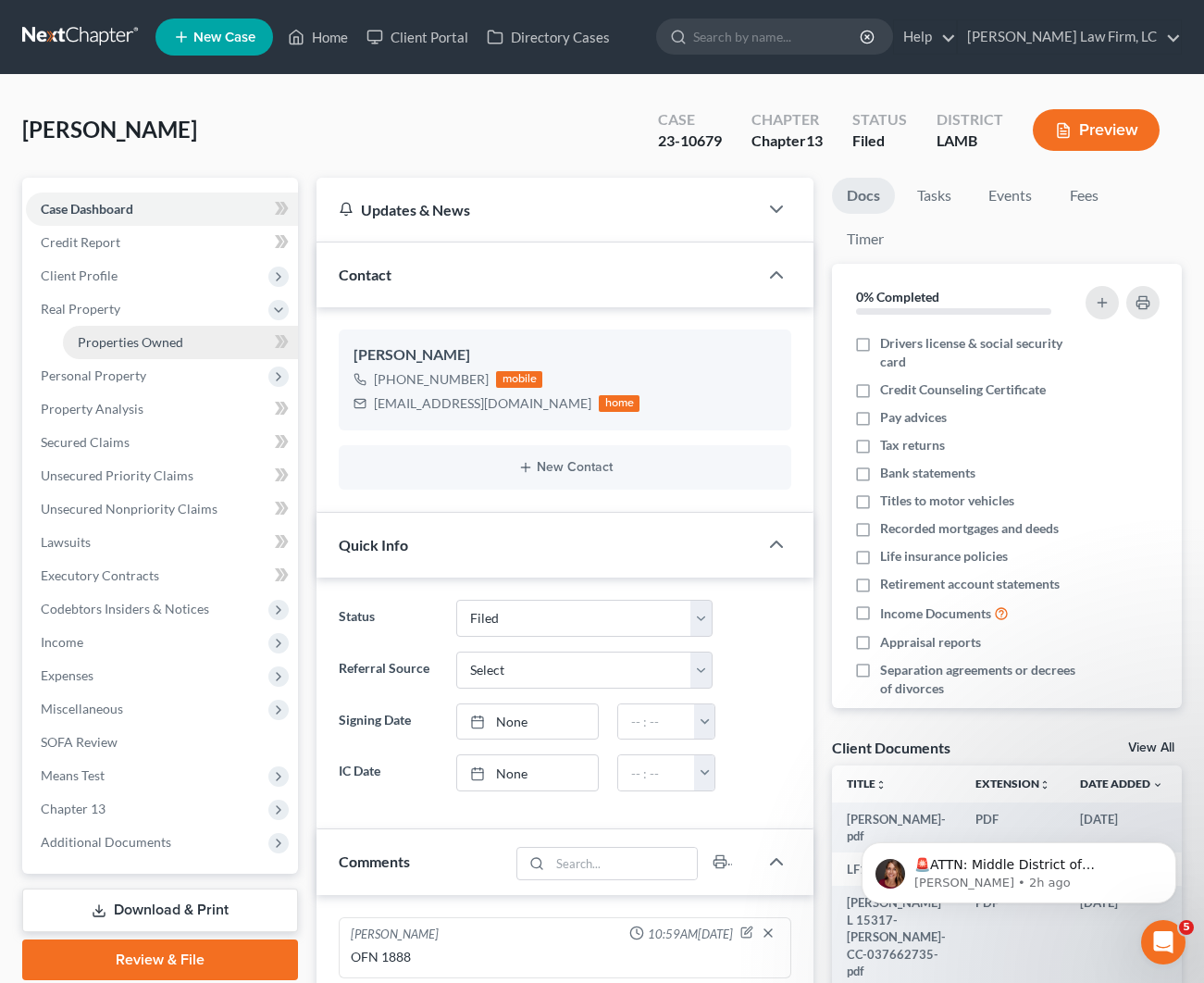
click at [124, 337] on span "Properties Owned" at bounding box center [130, 341] width 105 height 15
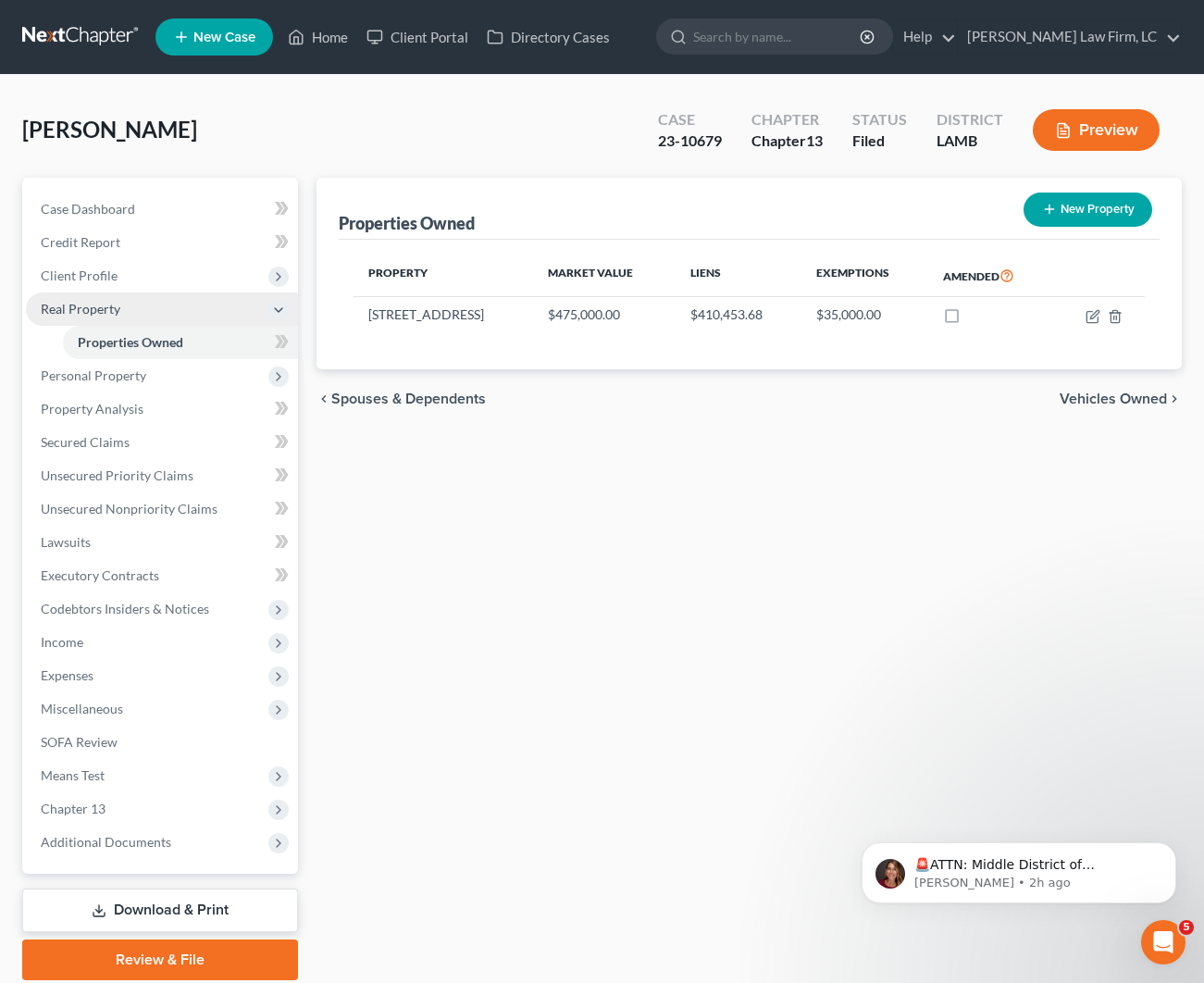
drag, startPoint x: 99, startPoint y: 201, endPoint x: 246, endPoint y: 293, distance: 173.4
click at [98, 201] on span "Case Dashboard" at bounding box center [88, 208] width 95 height 15
select select "2"
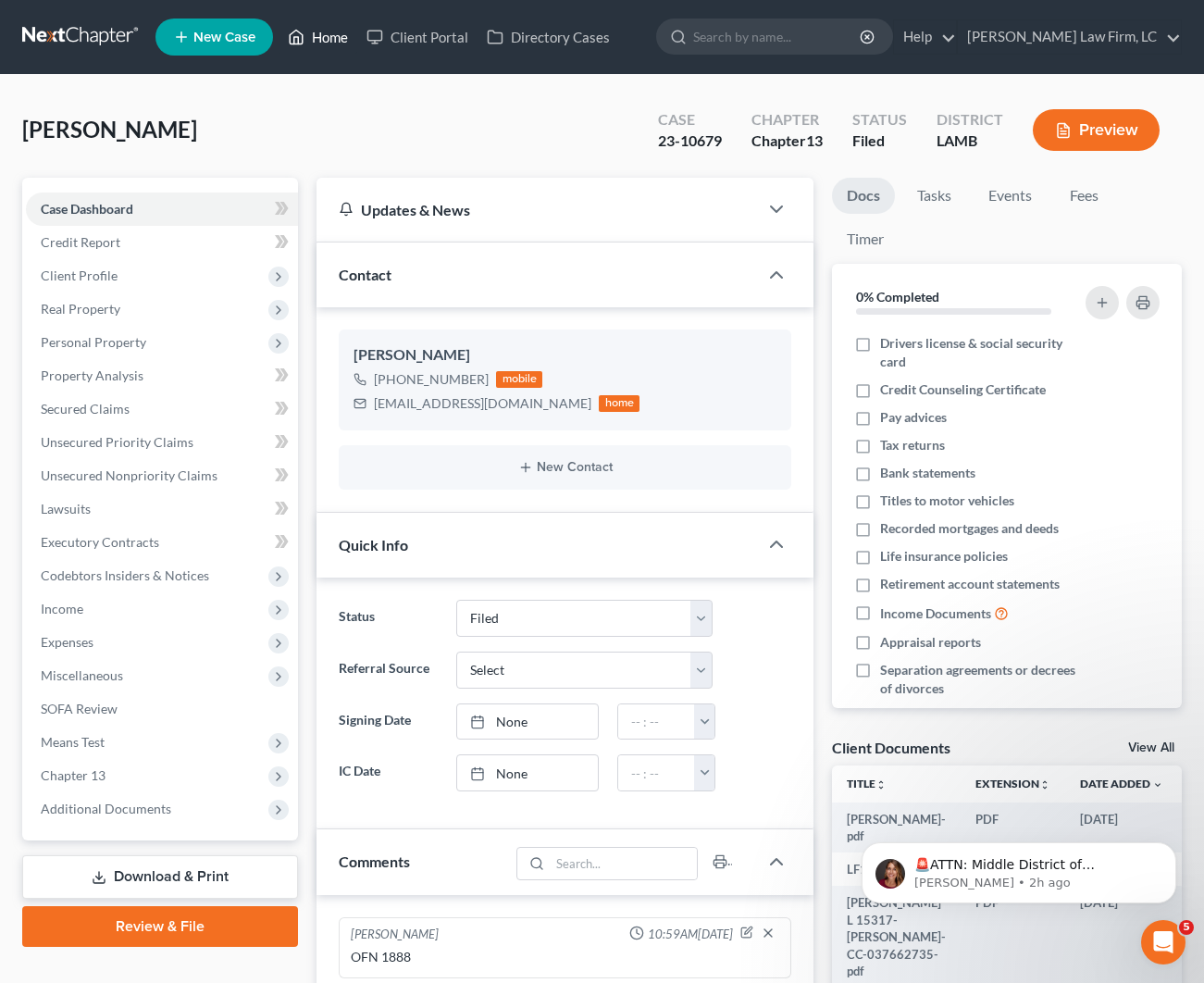
click at [313, 30] on link "Home" at bounding box center [317, 36] width 78 height 33
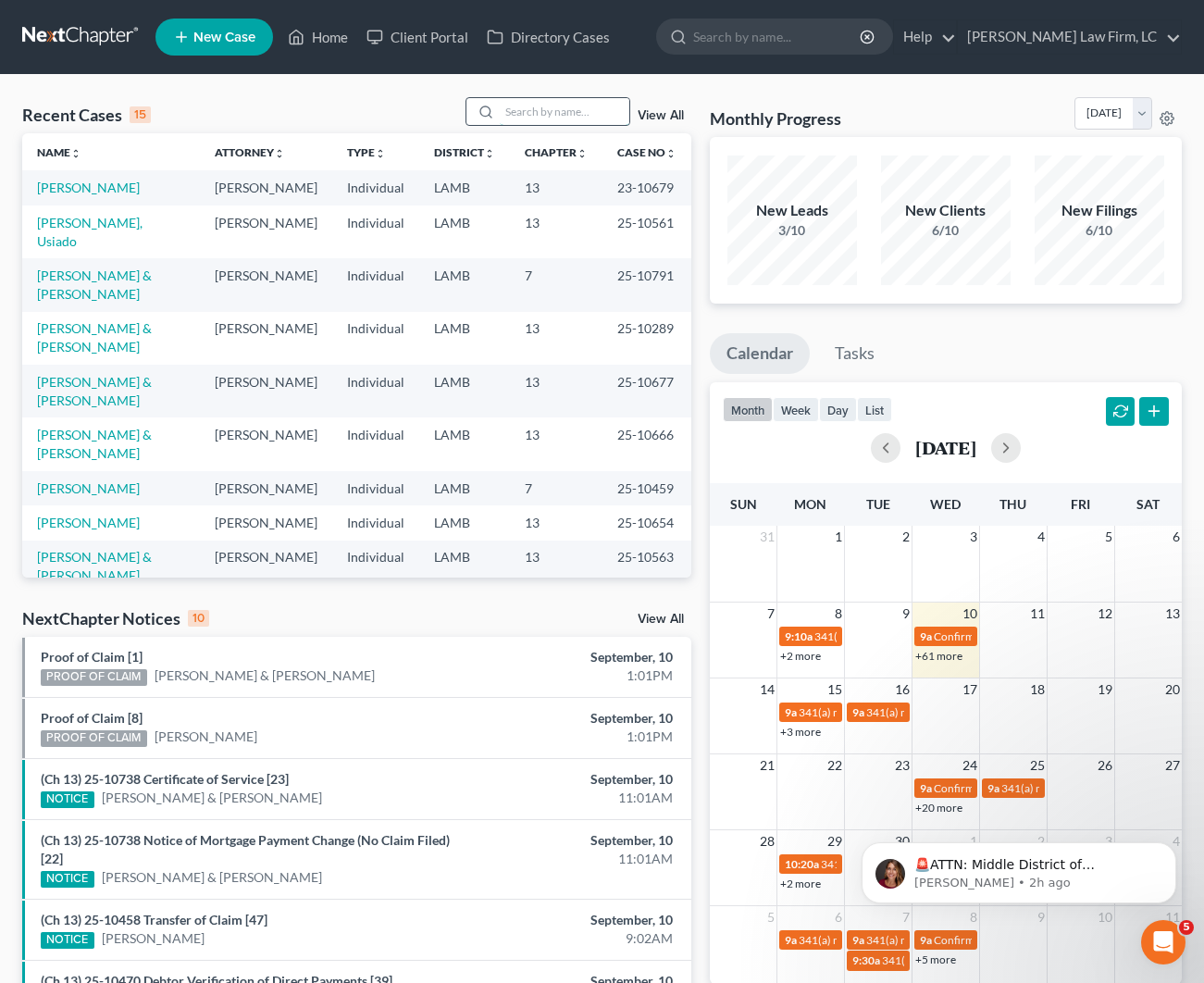
click at [532, 103] on input "search" at bounding box center [564, 112] width 129 height 27
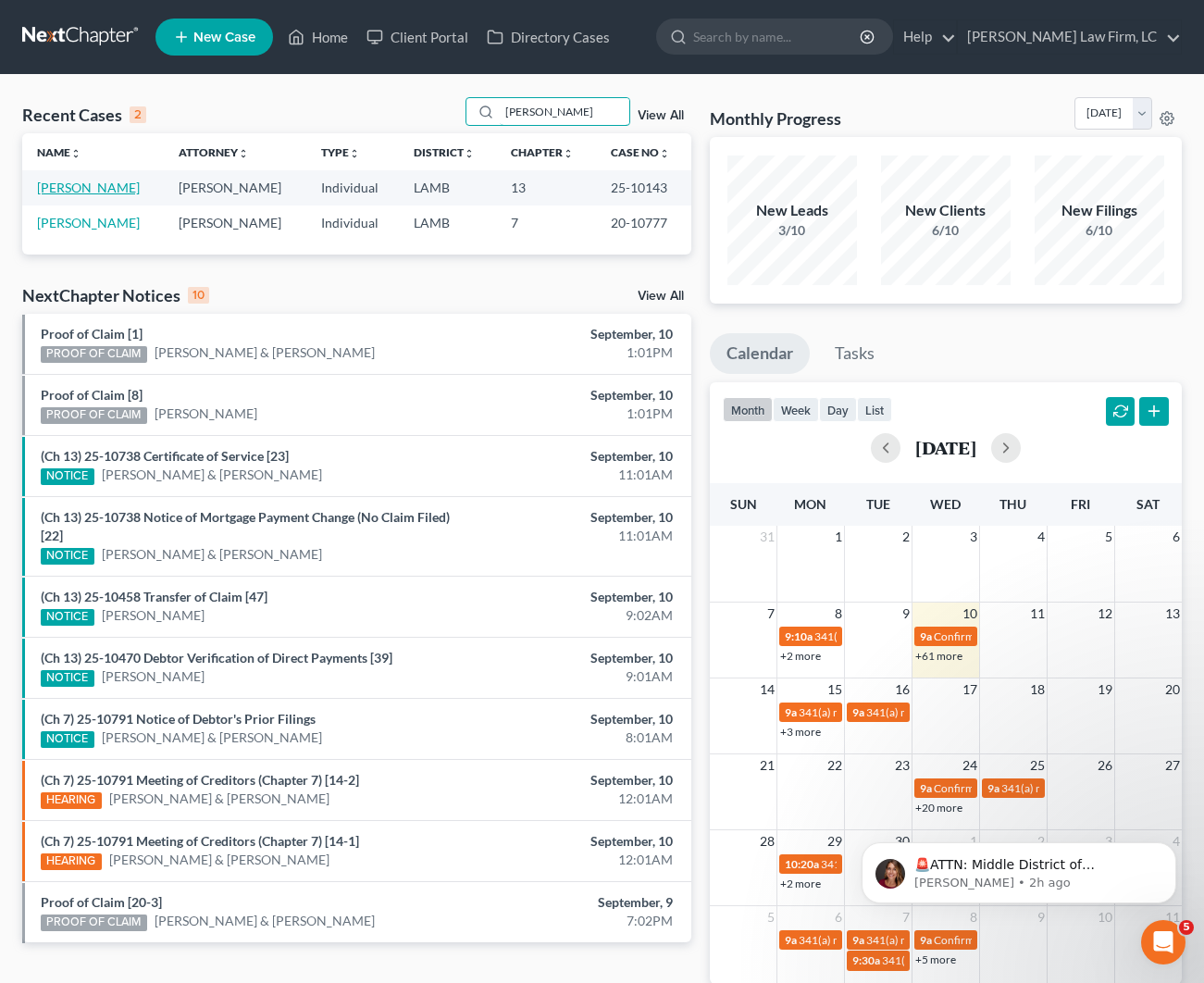
type input "[PERSON_NAME]"
click at [74, 191] on link "[PERSON_NAME]" at bounding box center [88, 187] width 102 height 15
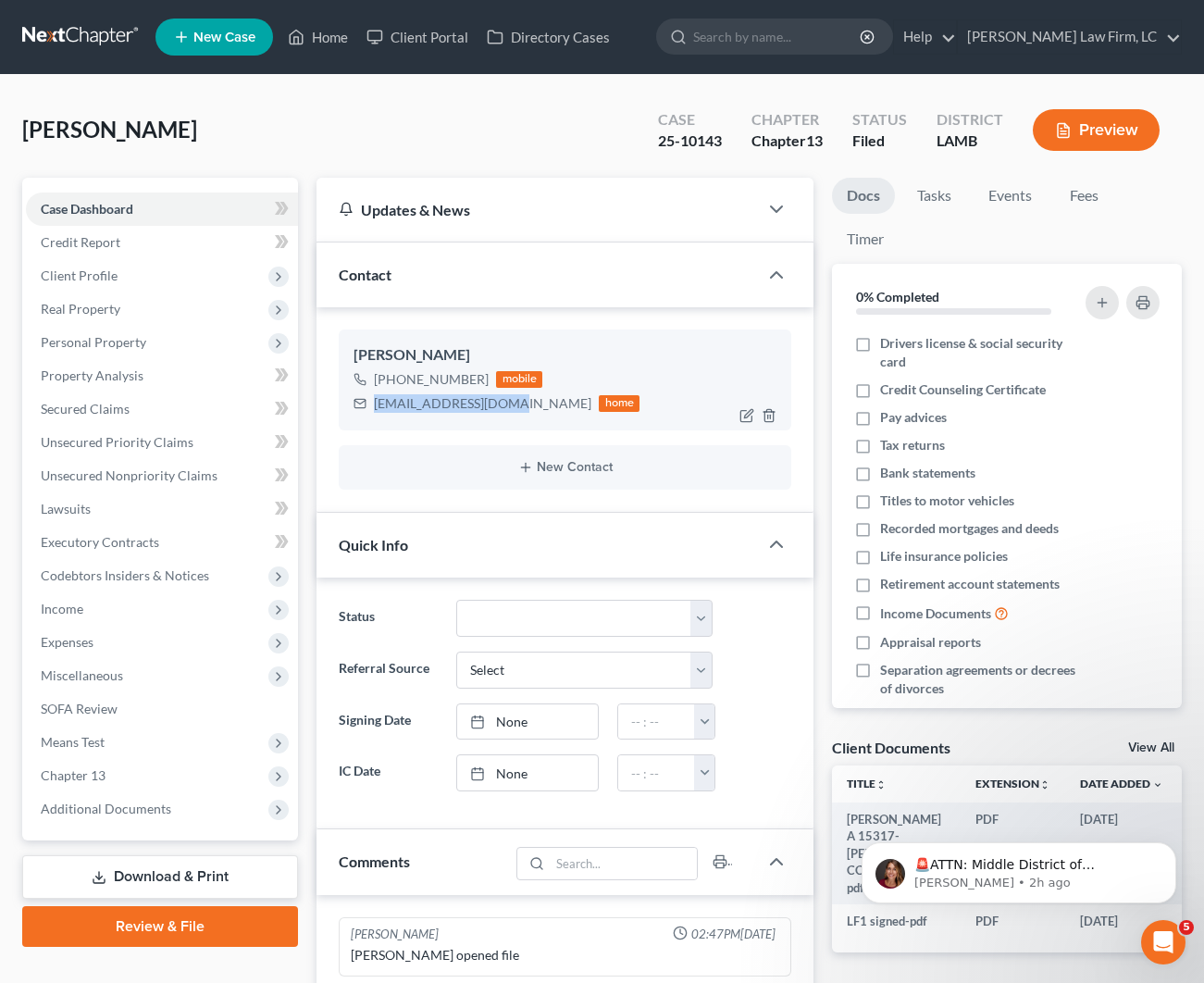
drag, startPoint x: 500, startPoint y: 403, endPoint x: 376, endPoint y: 403, distance: 124.0
click at [376, 403] on div "[EMAIL_ADDRESS][DOMAIN_NAME]" at bounding box center [482, 403] width 217 height 18
copy div "[EMAIL_ADDRESS][DOMAIN_NAME]"
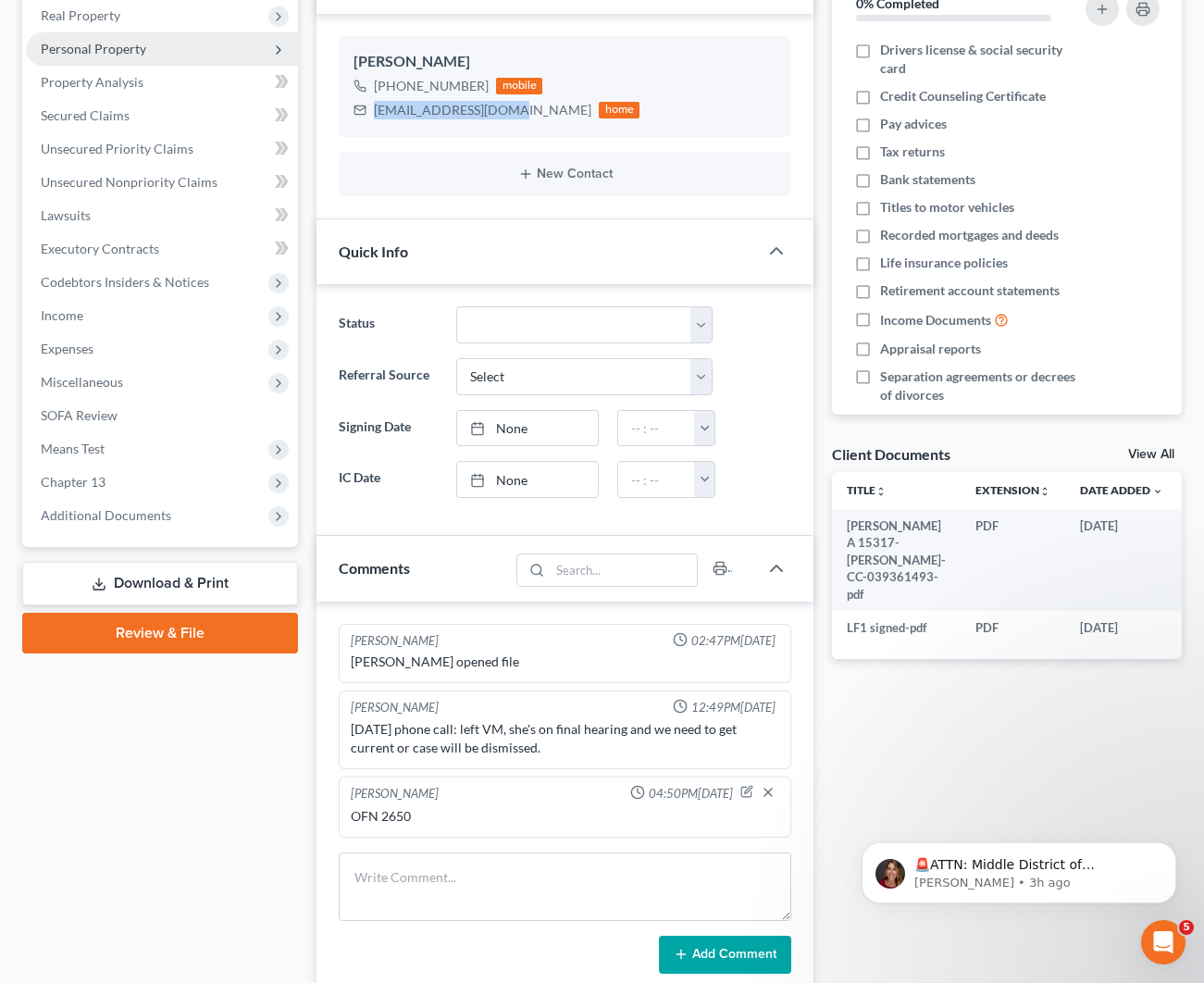
scroll to position [199, 0]
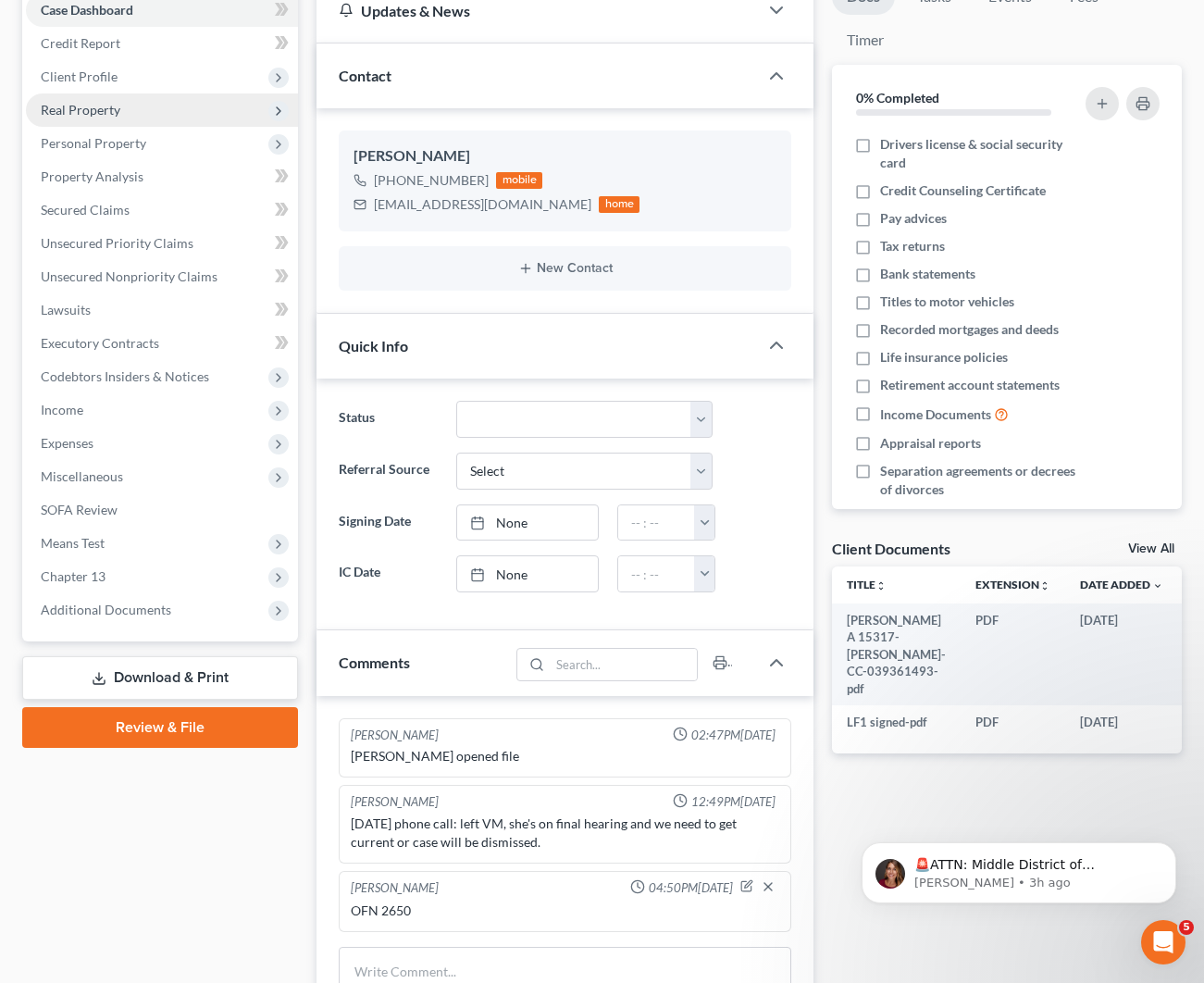
click at [120, 104] on span "Real Property" at bounding box center [162, 110] width 272 height 33
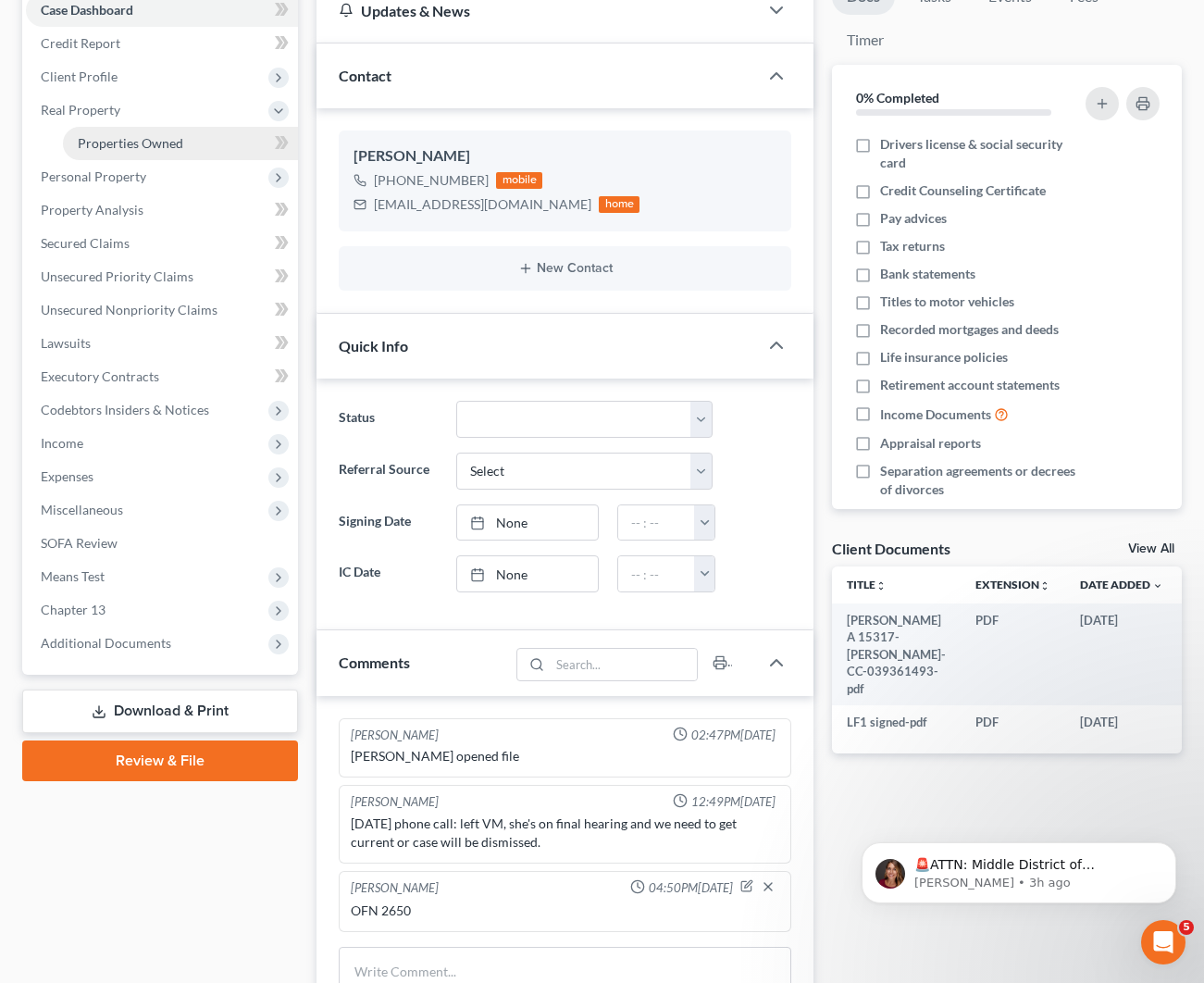
click at [142, 150] on span "Properties Owned" at bounding box center [130, 142] width 105 height 15
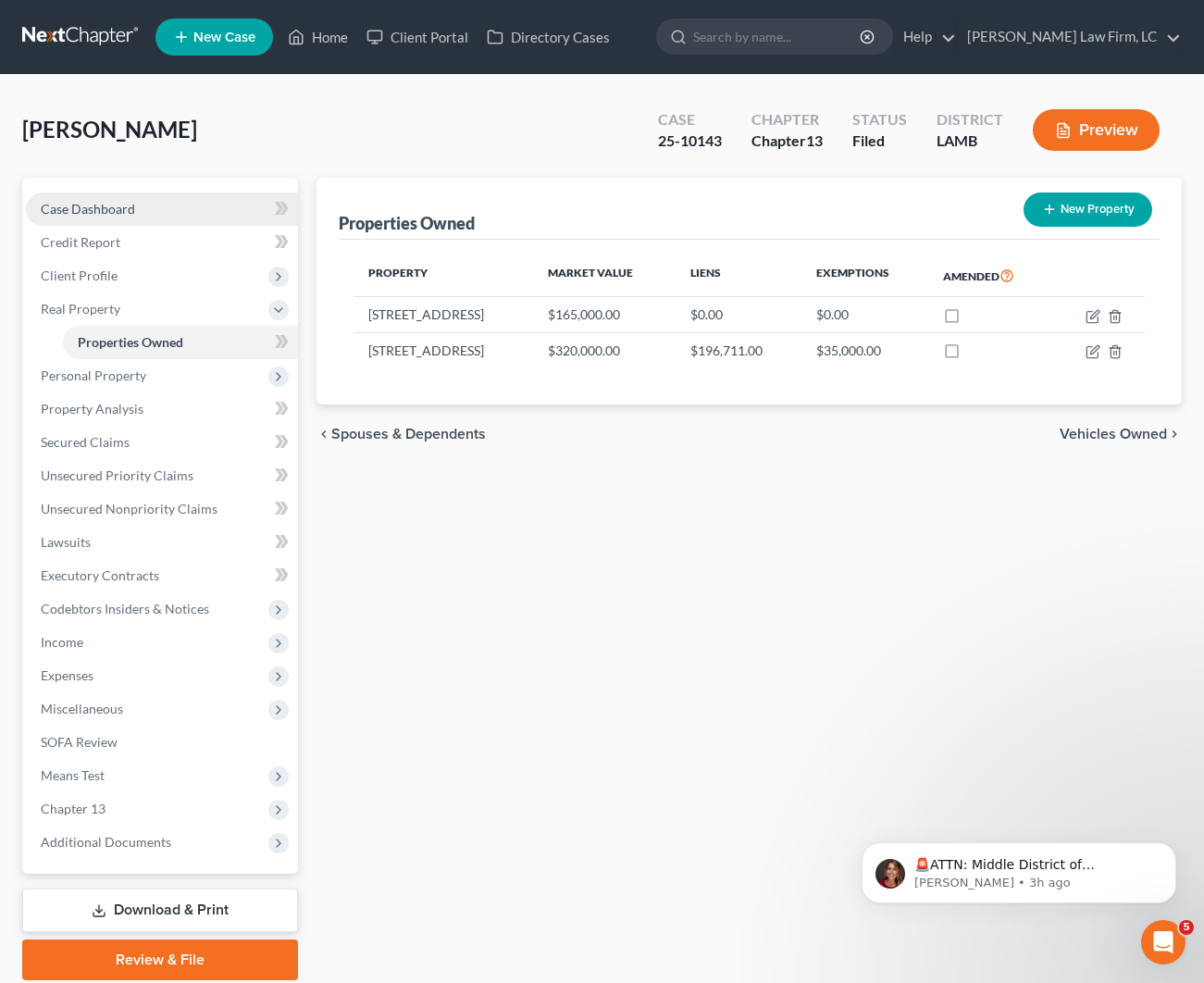
click at [101, 205] on span "Case Dashboard" at bounding box center [88, 208] width 95 height 15
select select "2"
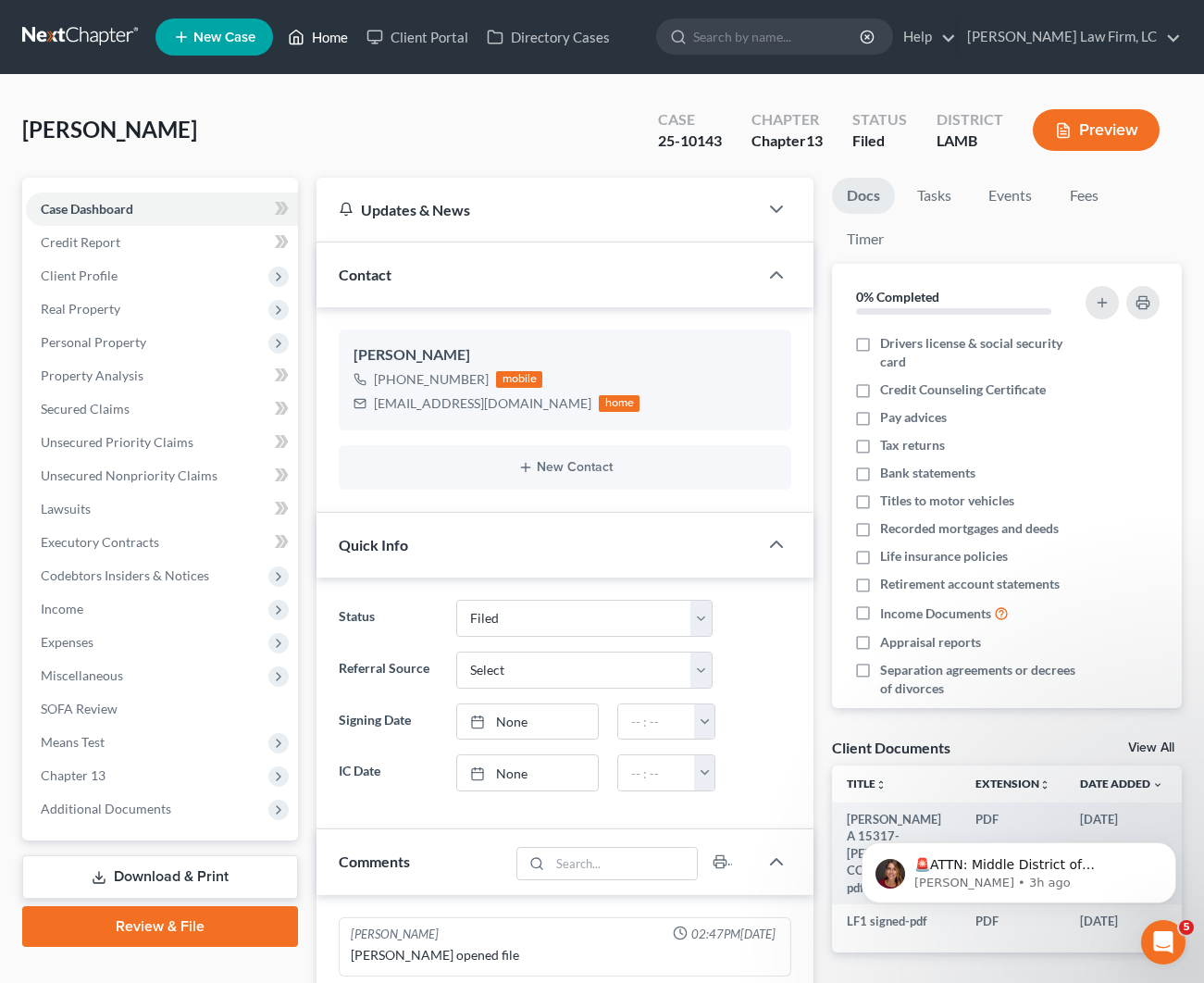
click at [320, 45] on link "Home" at bounding box center [317, 36] width 78 height 33
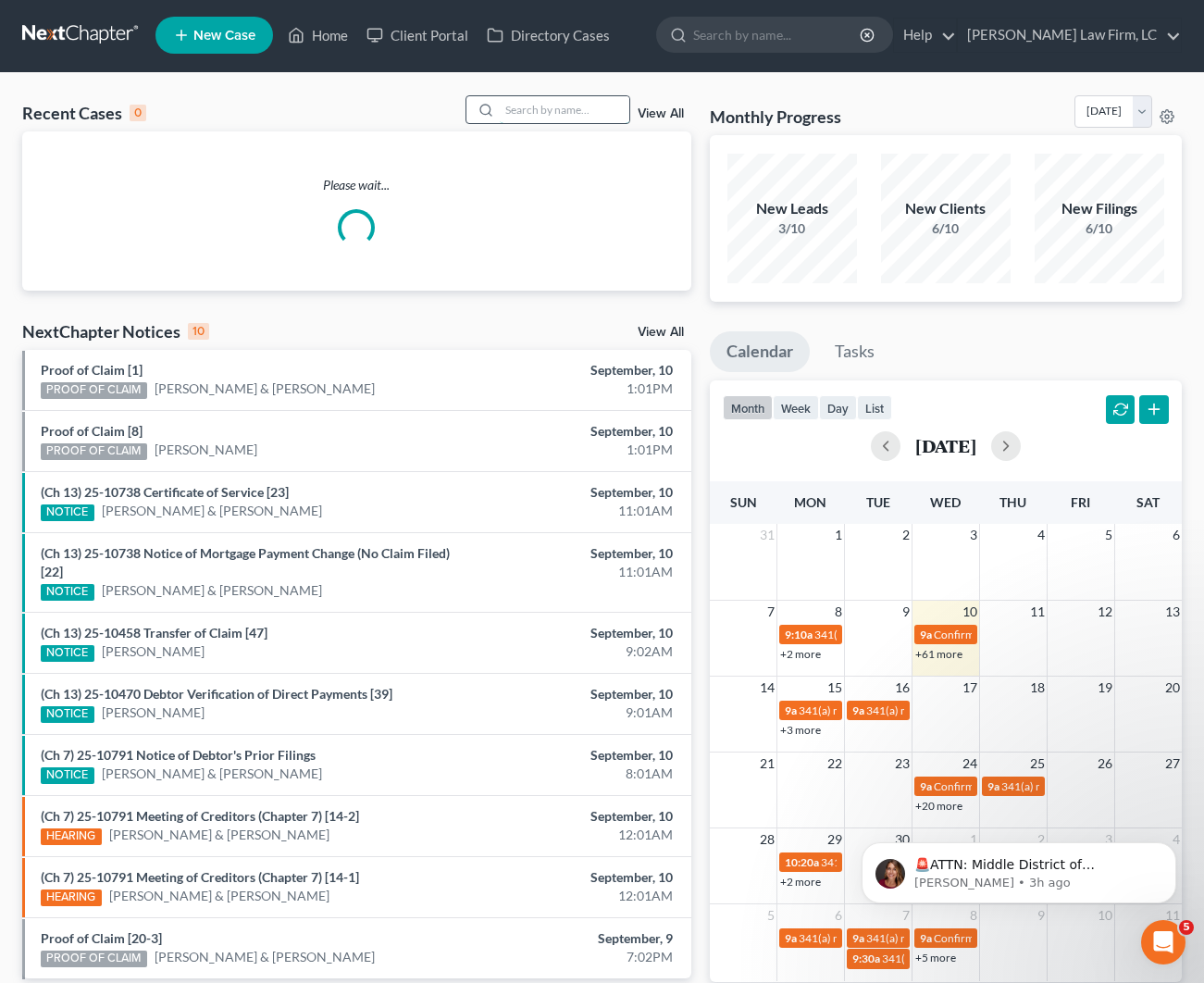
scroll to position [3, 0]
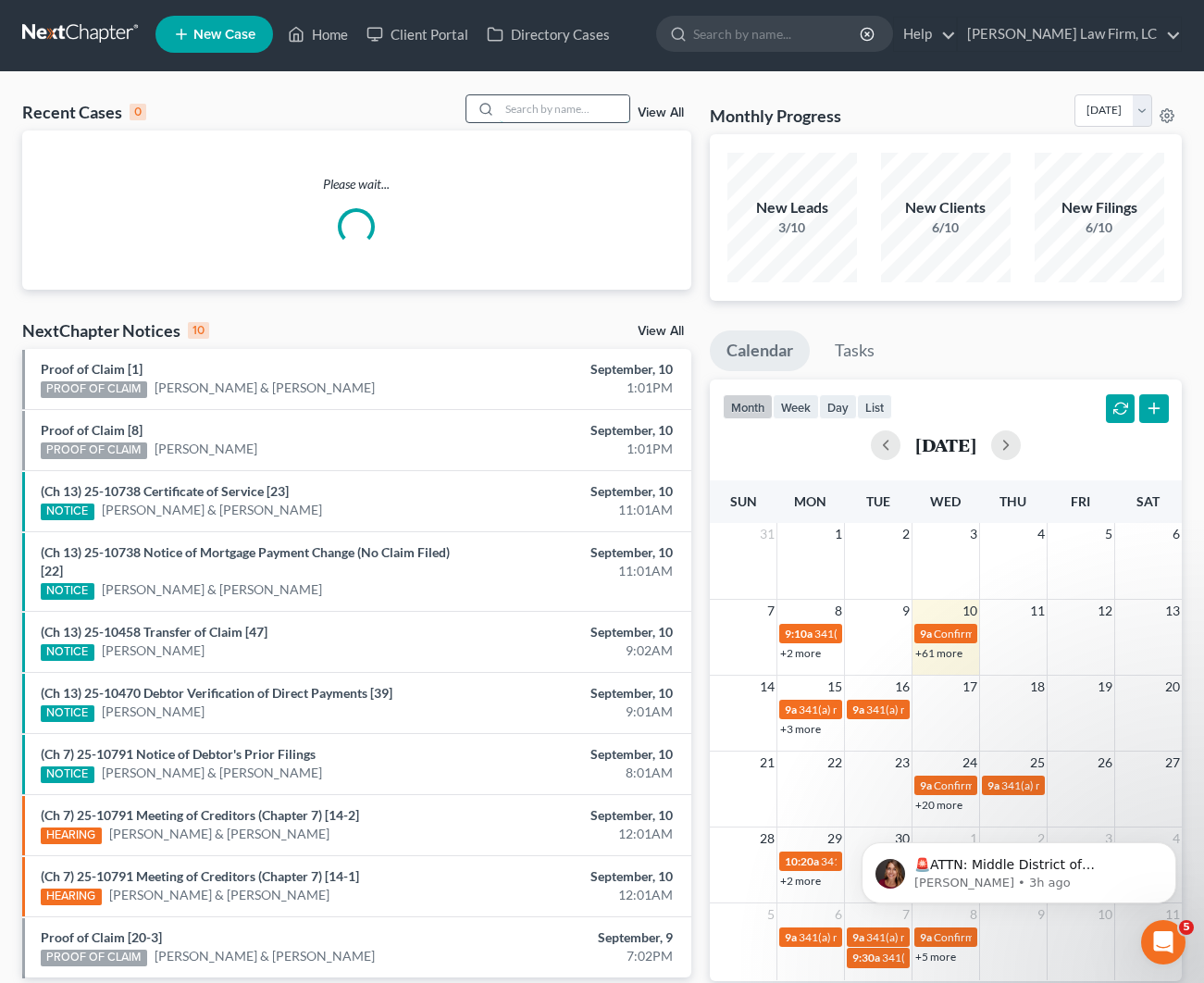
click at [600, 120] on input "search" at bounding box center [564, 109] width 129 height 27
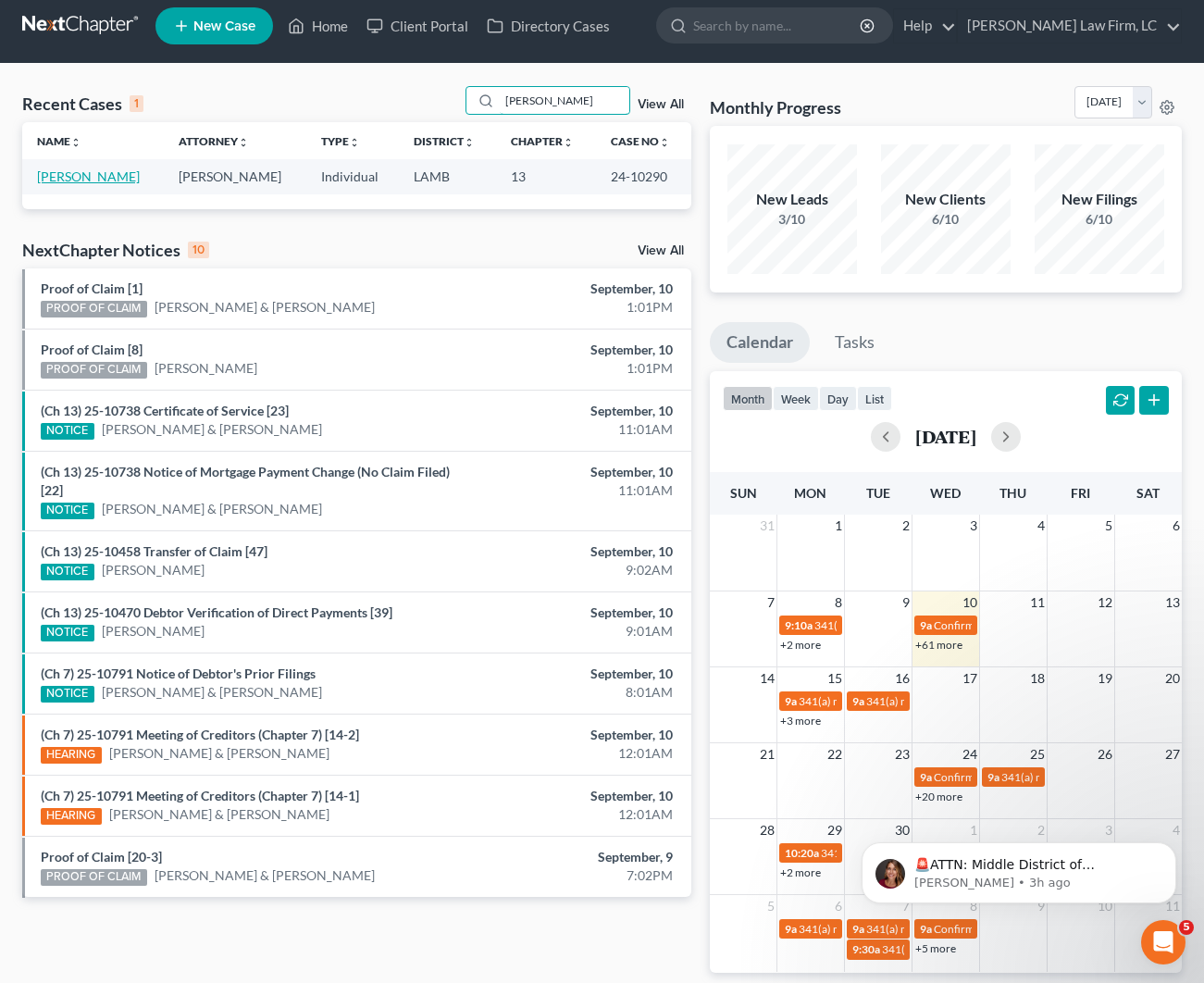
scroll to position [11, 0]
type input "[PERSON_NAME]"
click at [105, 181] on link "[PERSON_NAME]" at bounding box center [88, 176] width 102 height 15
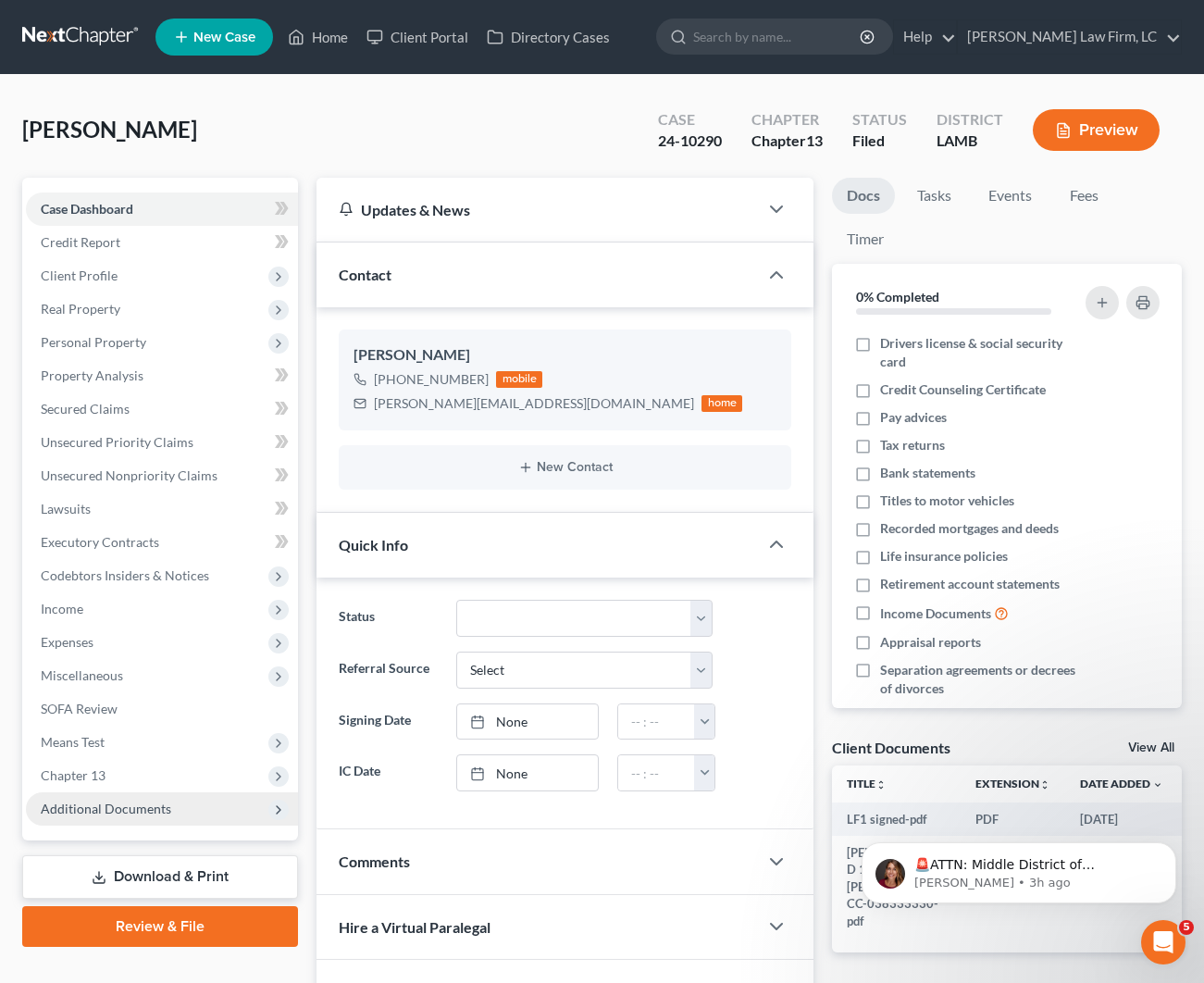
click at [157, 823] on span "Additional Documents" at bounding box center [162, 808] width 272 height 33
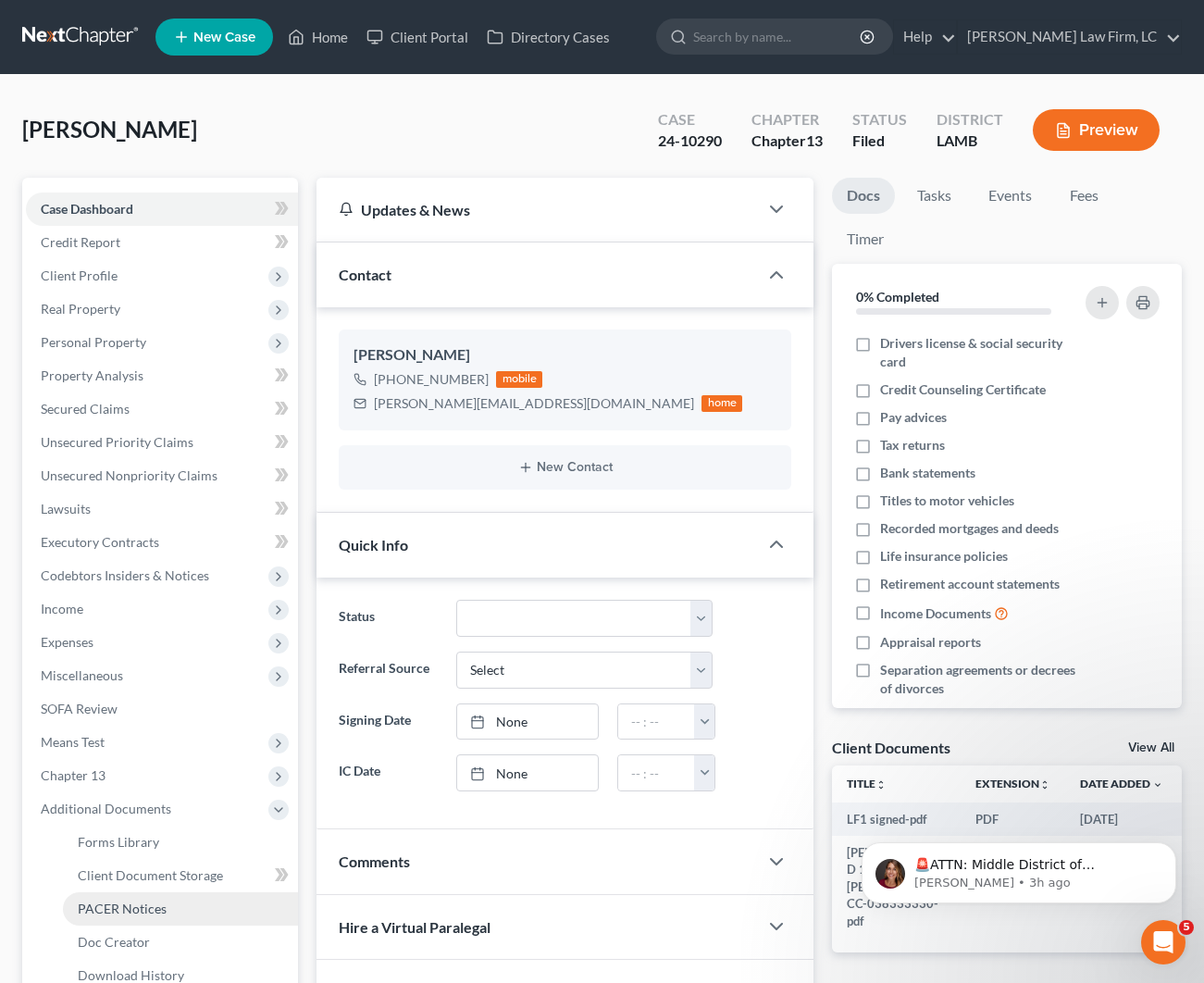
click at [148, 922] on link "PACER Notices" at bounding box center [181, 908] width 235 height 33
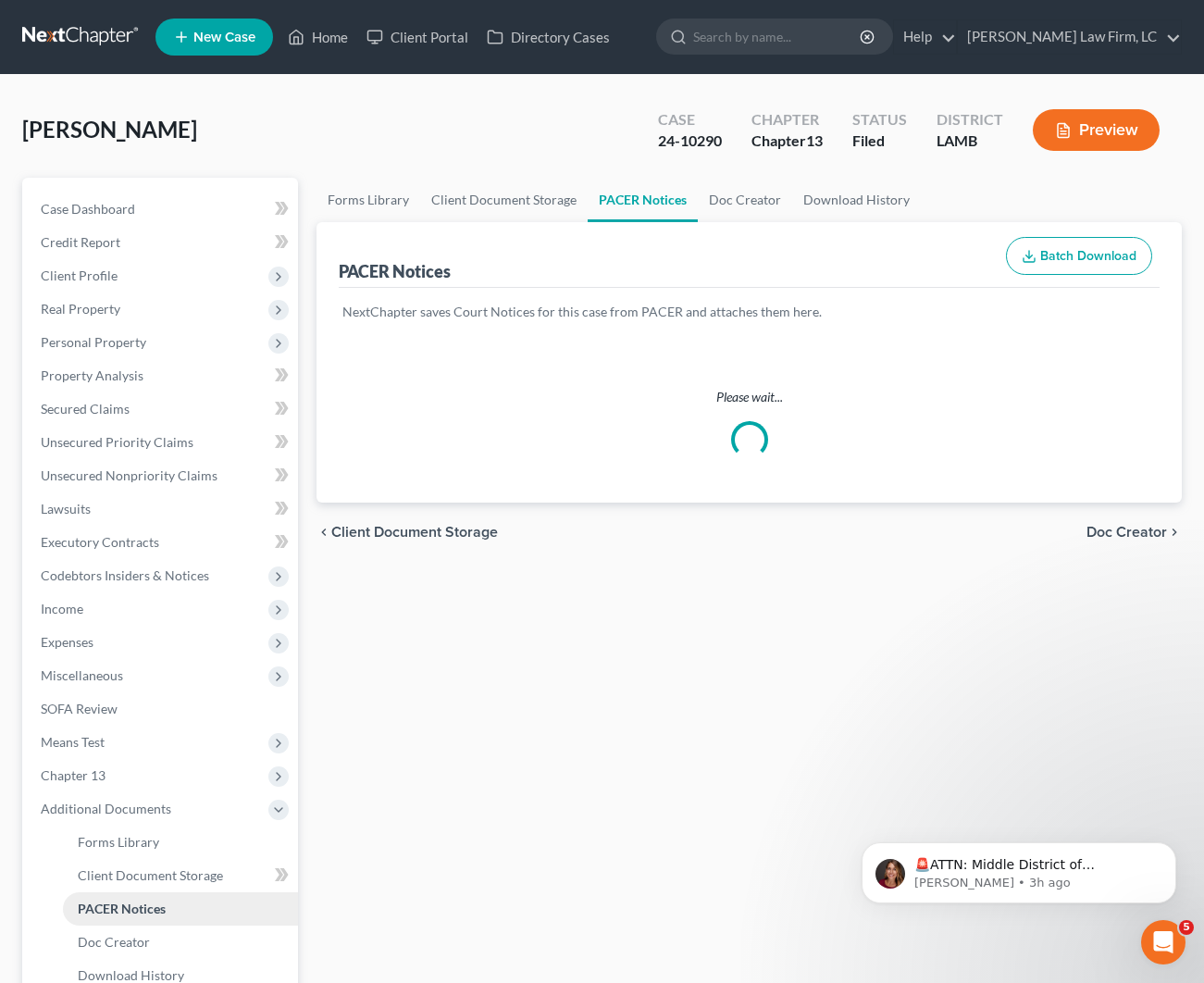
click at [148, 916] on link "PACER Notices" at bounding box center [181, 908] width 235 height 33
